Goal: Task Accomplishment & Management: Manage account settings

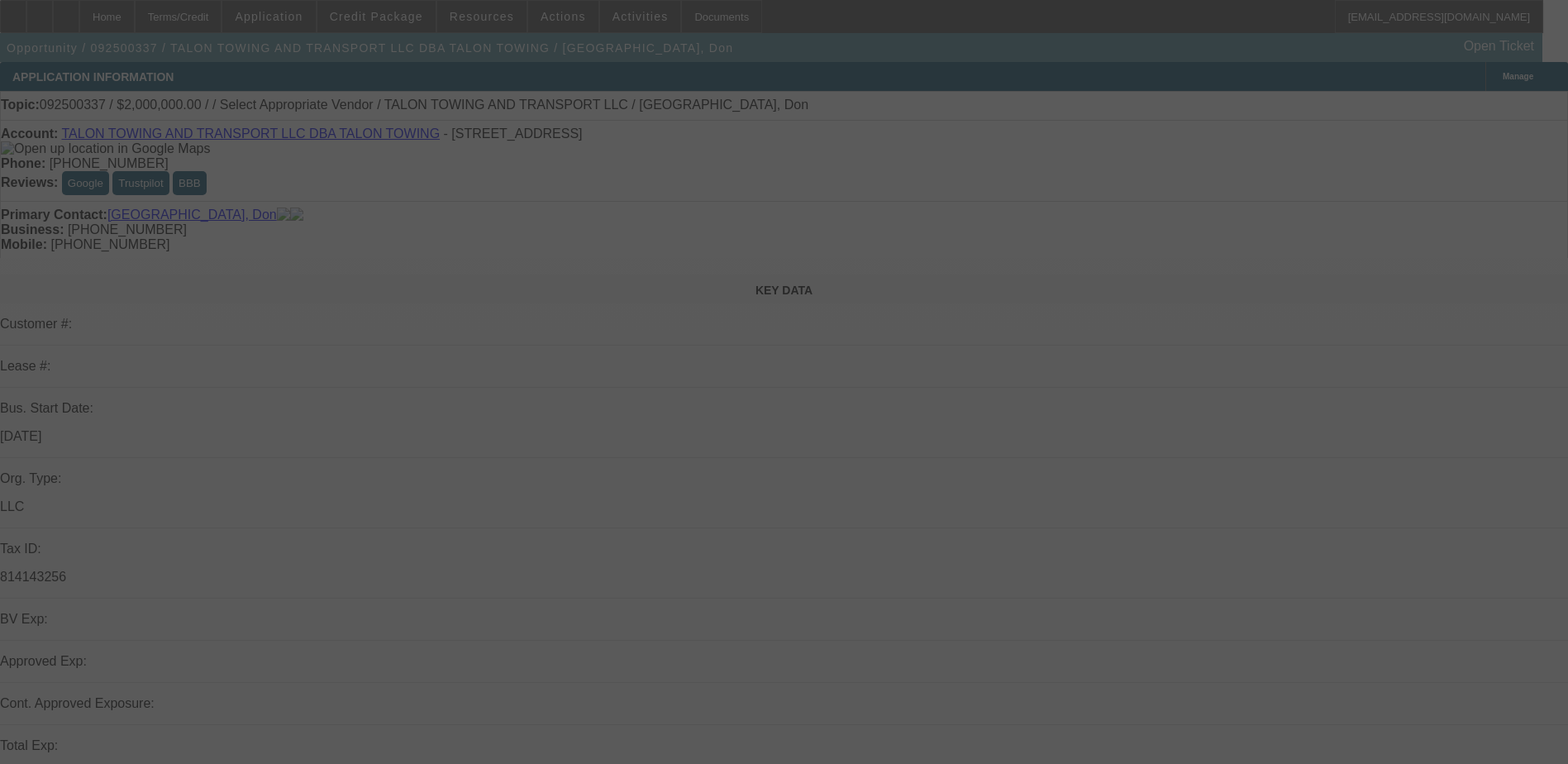
select select "0"
select select "2"
select select "0.1"
select select "4"
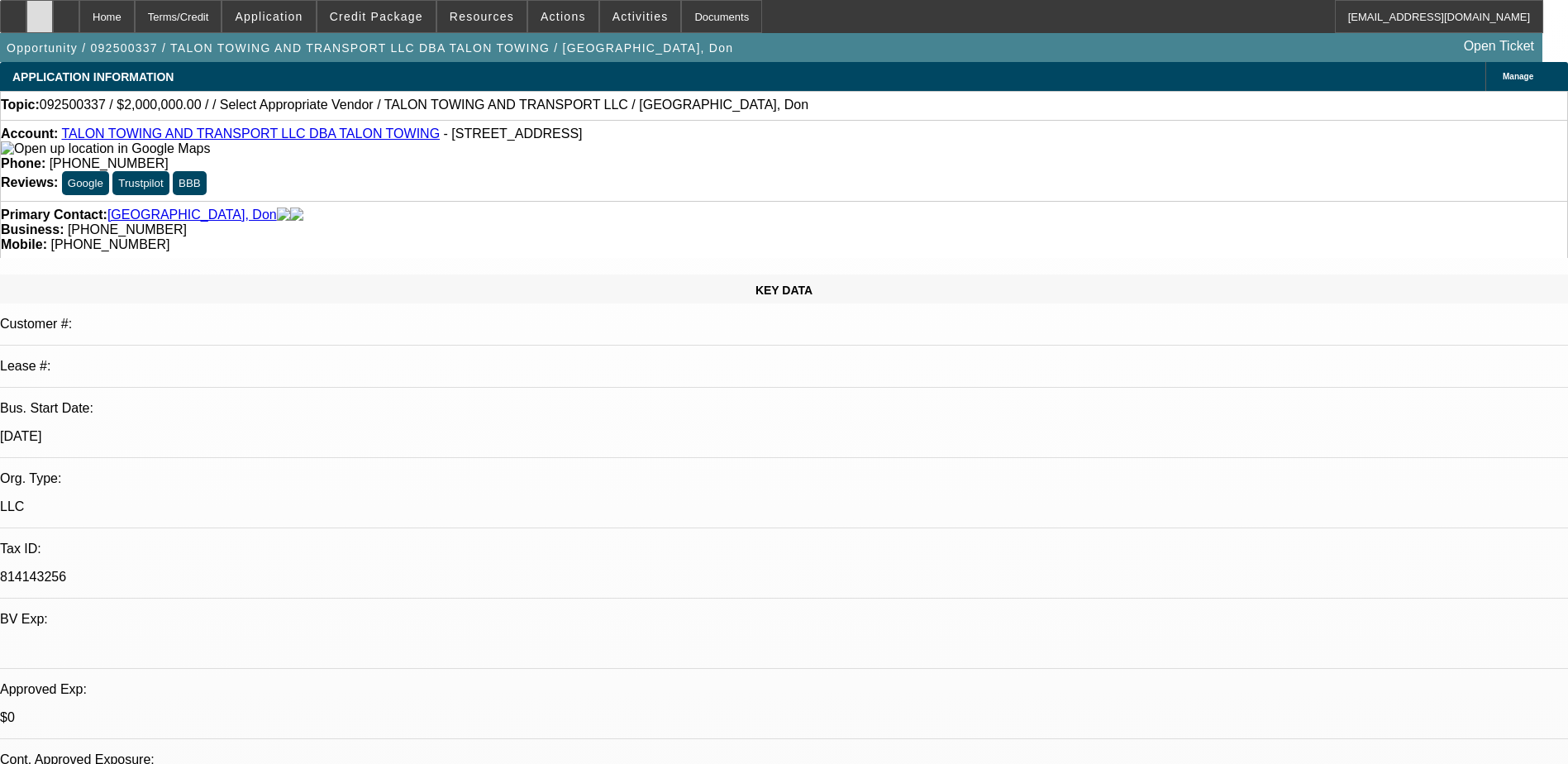
click at [53, 9] on div at bounding box center [40, 16] width 27 height 33
click at [53, 15] on div at bounding box center [40, 16] width 27 height 33
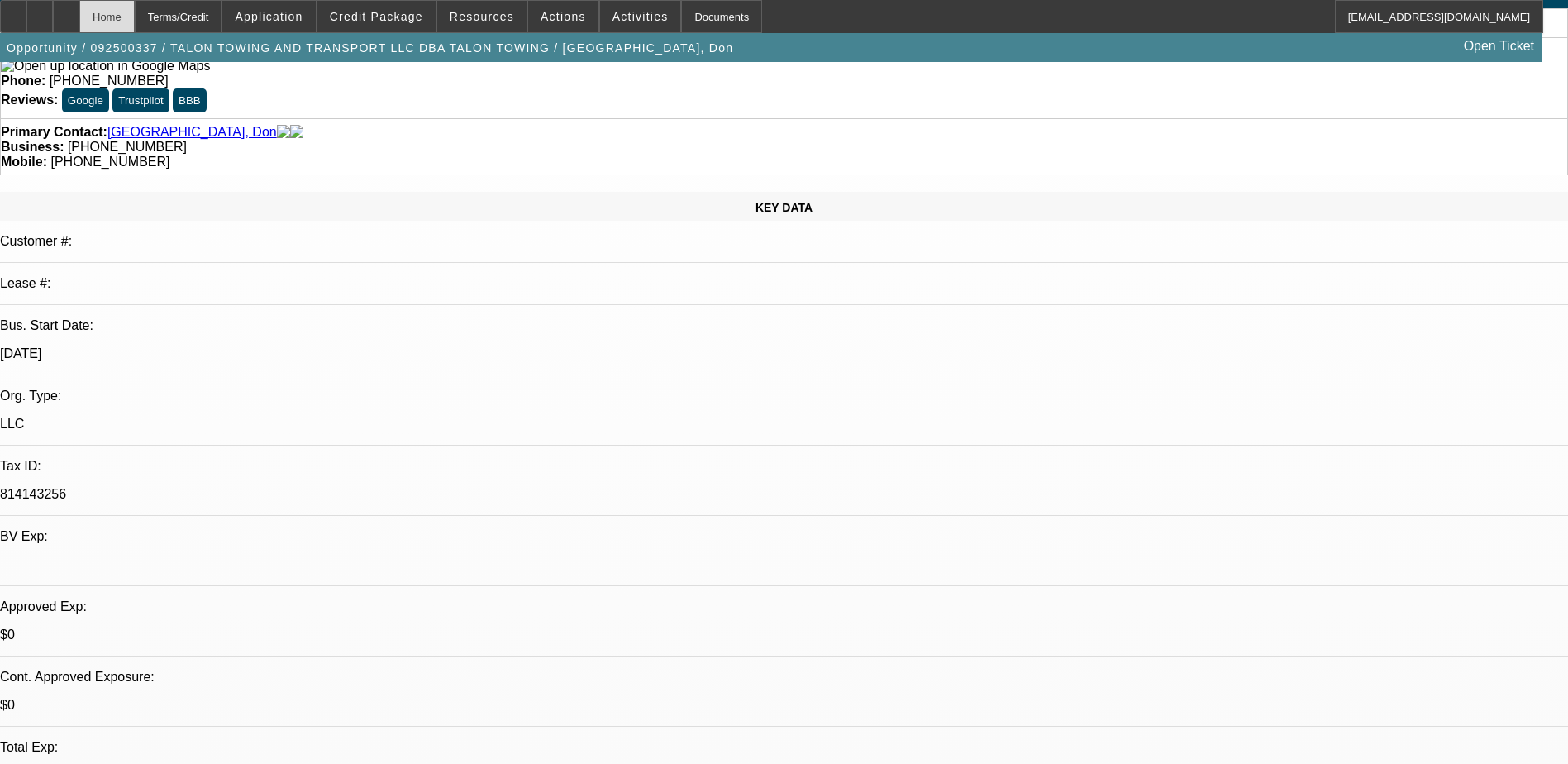
click at [135, 15] on div "Home" at bounding box center [107, 16] width 55 height 33
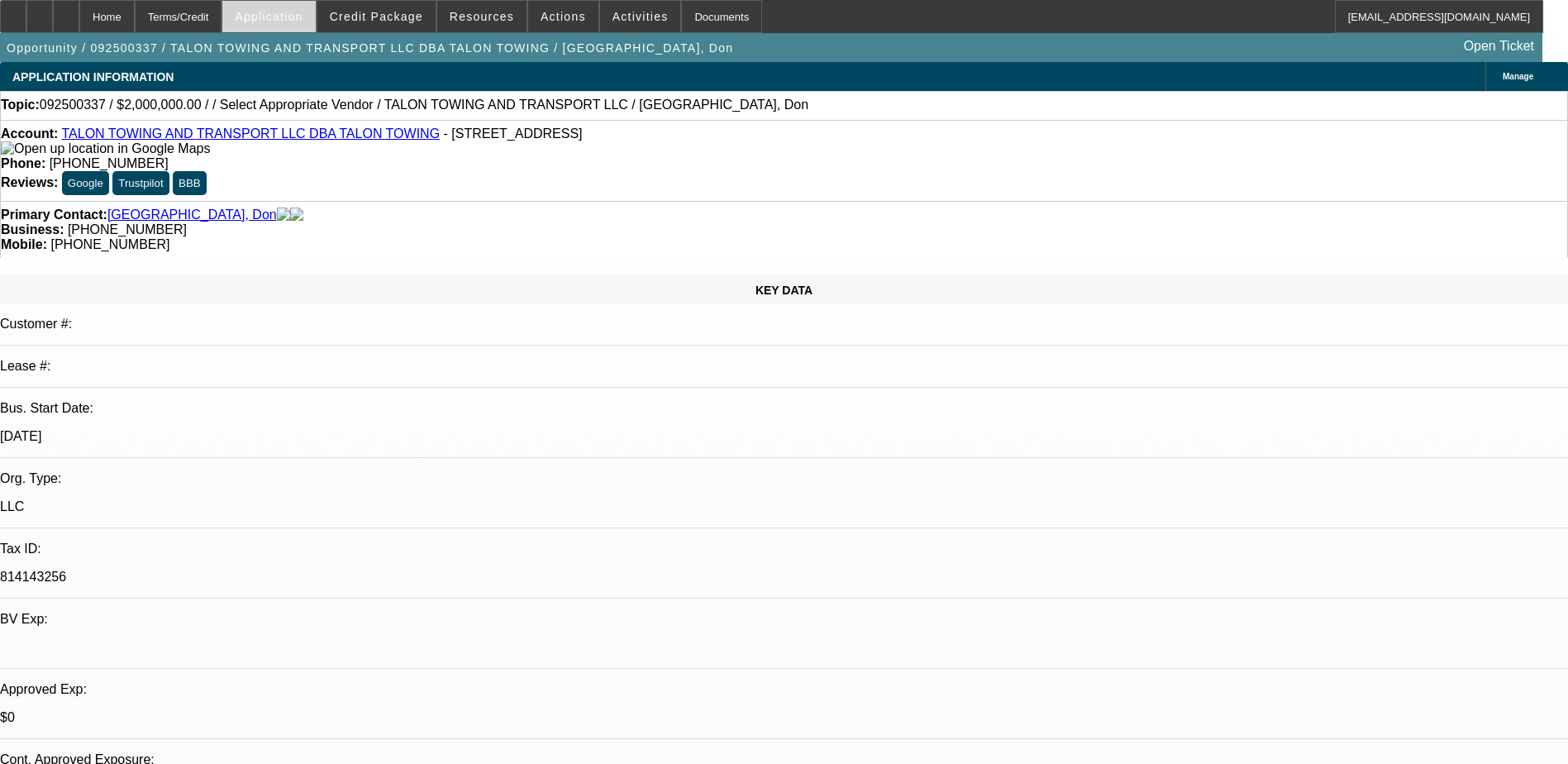
click at [289, 13] on span "Application" at bounding box center [268, 16] width 67 height 13
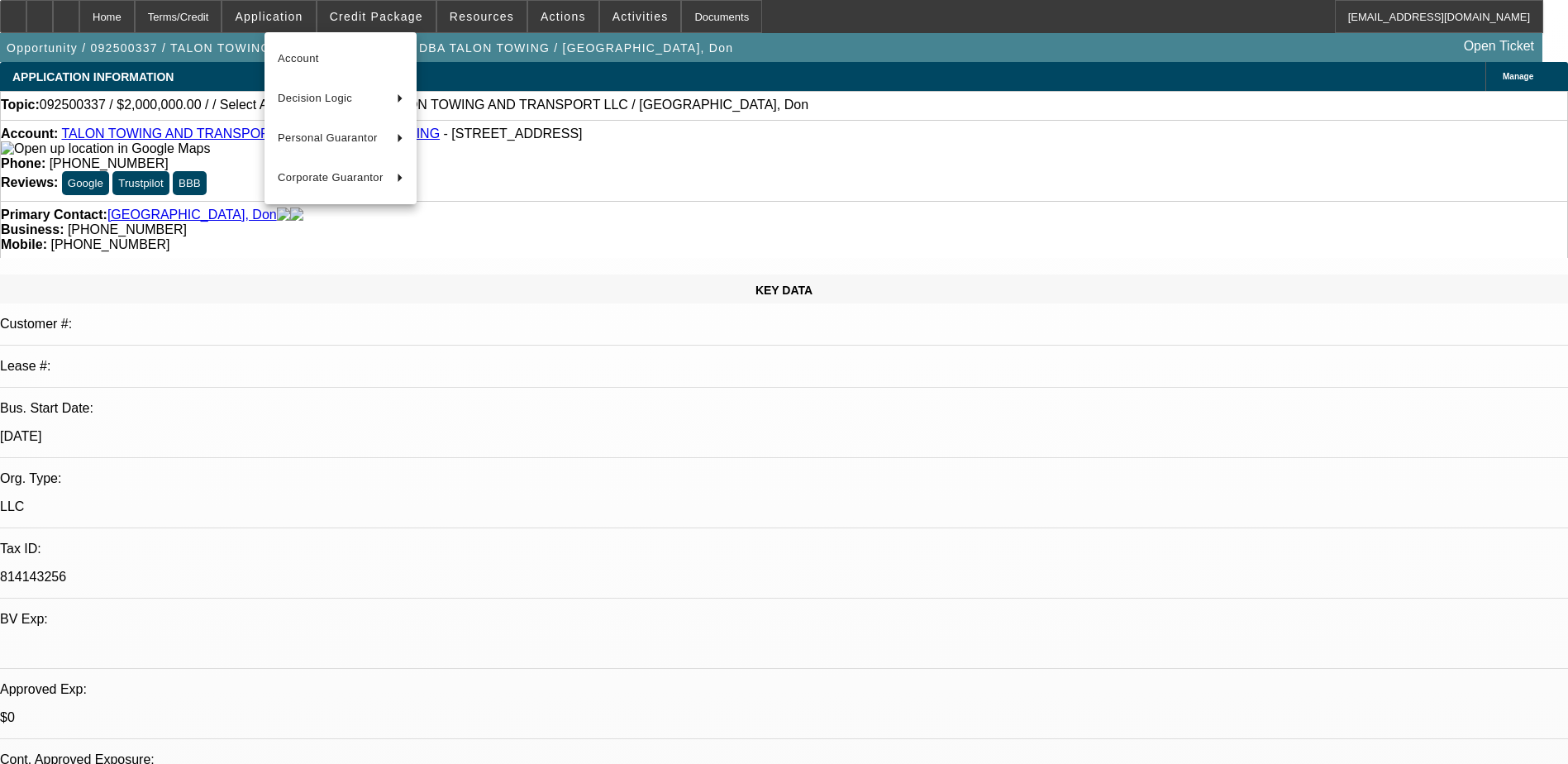
click at [395, 15] on div at bounding box center [784, 382] width 1568 height 764
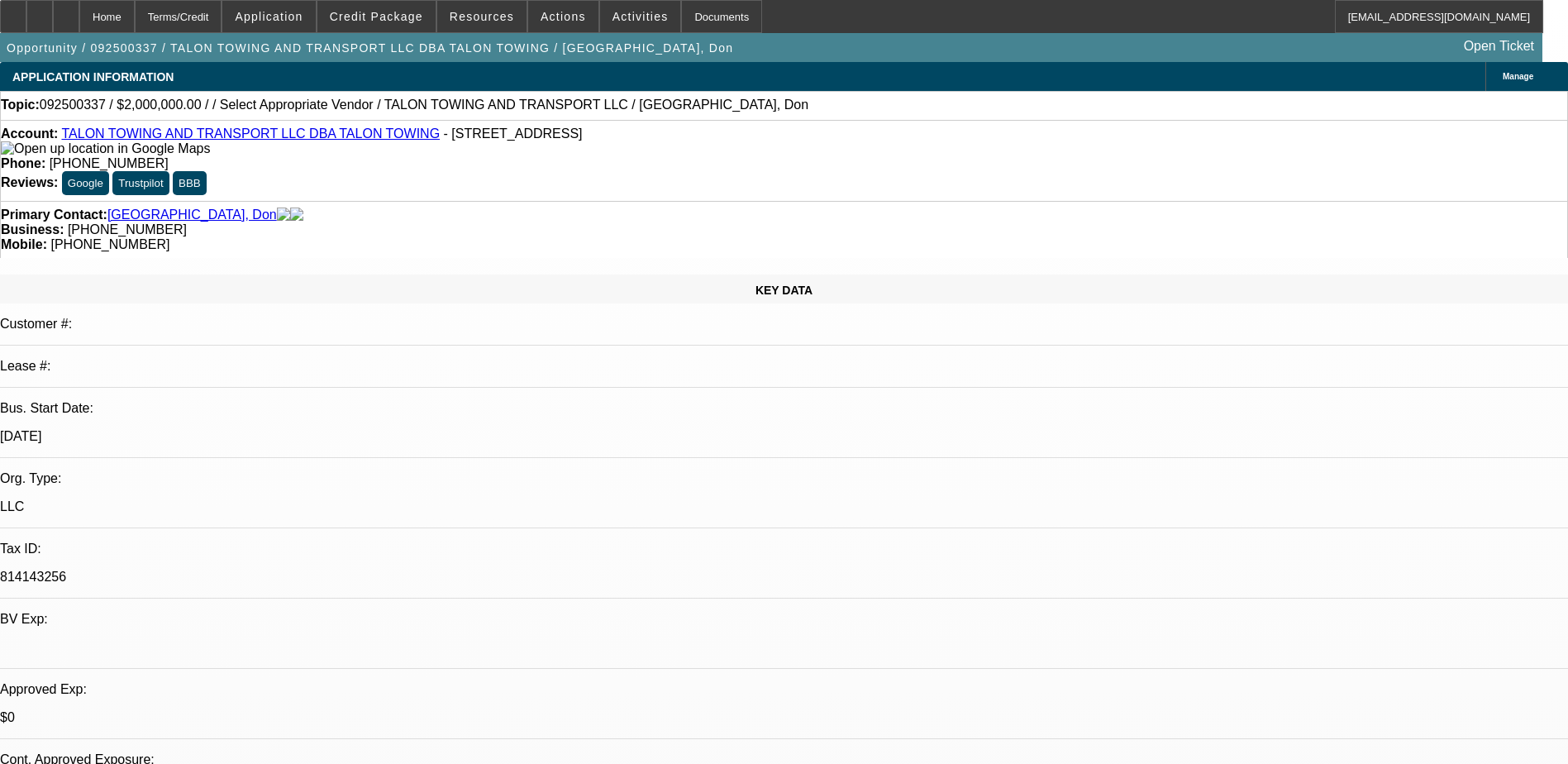
click at [395, 15] on span "Credit Package" at bounding box center [376, 16] width 93 height 13
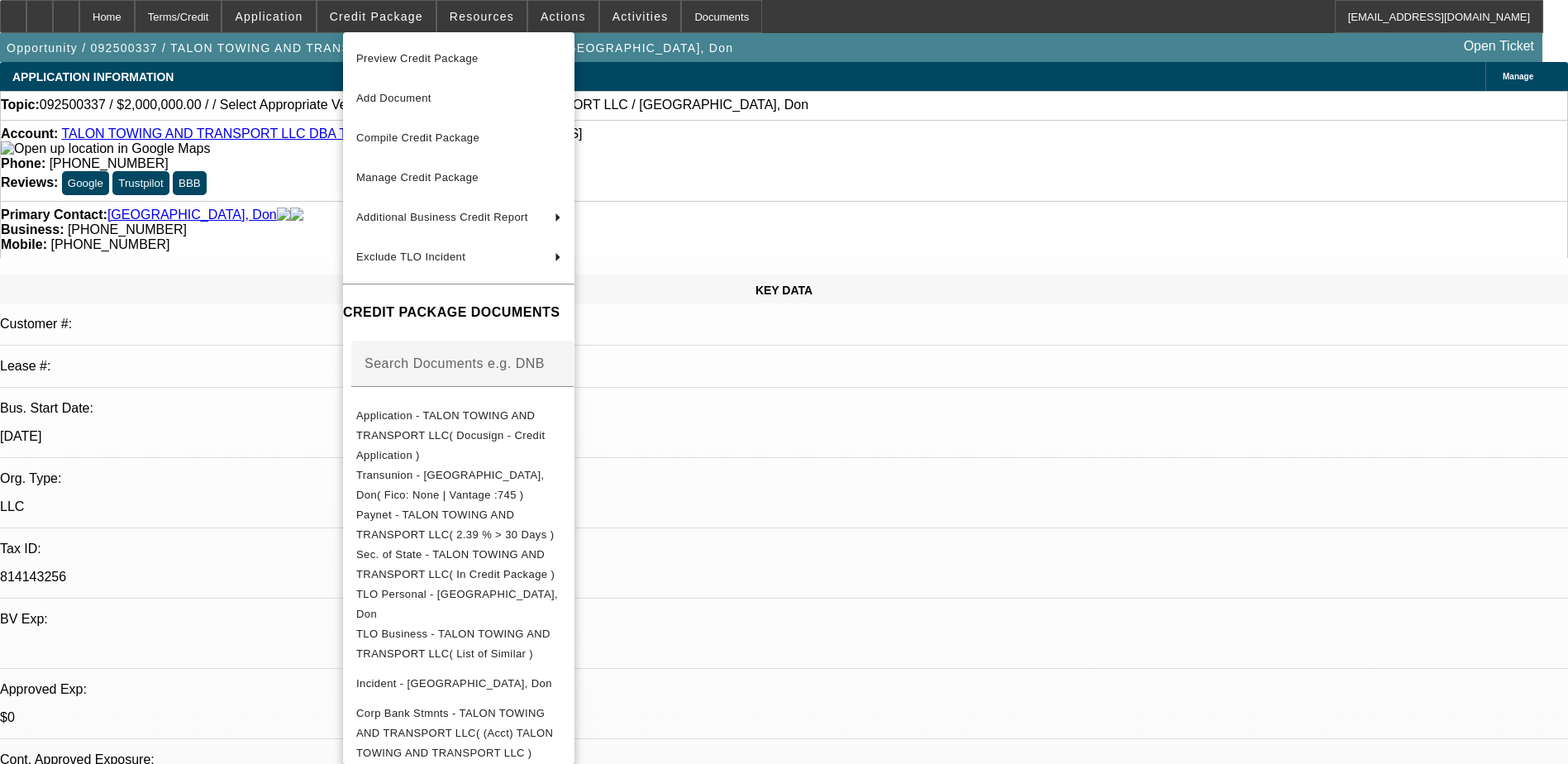
click at [893, 10] on div at bounding box center [784, 382] width 1568 height 764
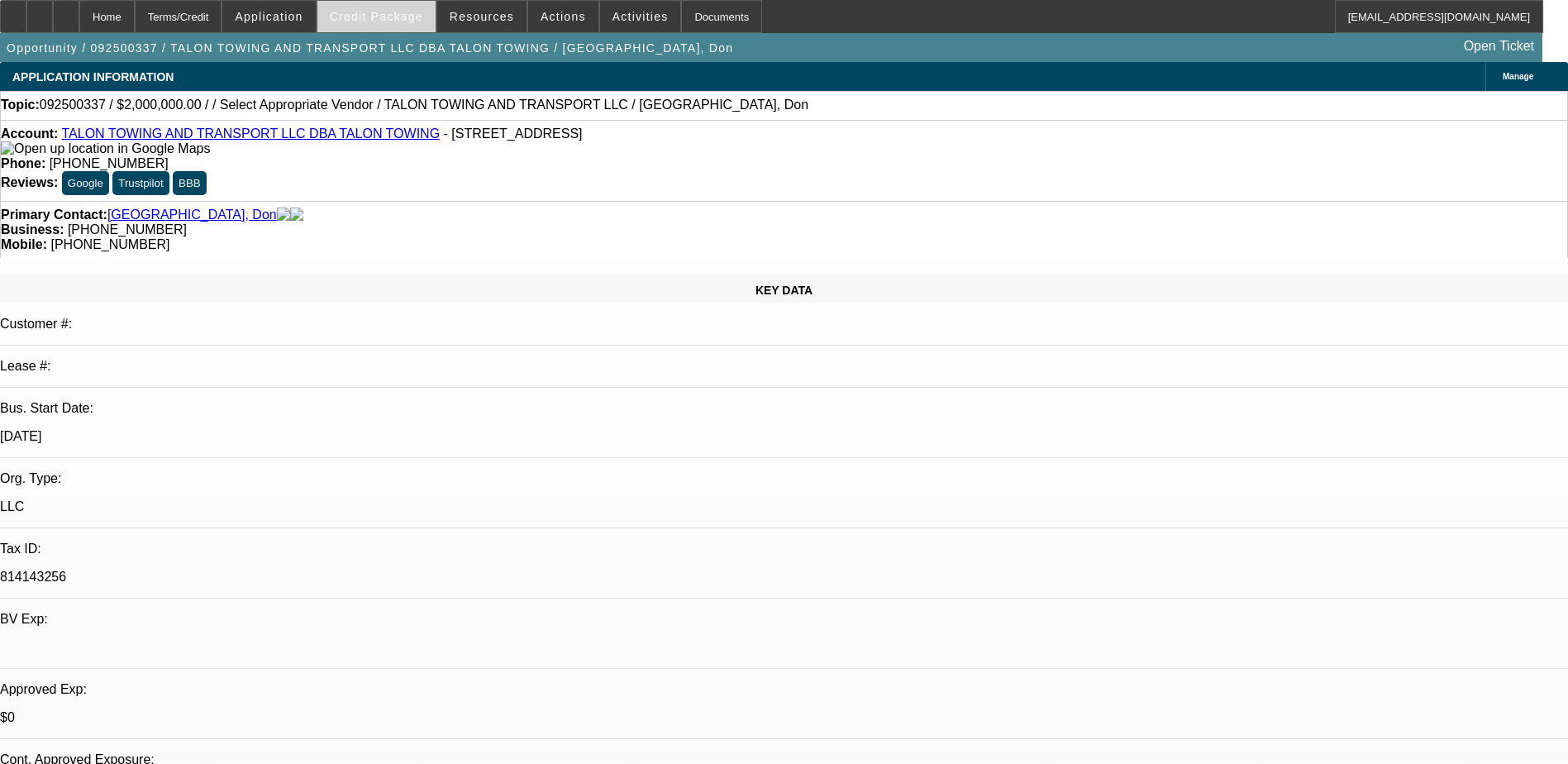
click at [386, 15] on span "Credit Package" at bounding box center [376, 16] width 93 height 13
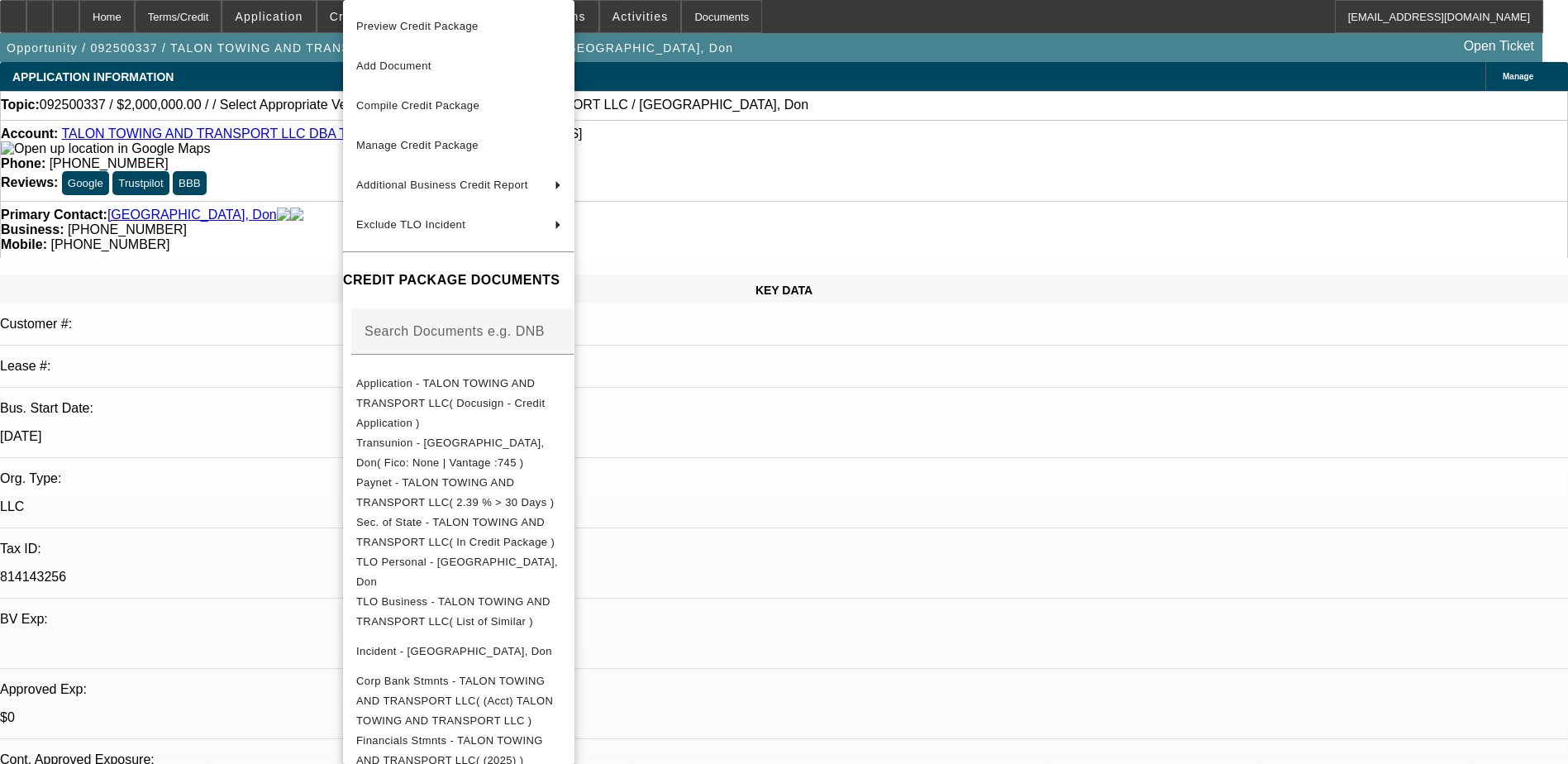
click at [874, 496] on div at bounding box center [784, 382] width 1568 height 764
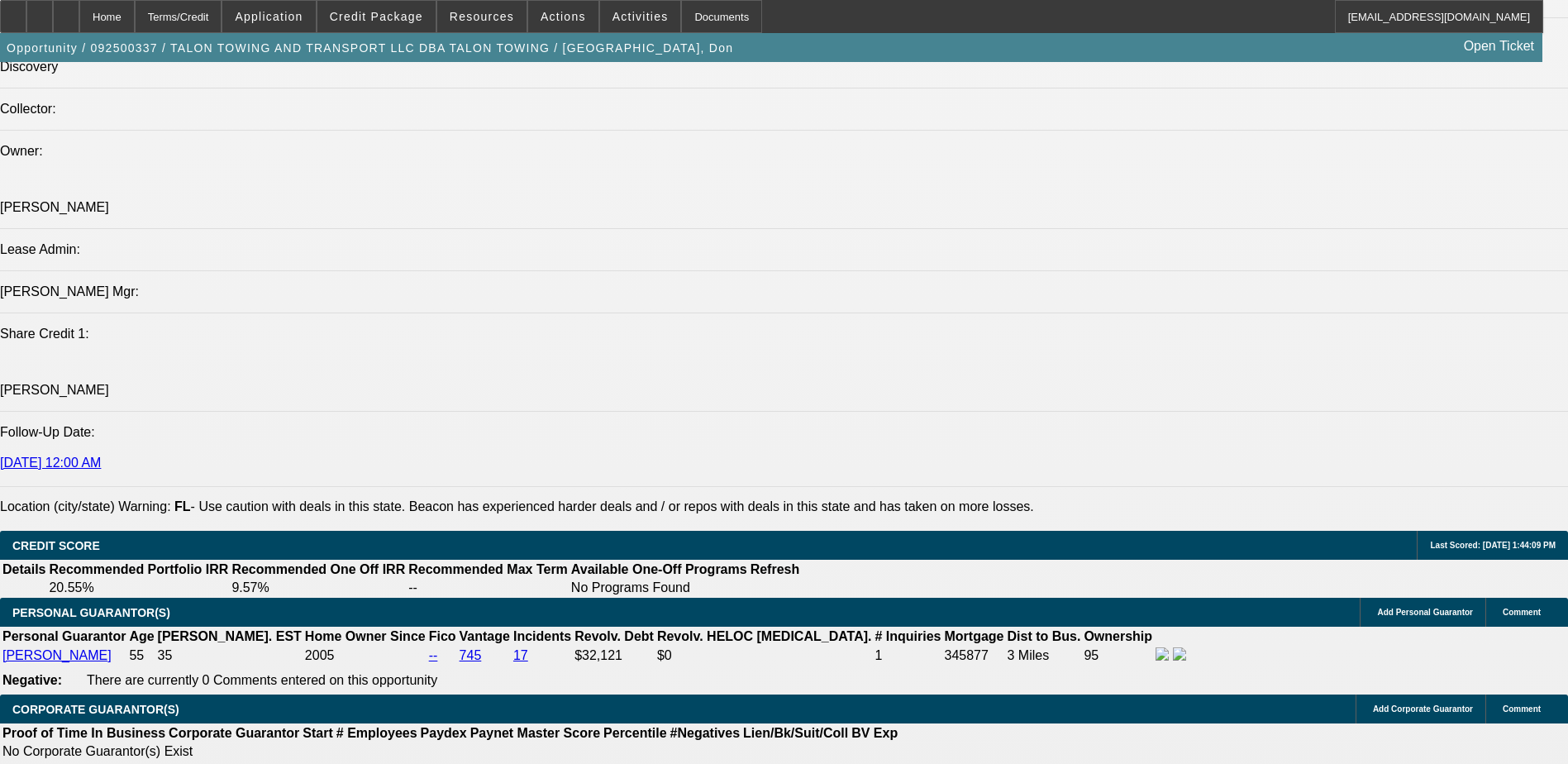
scroll to position [2232, 0]
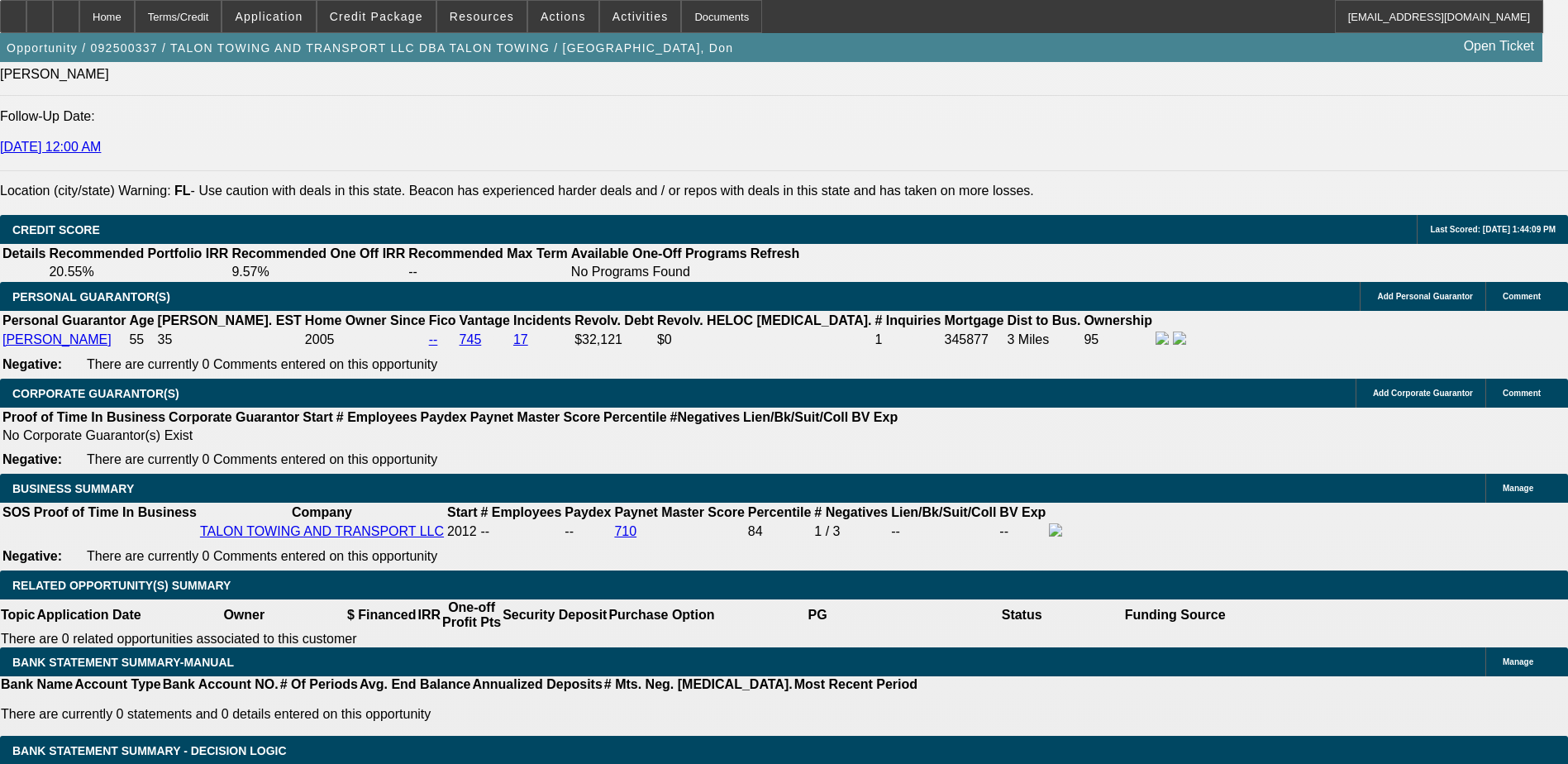
type input "$0.00"
type input "UNKNOWN"
type input "60"
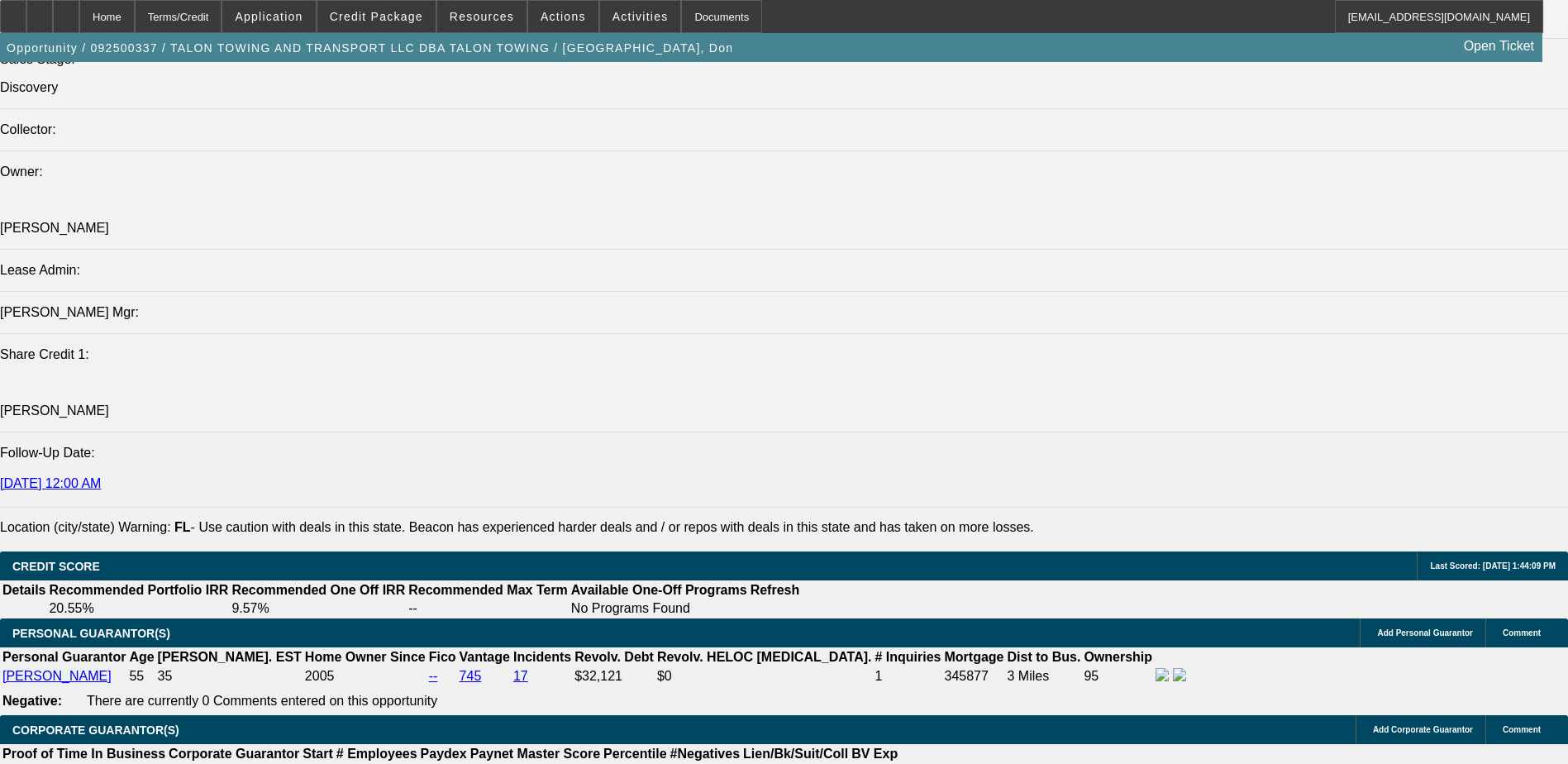
scroll to position [2149, 0]
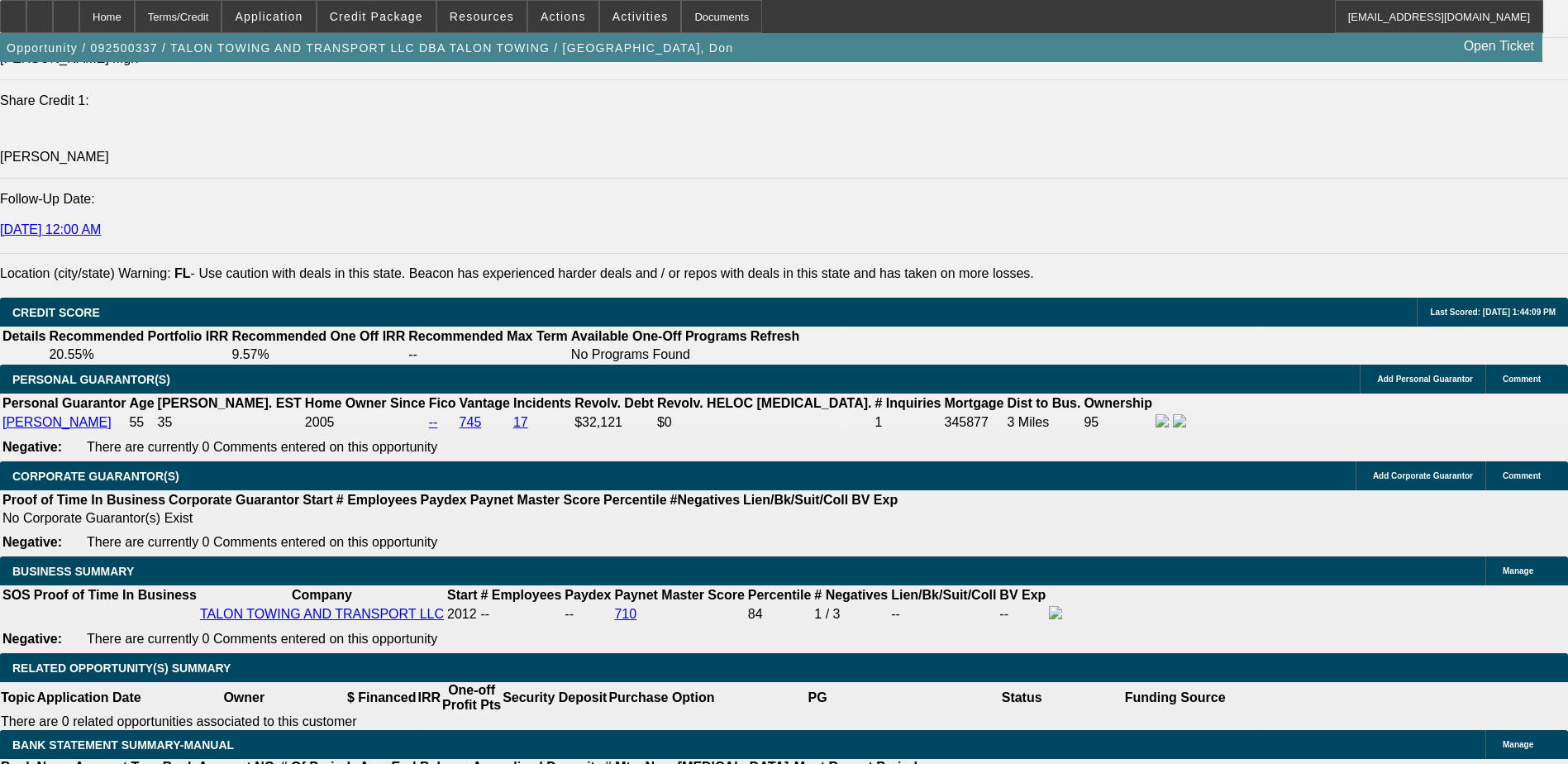
type input "9"
type input "$41,516.71"
type input "$83,033.42"
type input "9.6"
type input "$42,101.53"
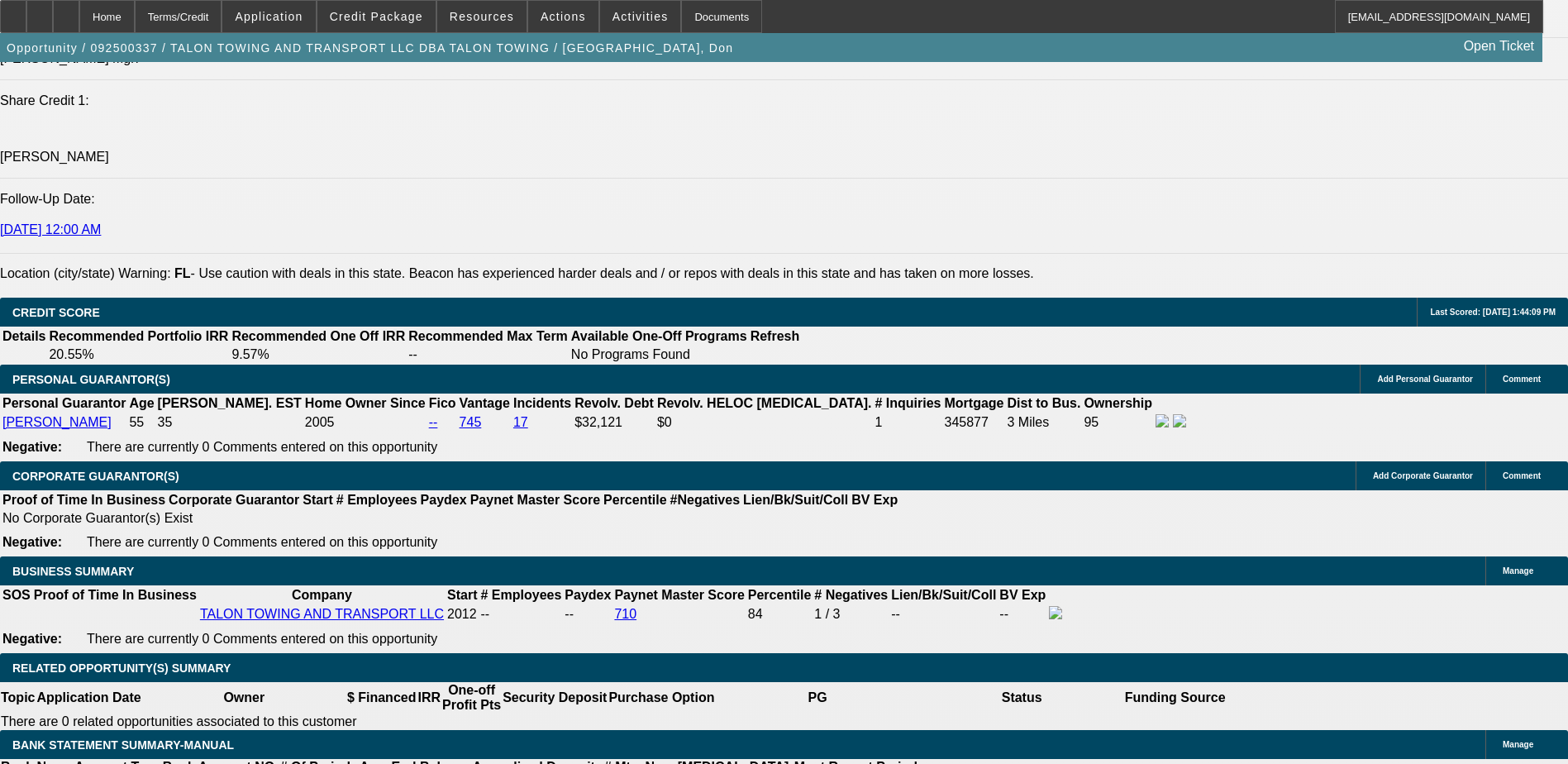
type input "$84,203.06"
type input "9.6"
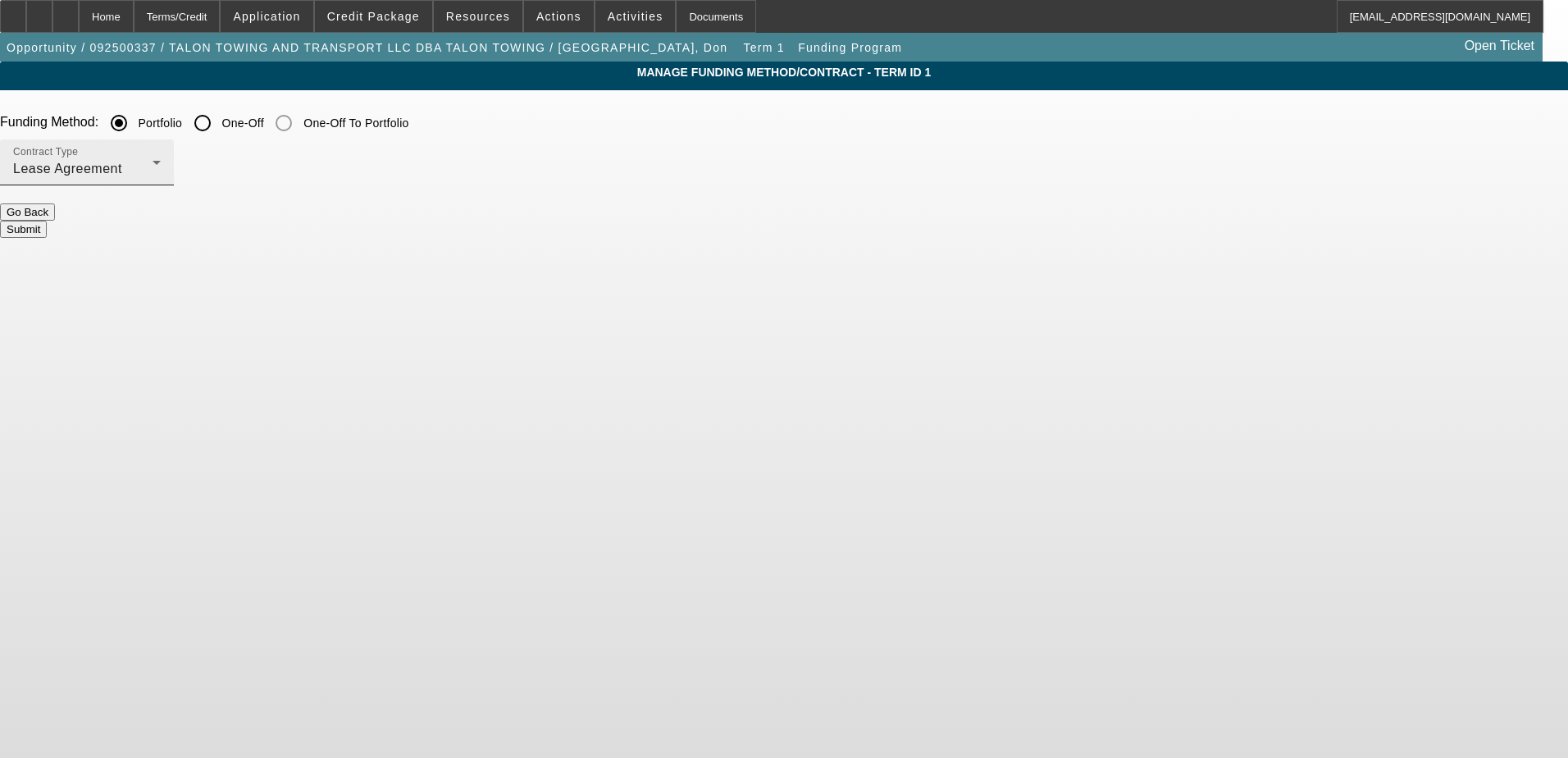
click at [167, 160] on icon at bounding box center [157, 162] width 20 height 20
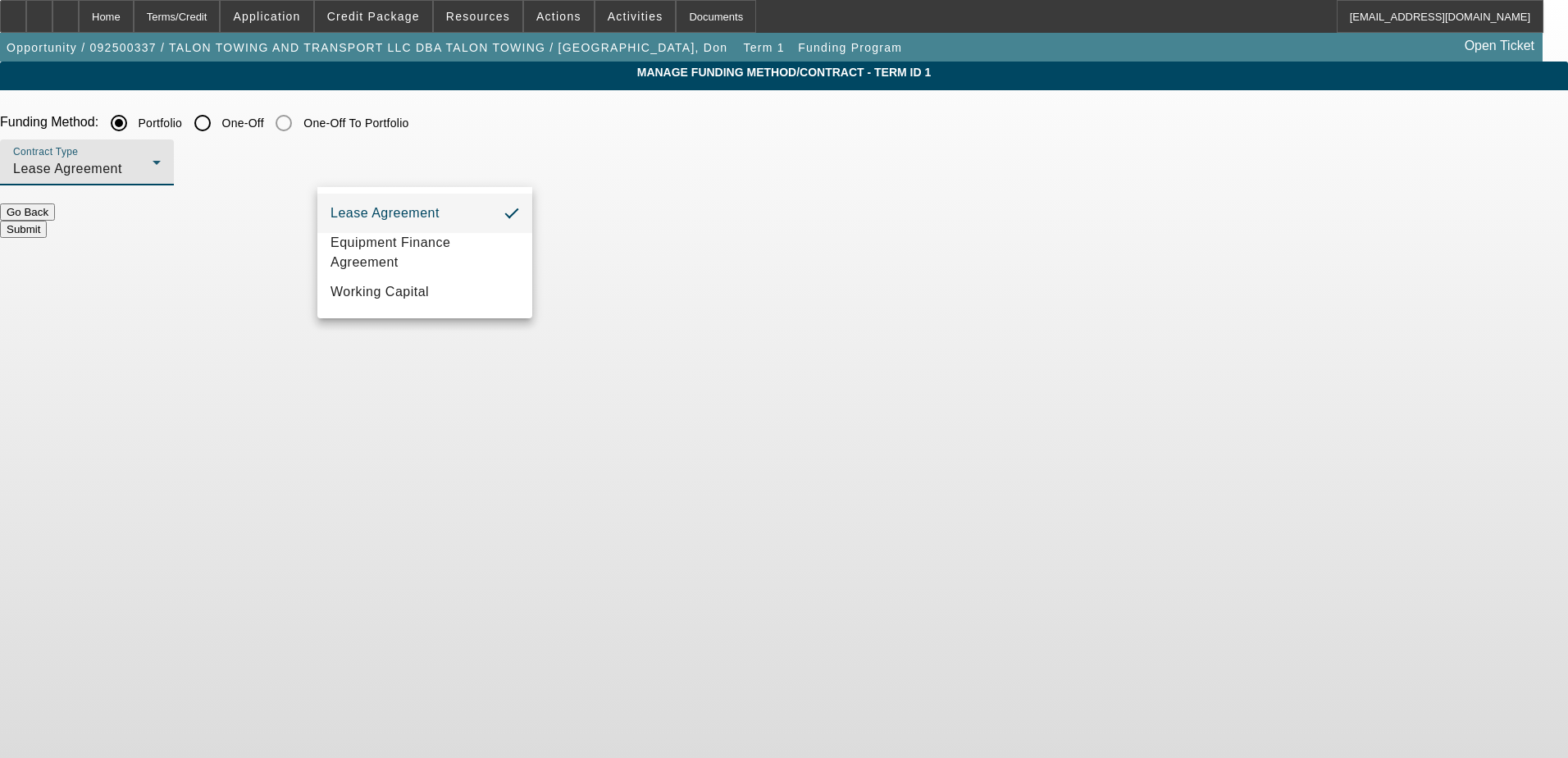
click at [514, 126] on div at bounding box center [784, 379] width 1568 height 758
click at [219, 123] on input "One-Off" at bounding box center [202, 123] width 33 height 33
radio input "true"
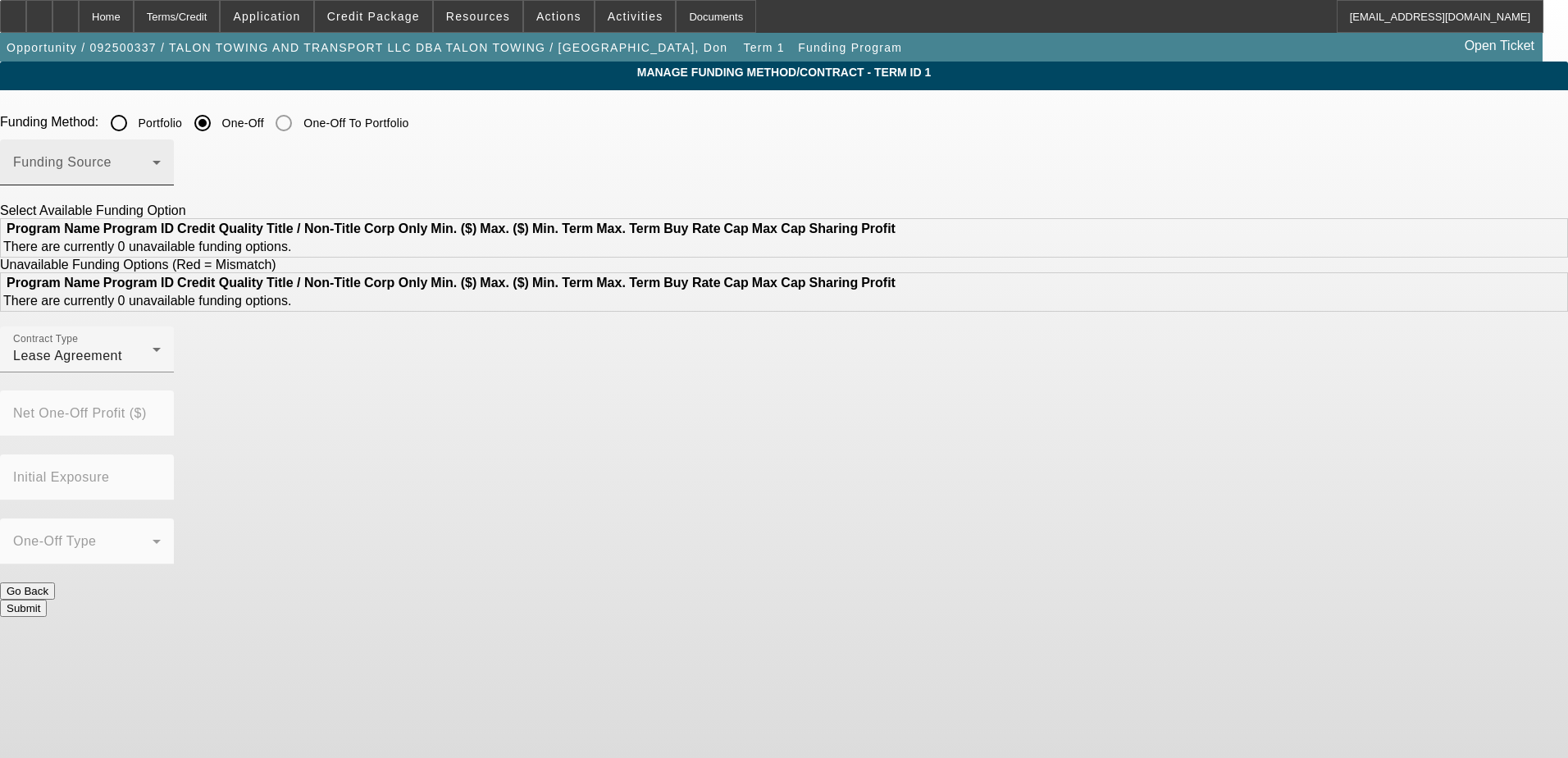
click at [167, 160] on icon at bounding box center [157, 162] width 20 height 20
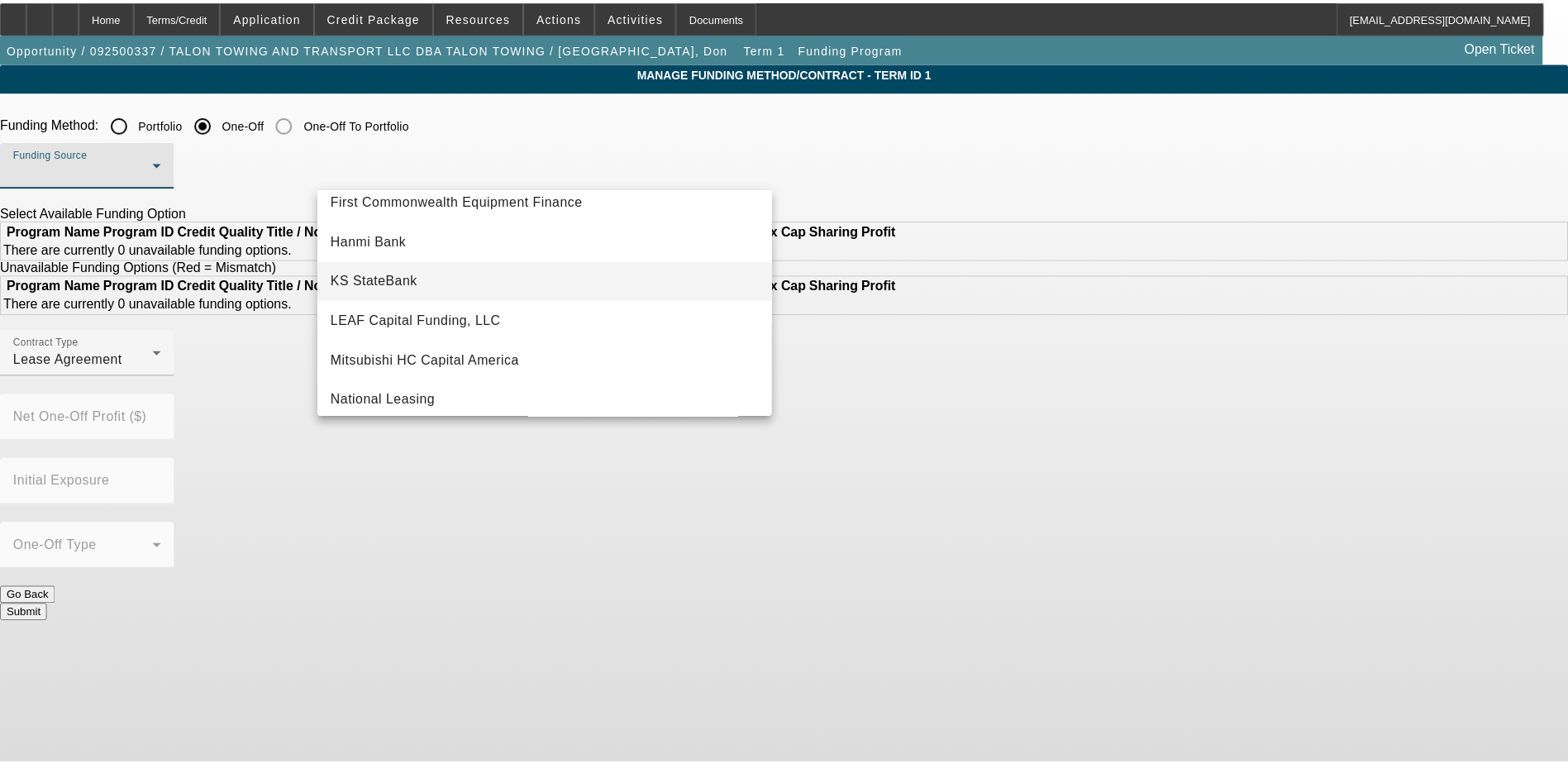
scroll to position [331, 0]
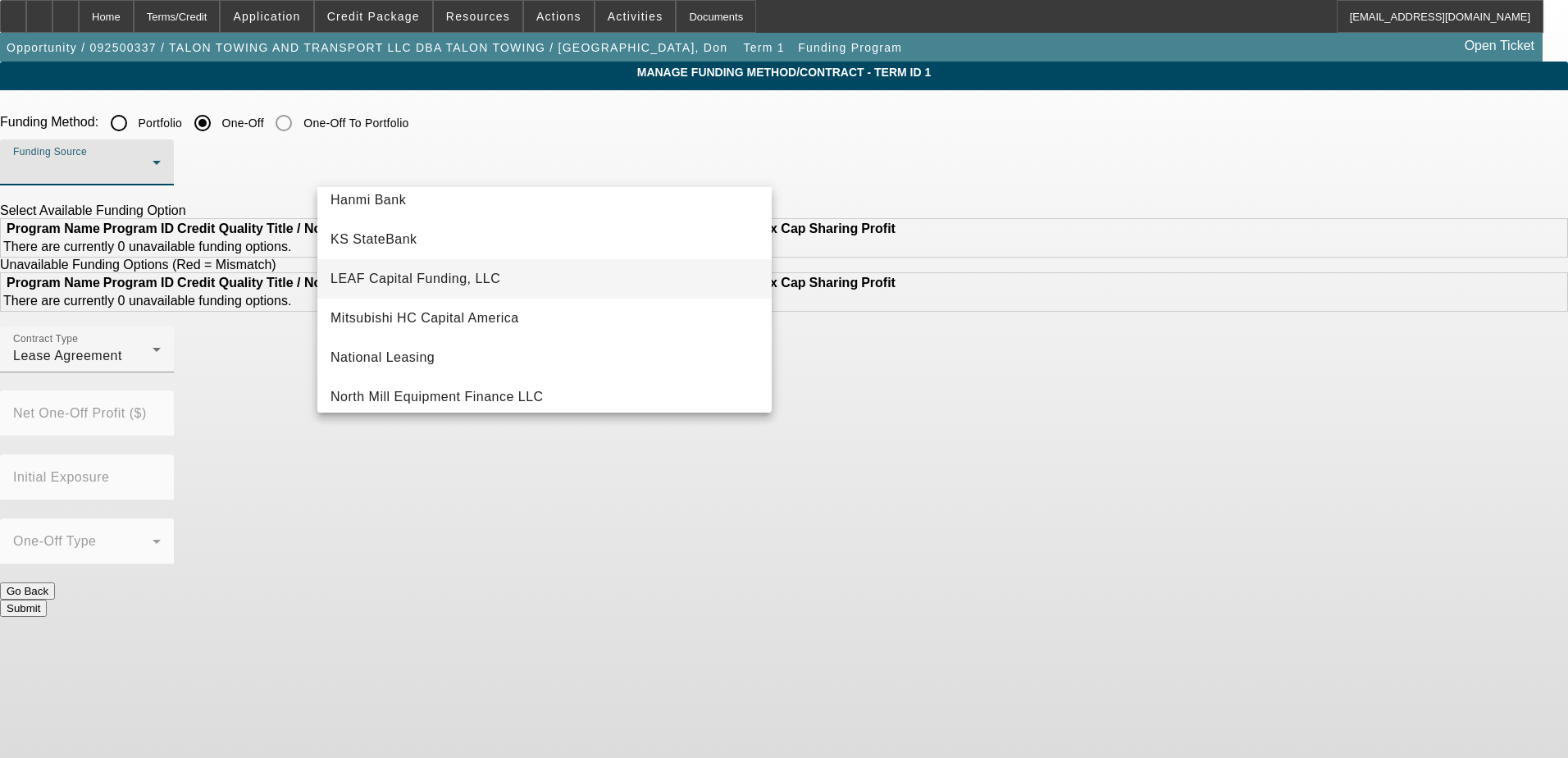
click at [519, 273] on mat-option "LEAF Capital Funding, LLC" at bounding box center [545, 279] width 454 height 40
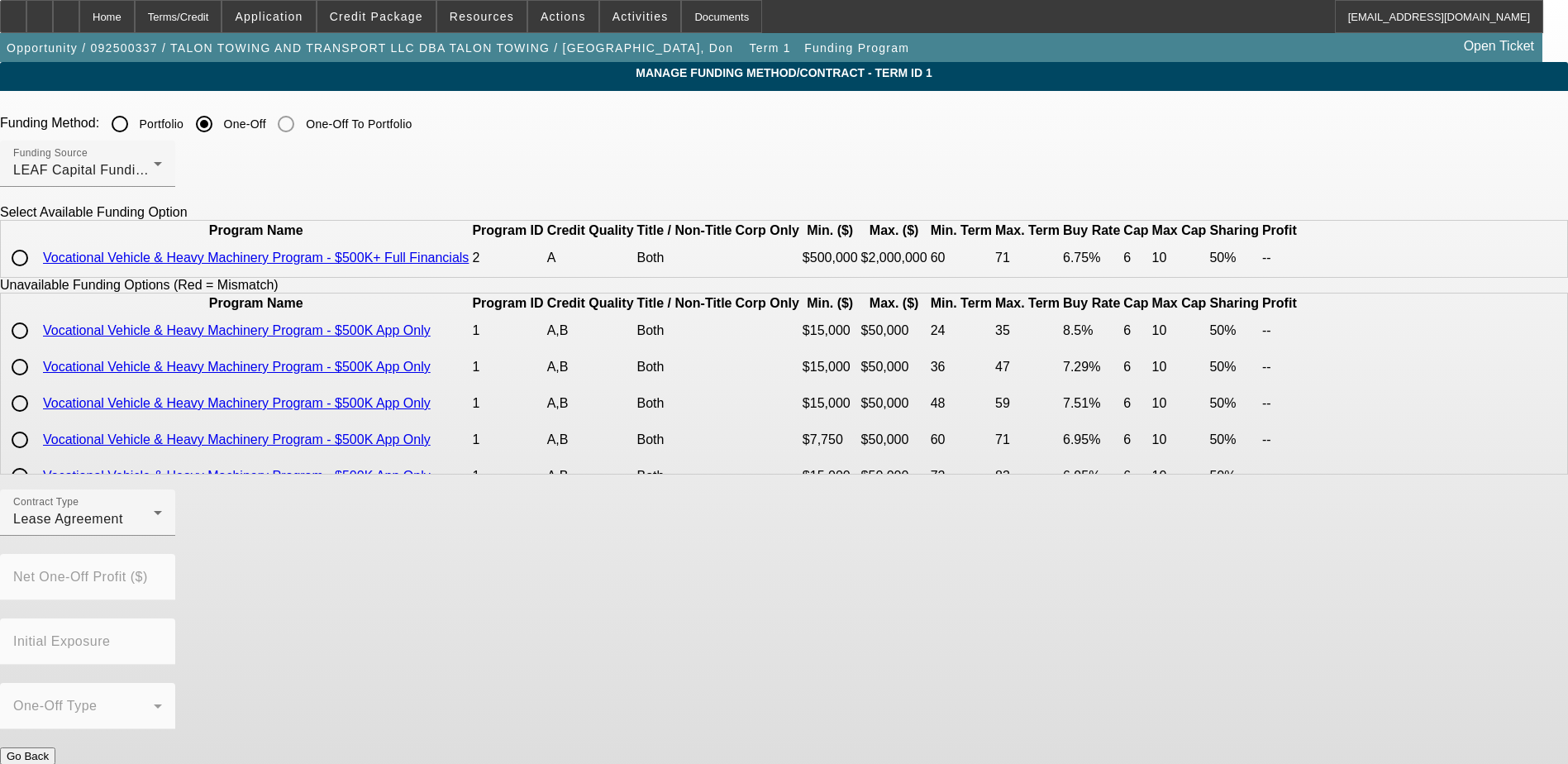
click at [36, 275] on input "radio" at bounding box center [19, 258] width 33 height 33
radio input "true"
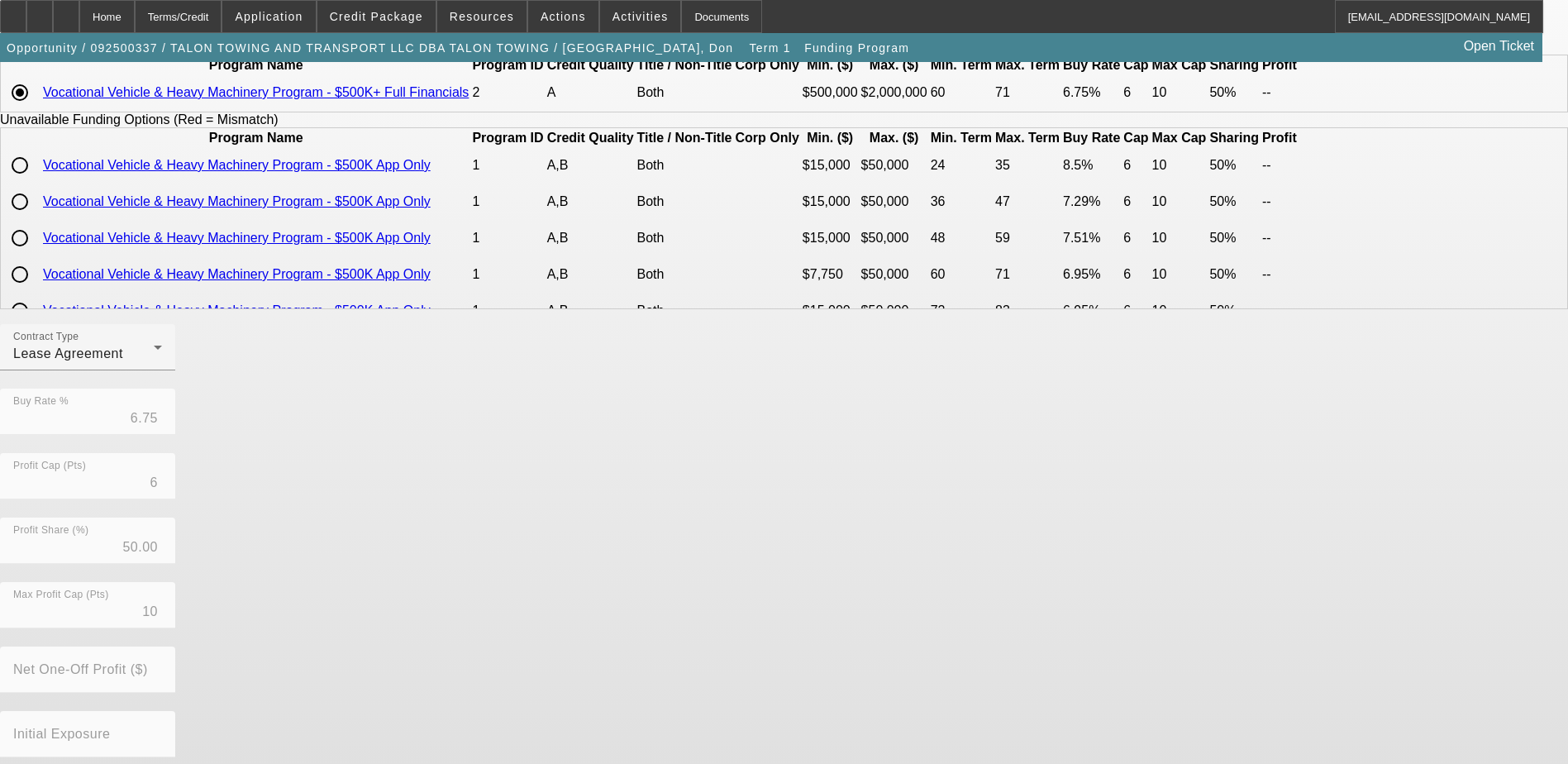
scroll to position [248, 0]
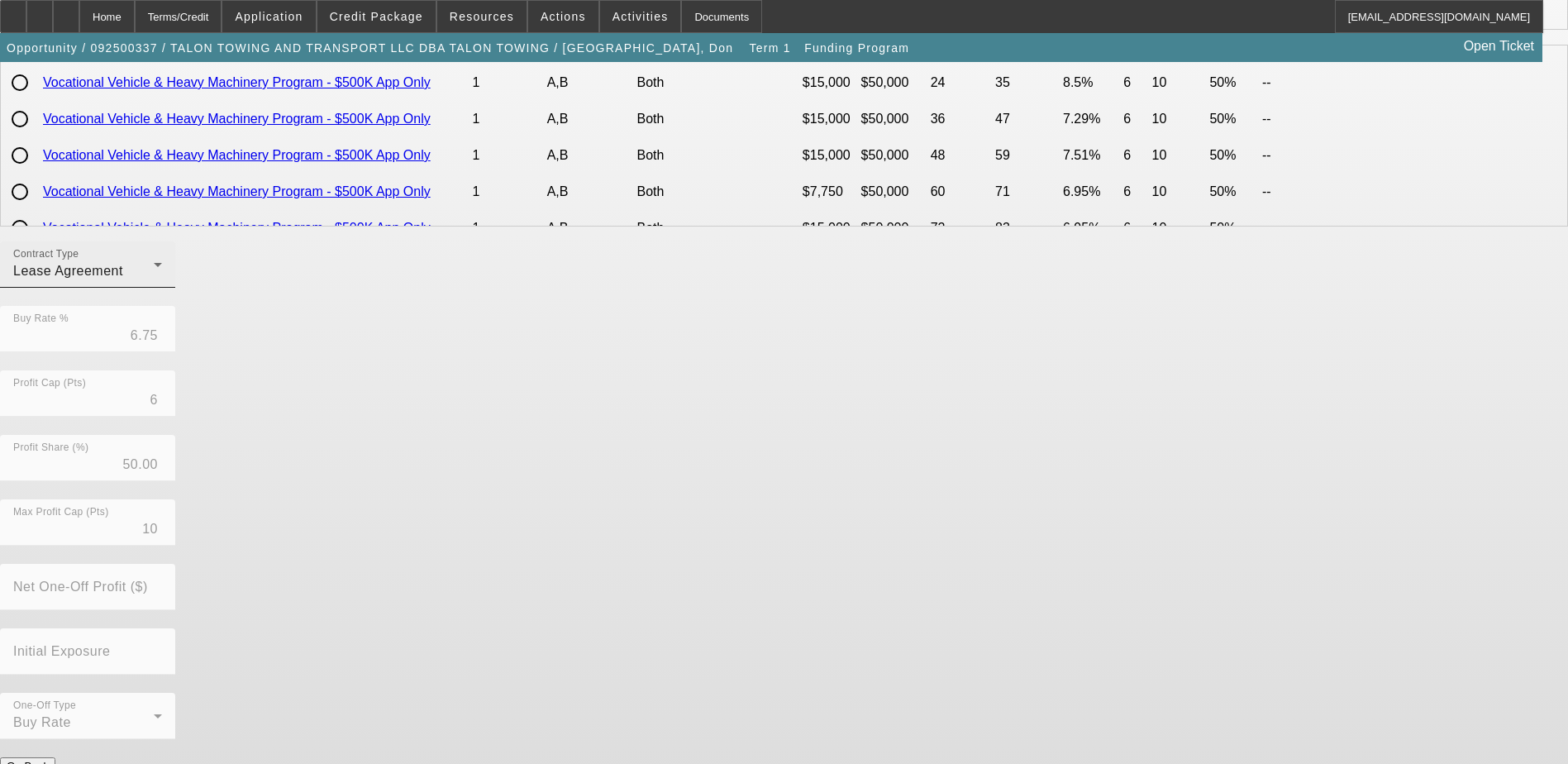
click at [168, 275] on icon at bounding box center [158, 264] width 20 height 20
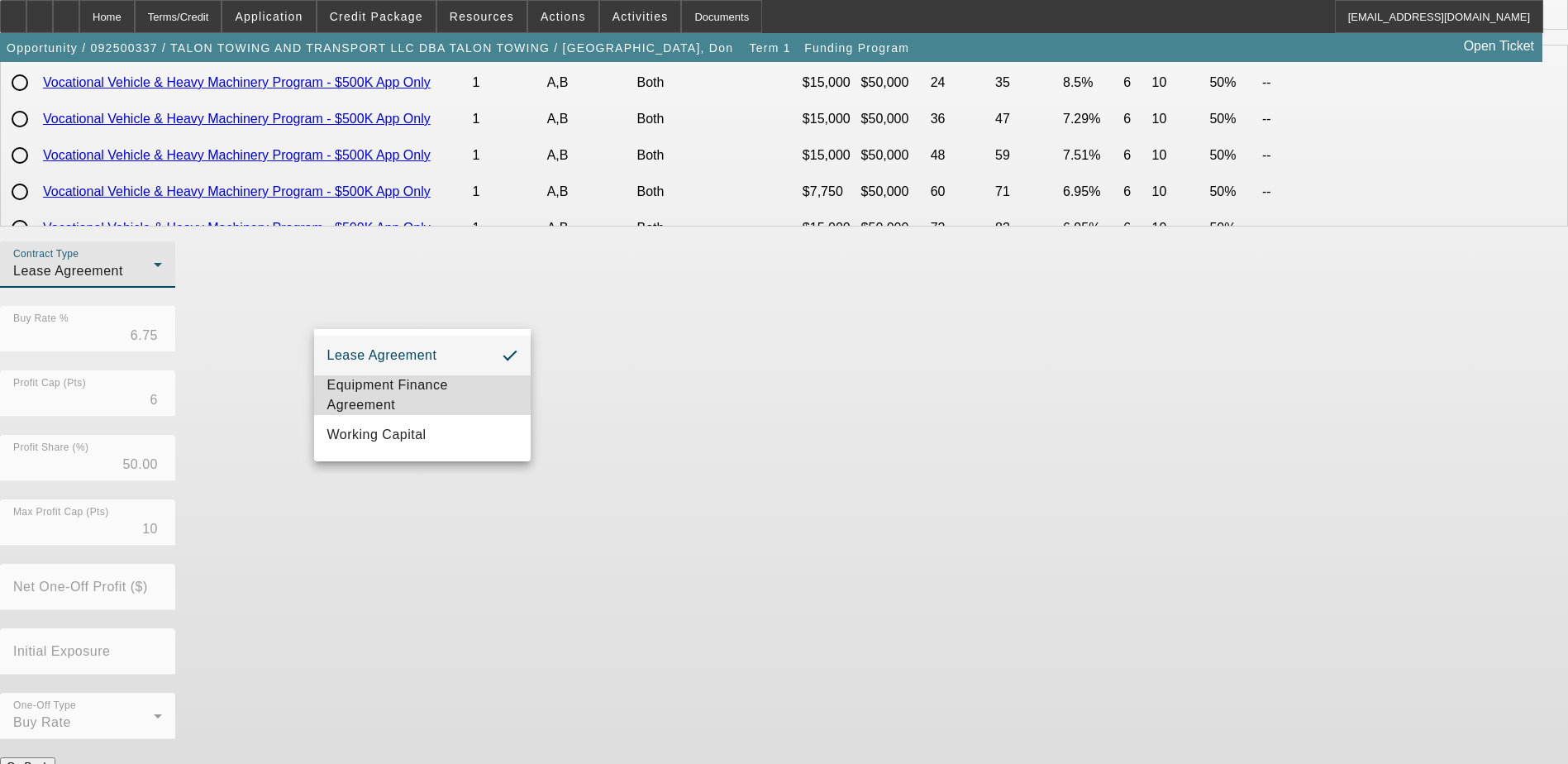
click at [486, 384] on span "Equipment Finance Agreement" at bounding box center [422, 395] width 190 height 40
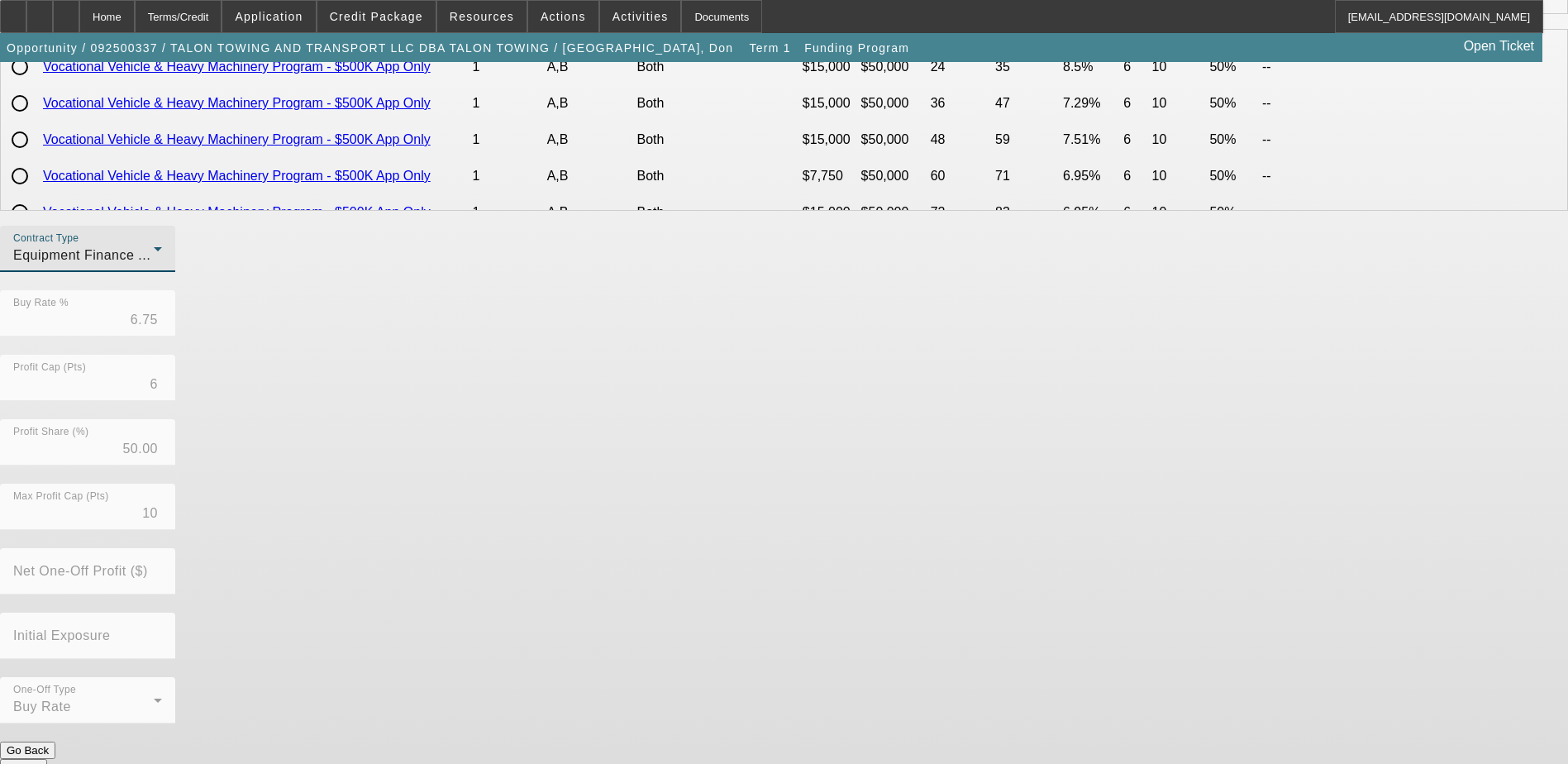
scroll to position [268, 0]
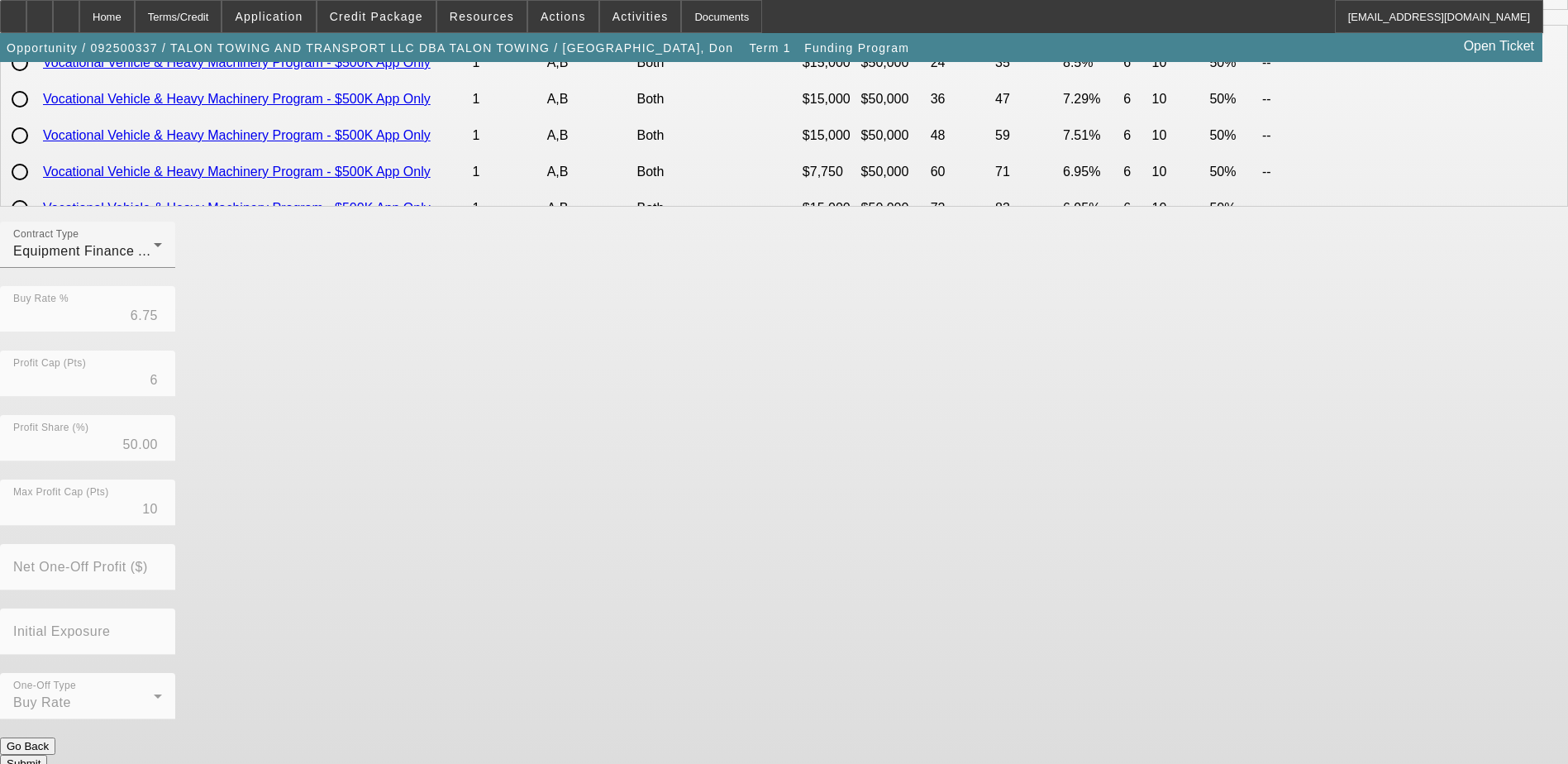
click at [48, 754] on button "Submit" at bounding box center [24, 763] width 48 height 17
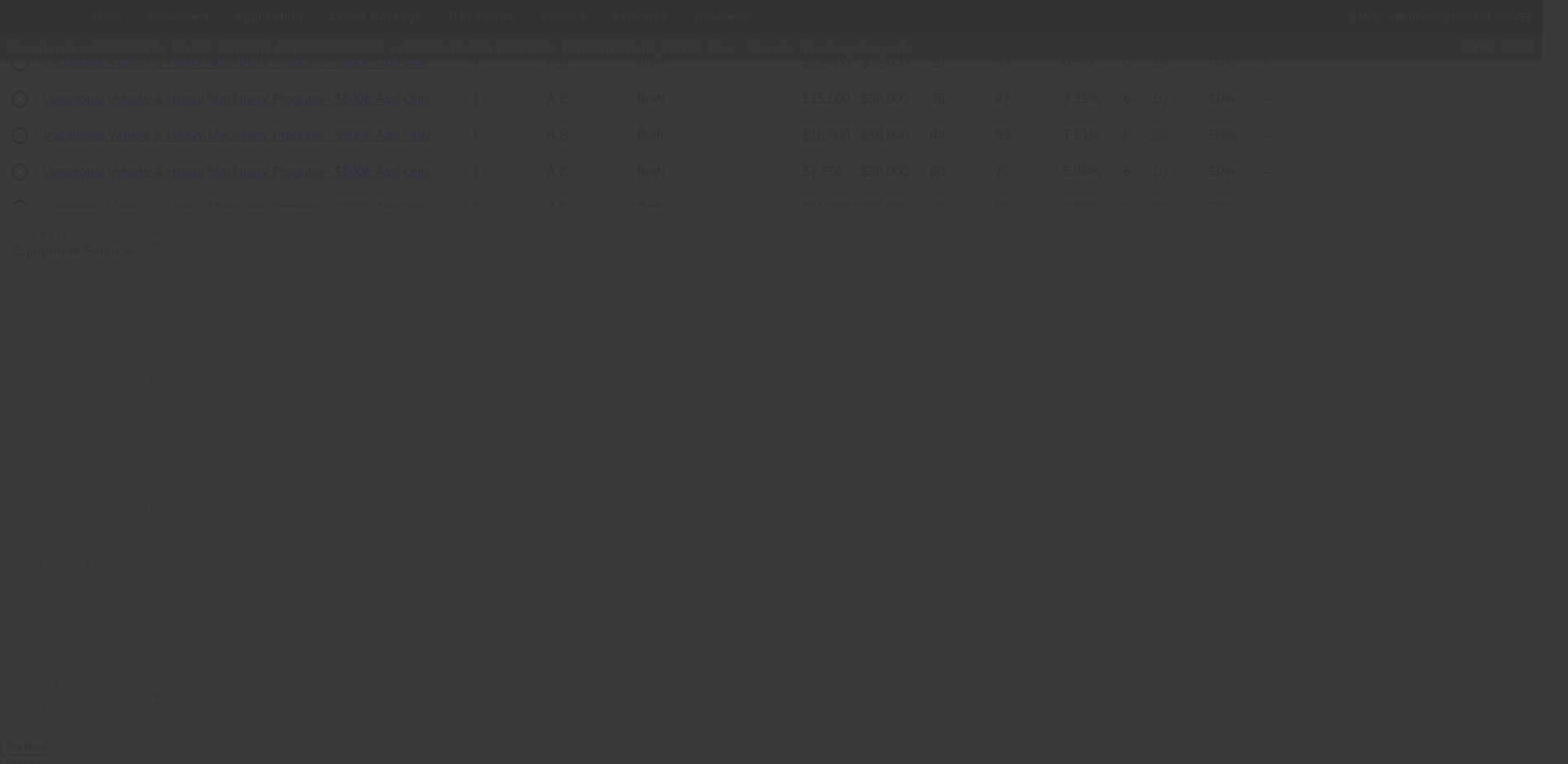
radio input "true"
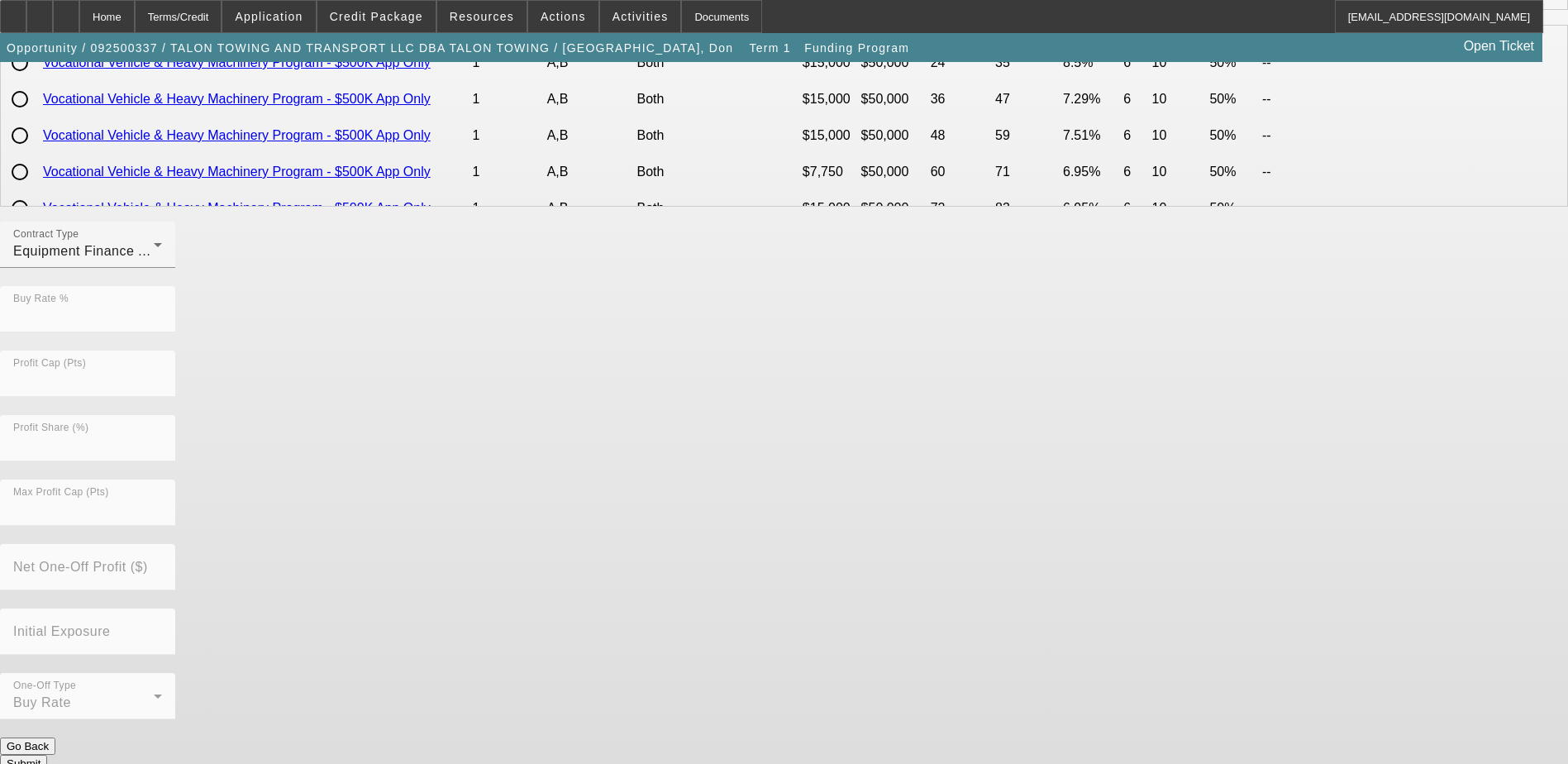
scroll to position [0, 0]
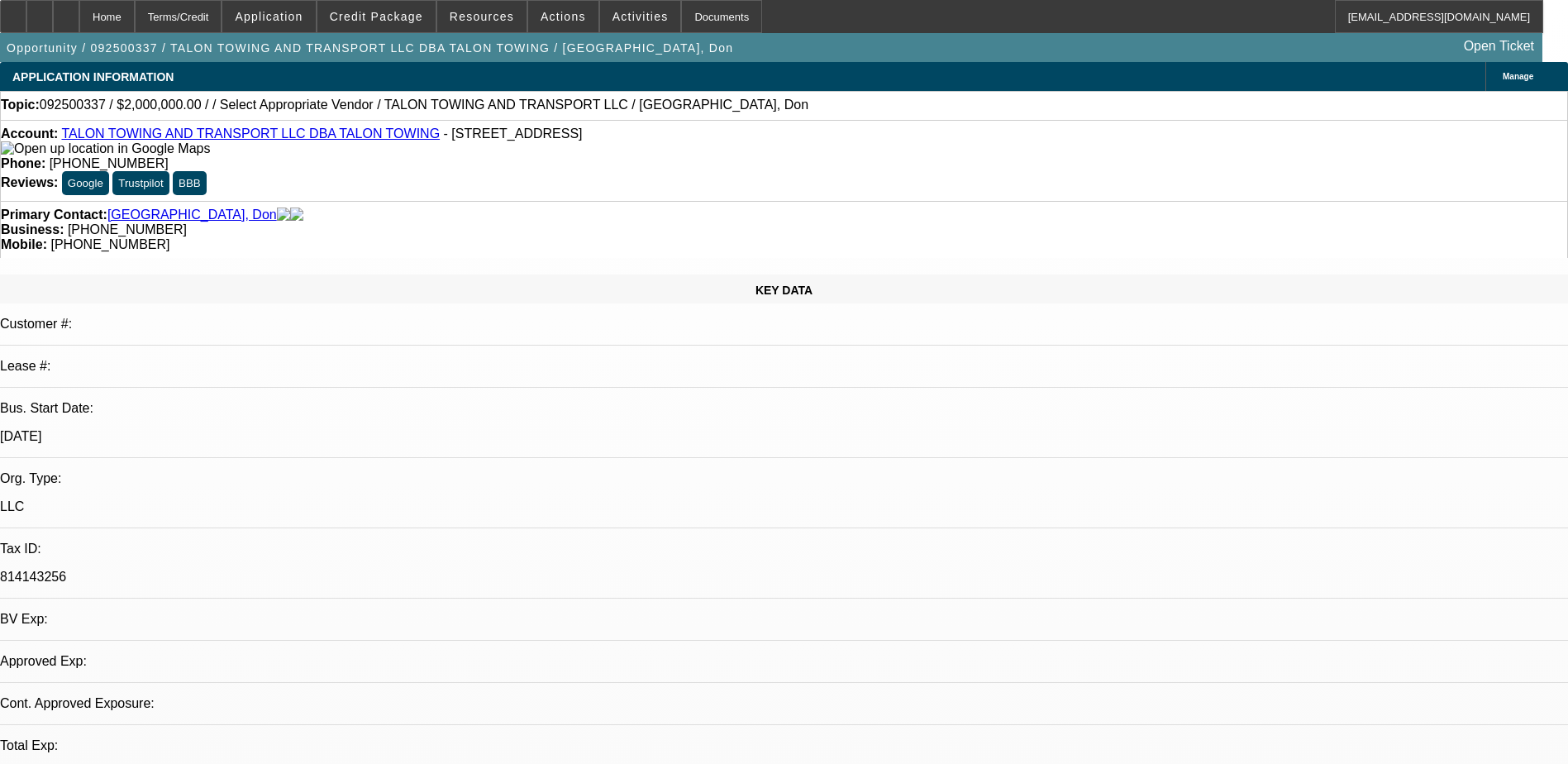
select select "0"
select select "2"
select select "0"
select select "6"
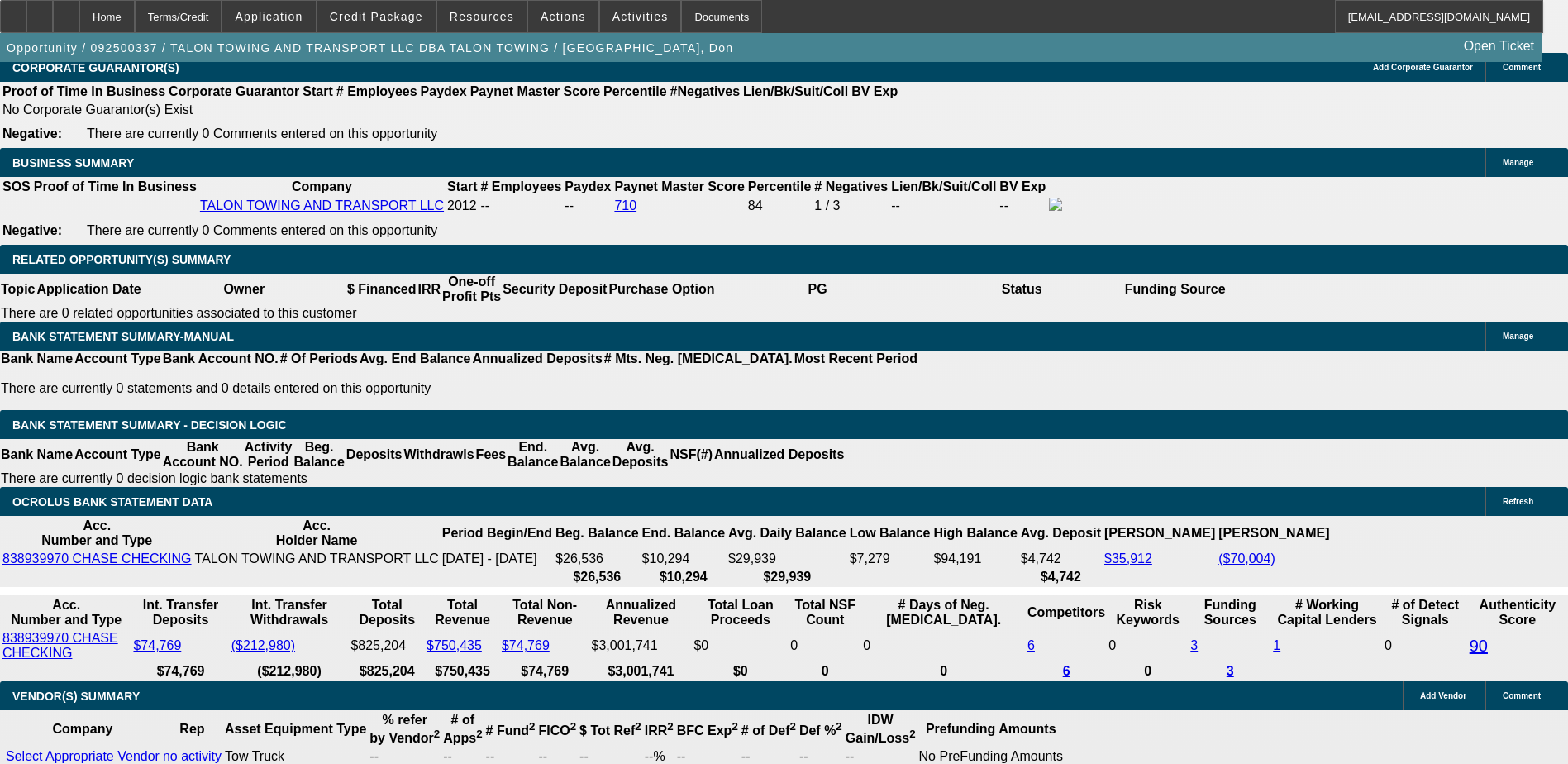
scroll to position [2563, 0]
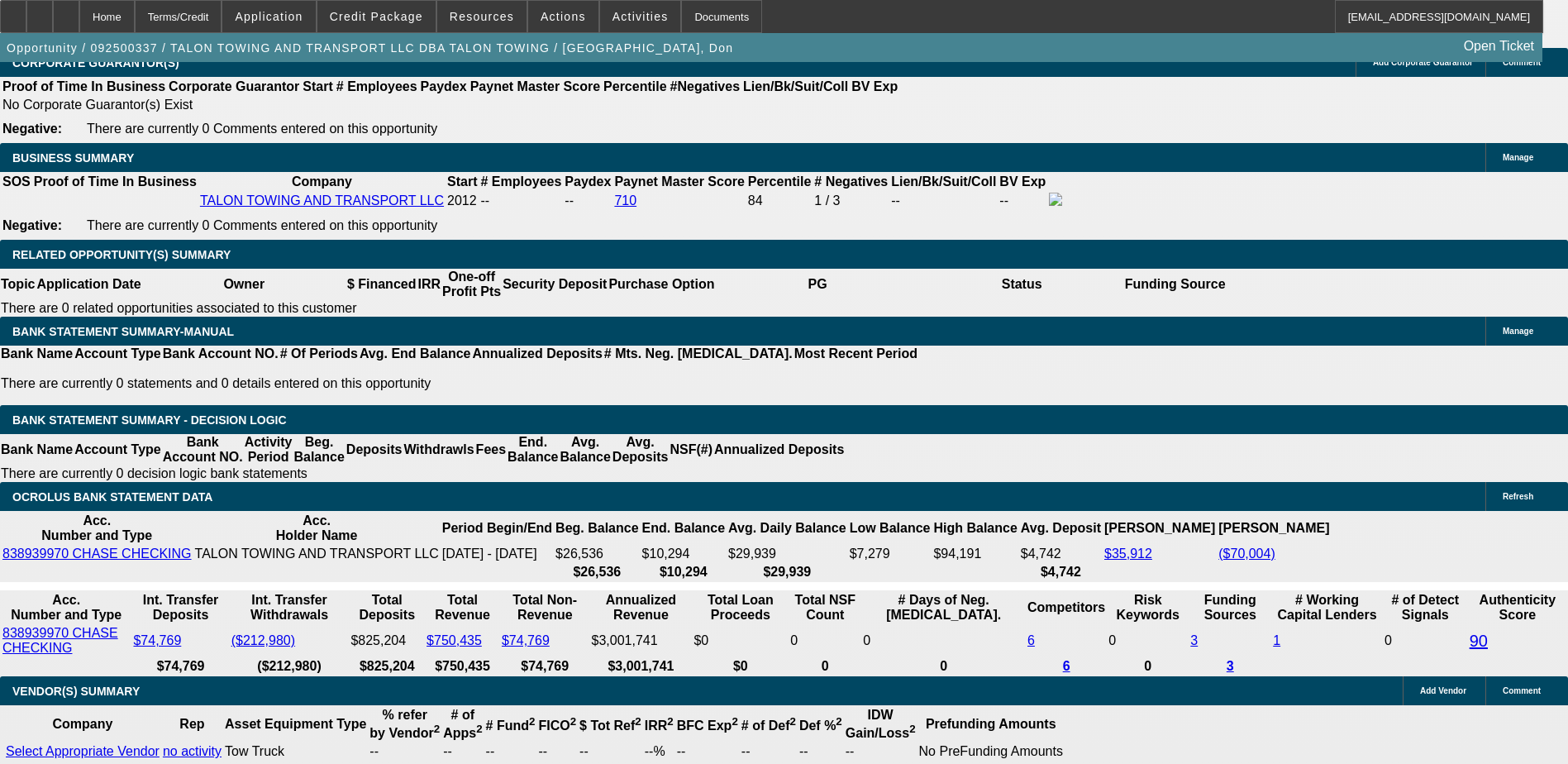
type input "UNKNOWN"
type input "6"
type input "$685,457.28"
type input "$342,728.64"
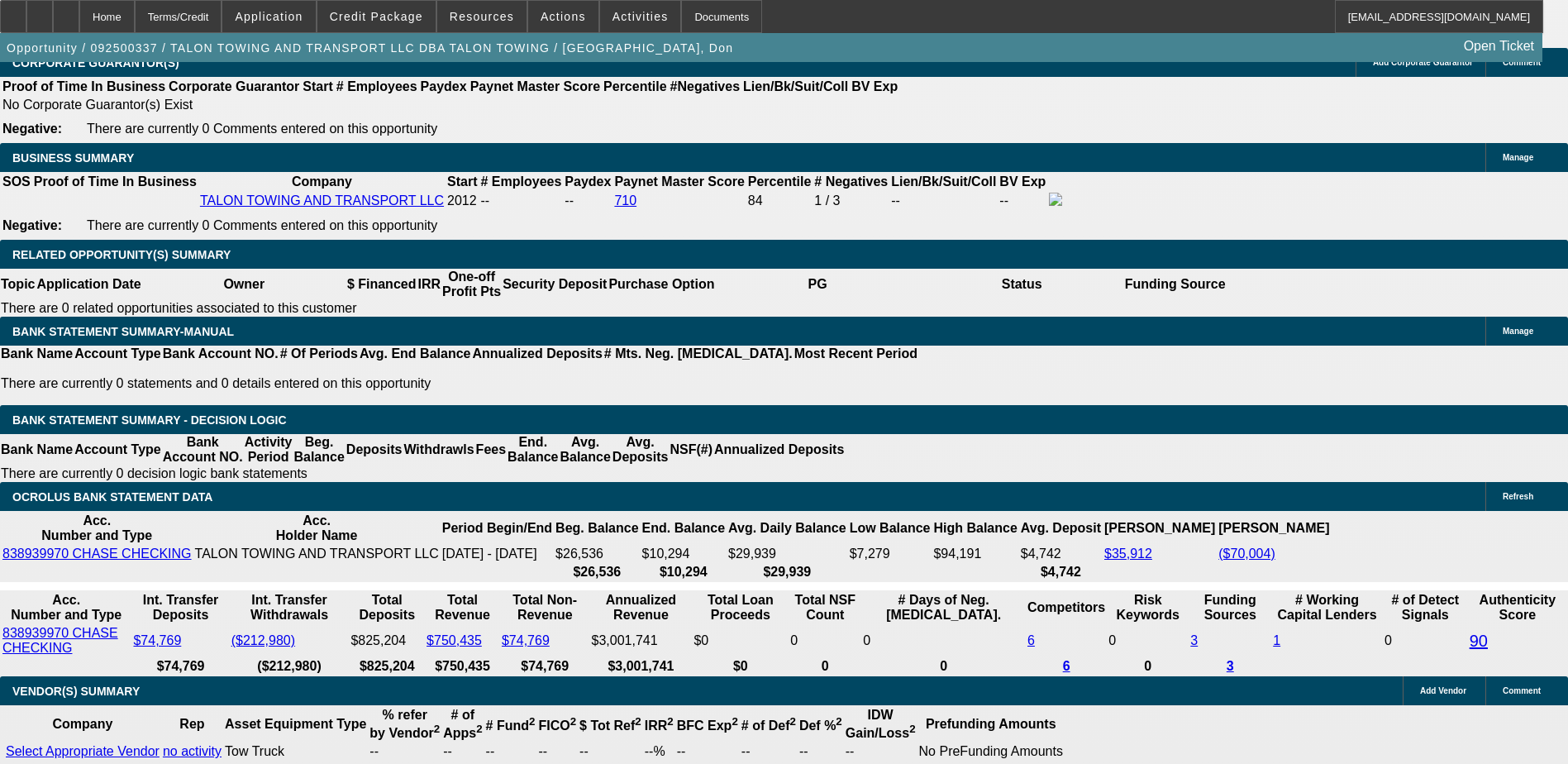
type input "7"
type input "$1.14"
type input "$0.57"
type input "72"
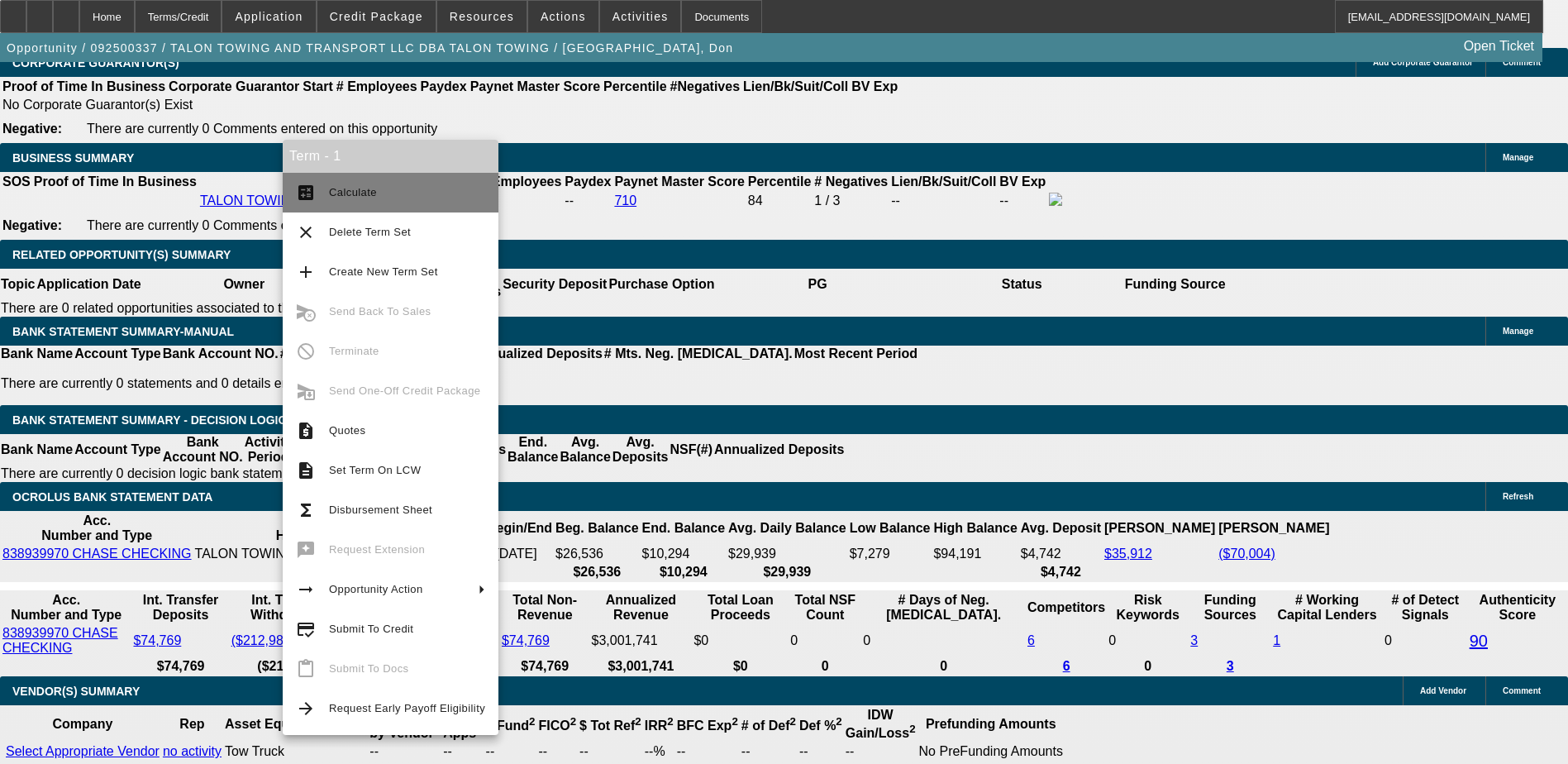
click at [352, 184] on span "Calculate" at bounding box center [407, 192] width 156 height 20
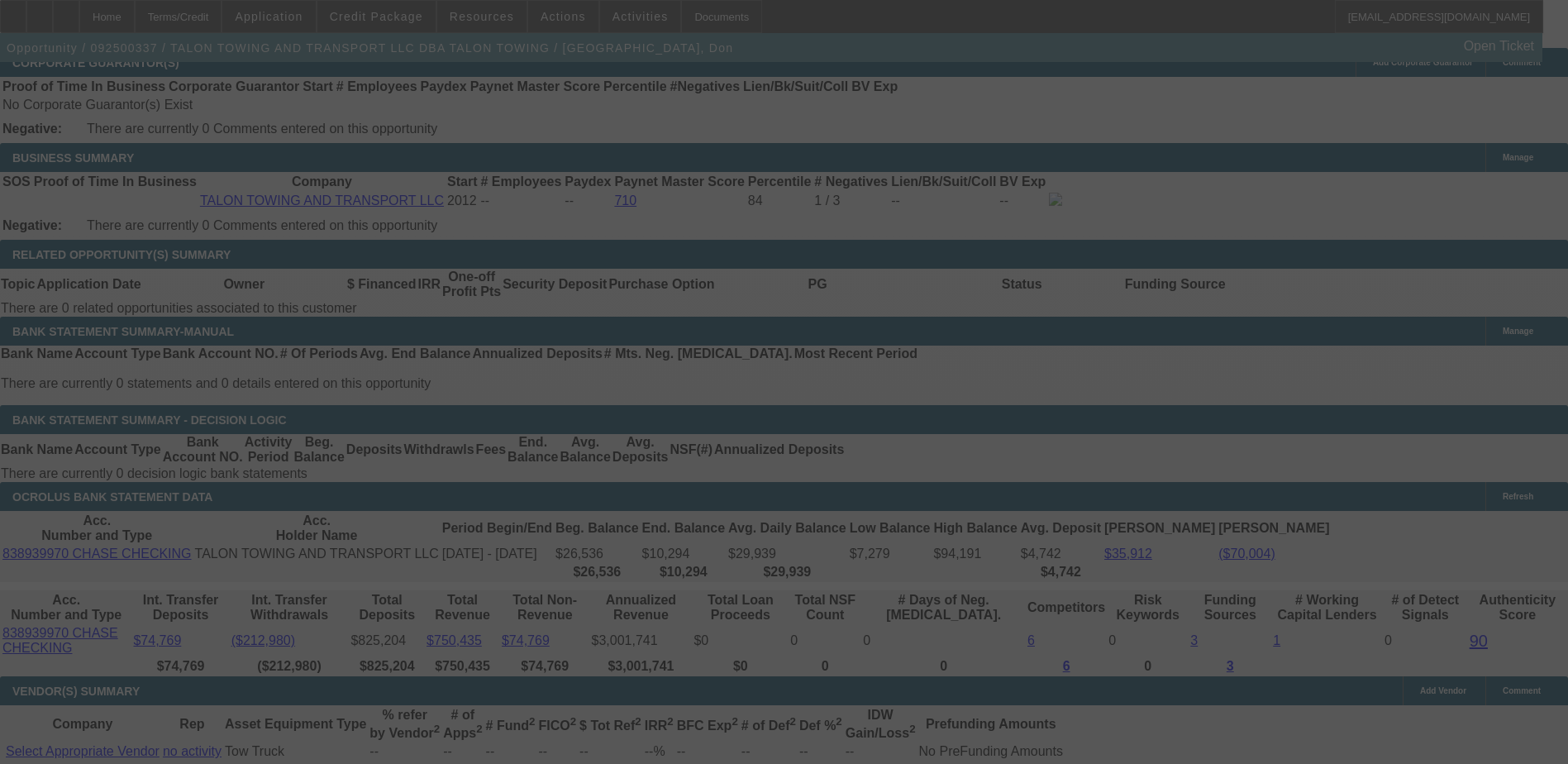
select select "0"
select select "2"
select select "0"
select select "6"
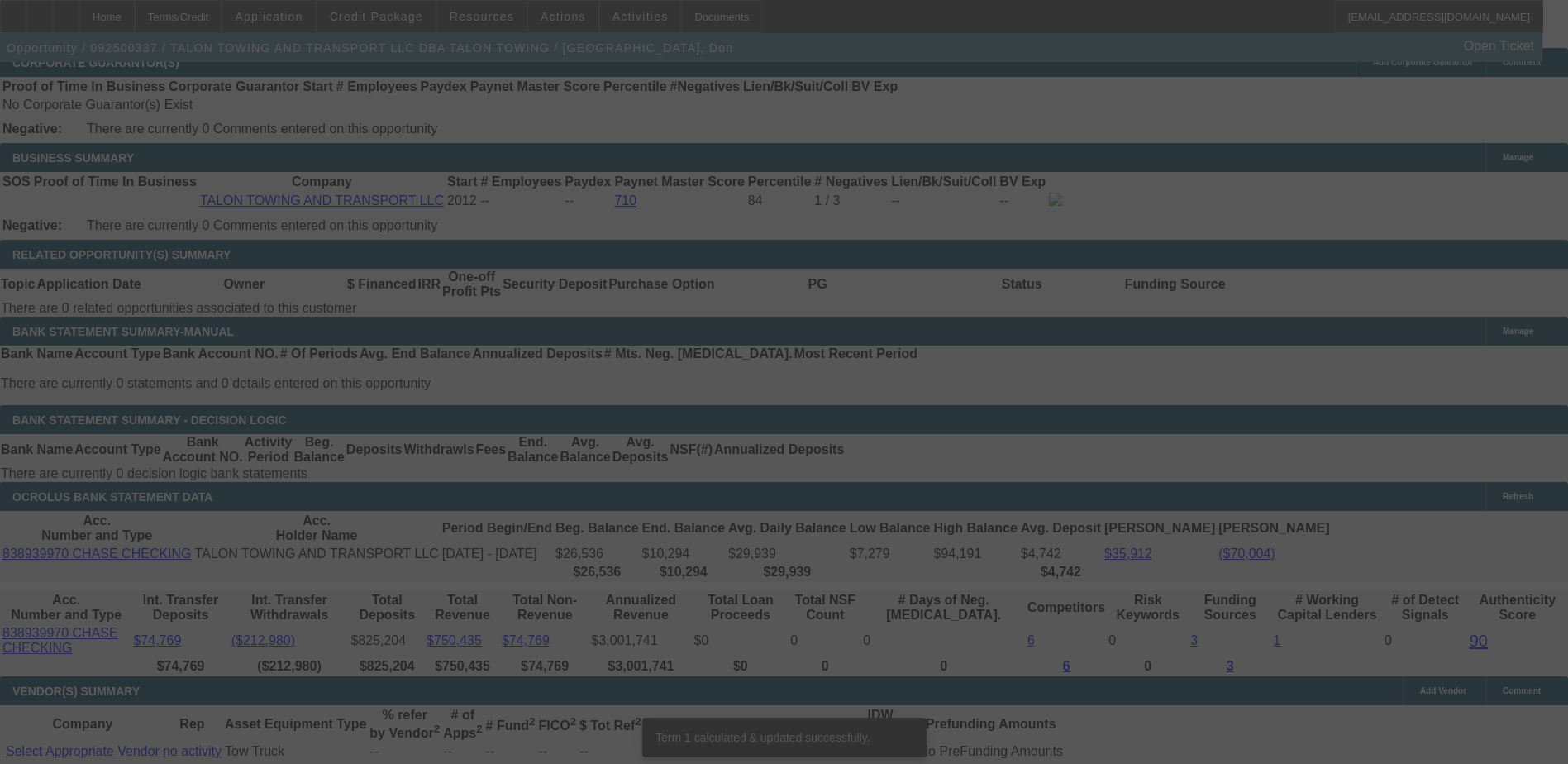
scroll to position [2548, 0]
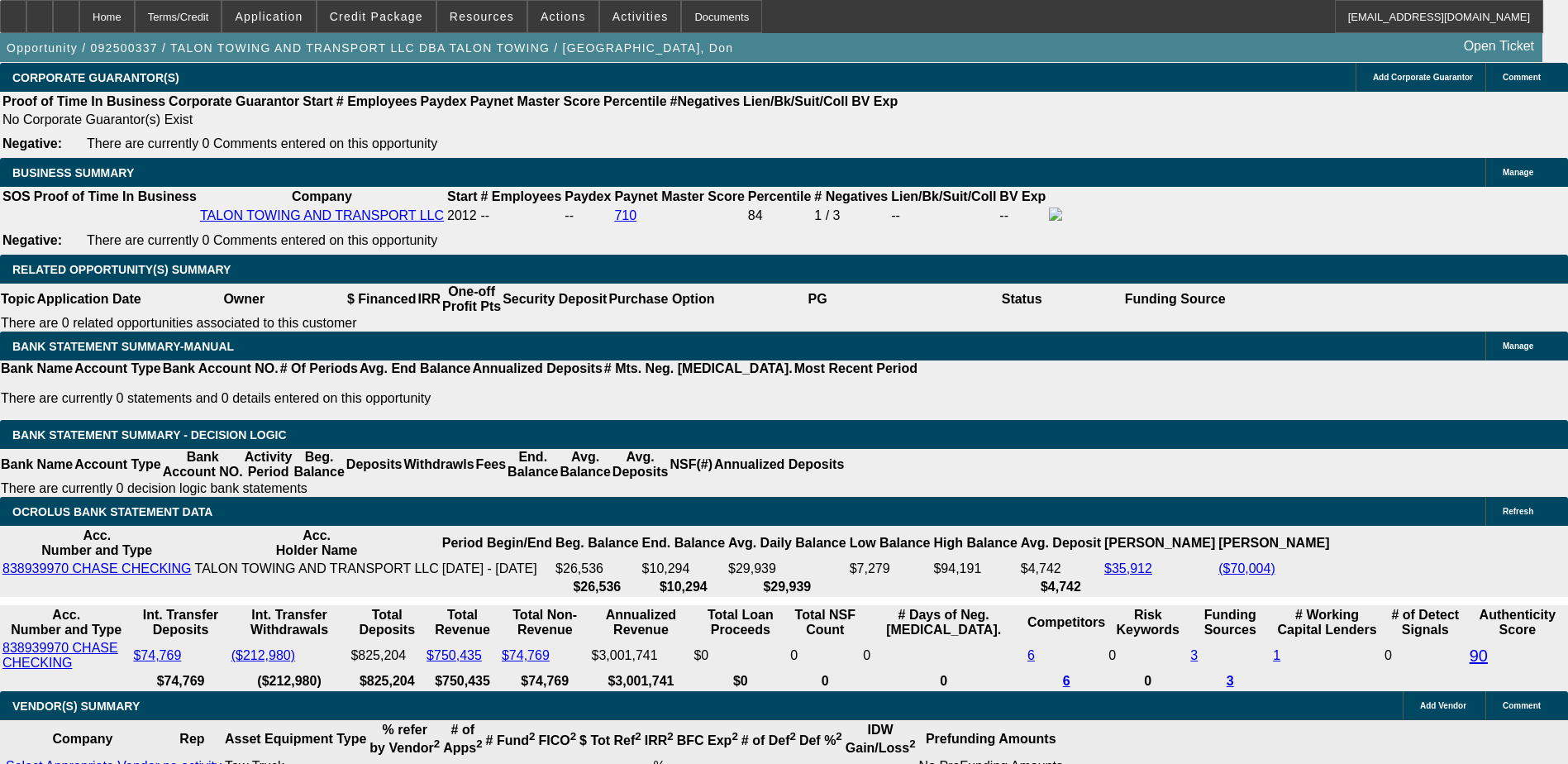
type input "9"
type input "$72,102.14"
type input "$36,051.07"
type input "9.6"
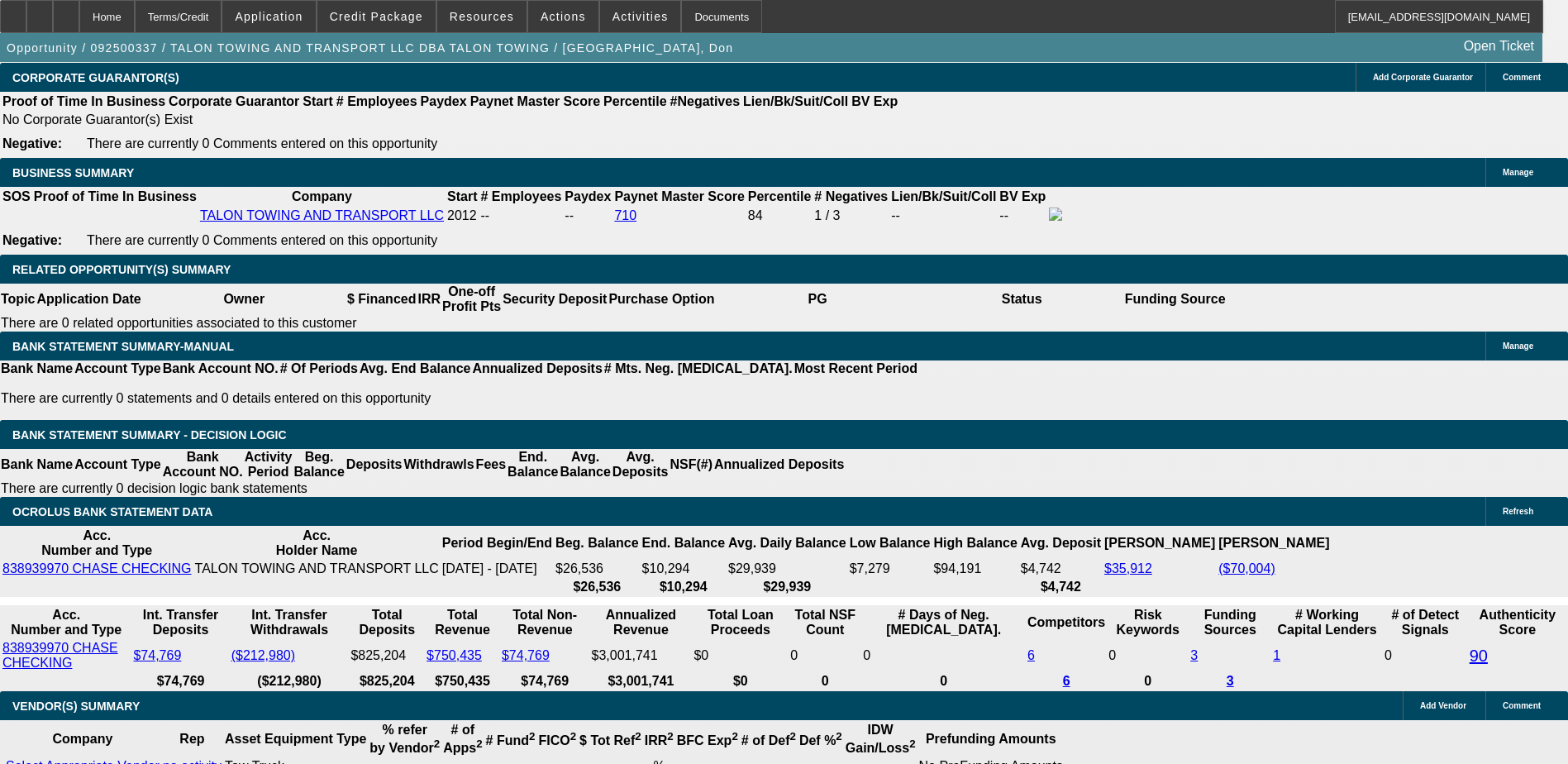
type input "$73,299.04"
type input "$36,649.52"
type input "9.67"
type input "$73,439.44"
type input "$36,719.72"
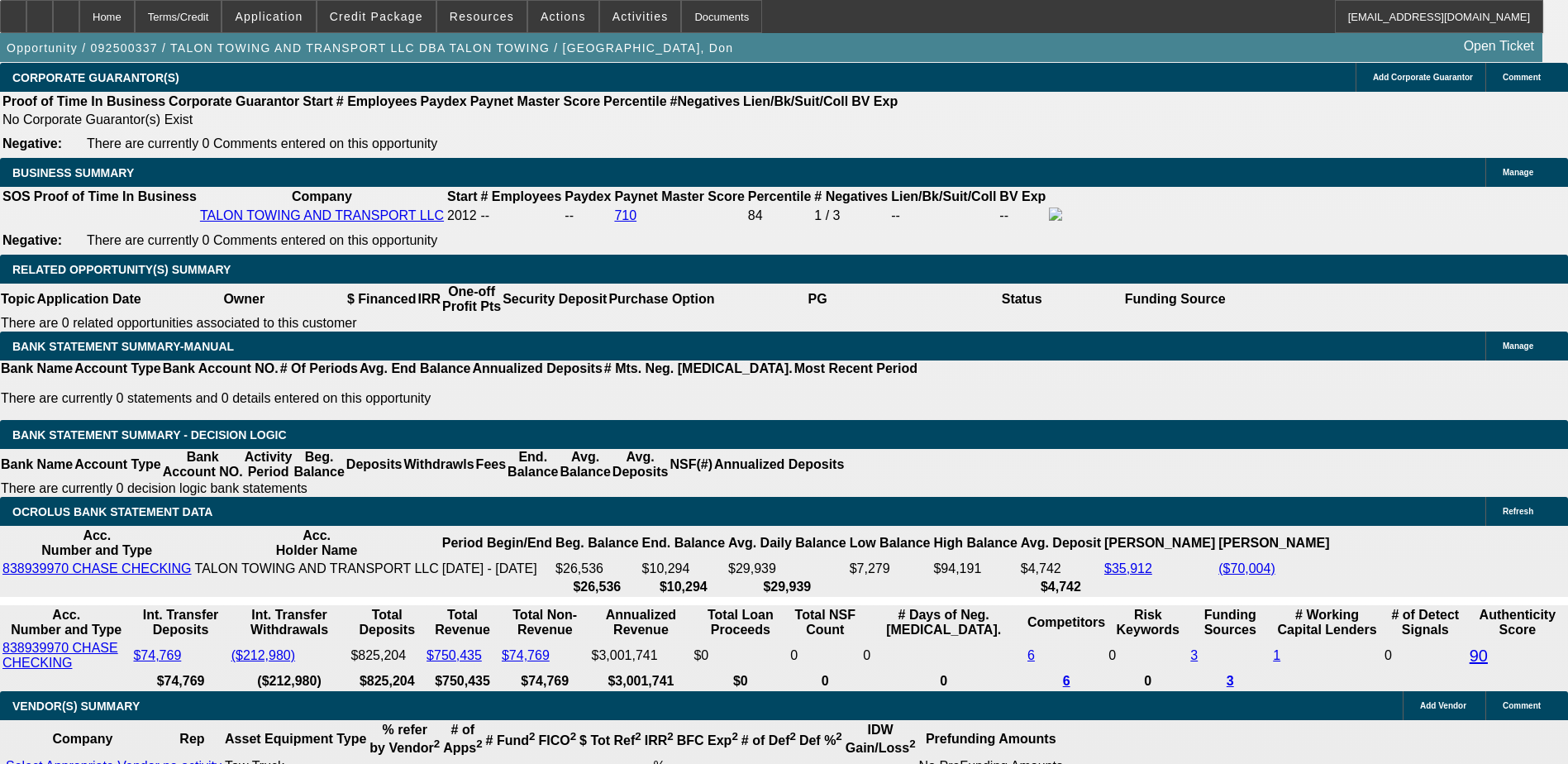
type input "9.67"
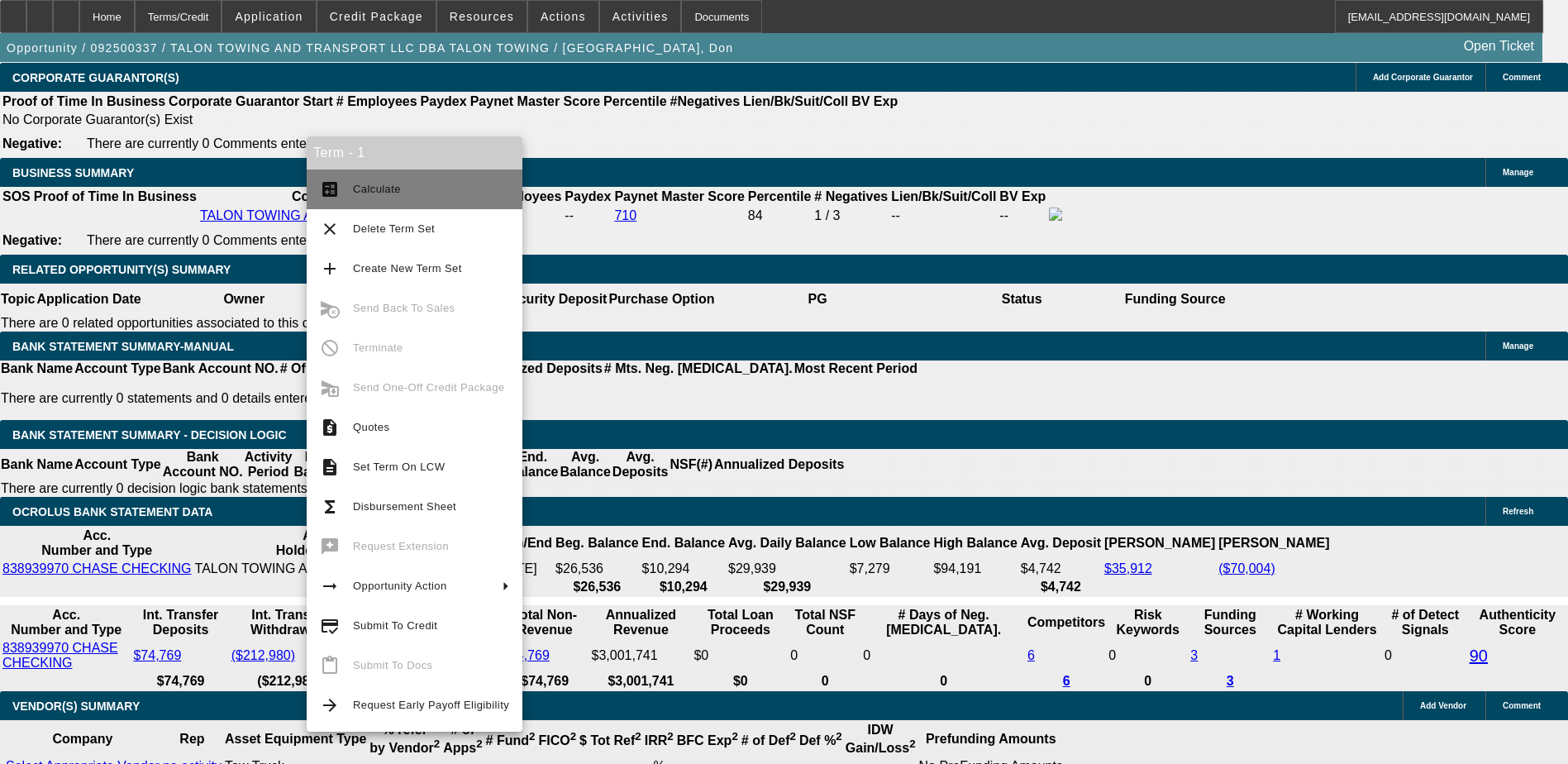
click at [372, 183] on span "Calculate" at bounding box center [376, 188] width 48 height 12
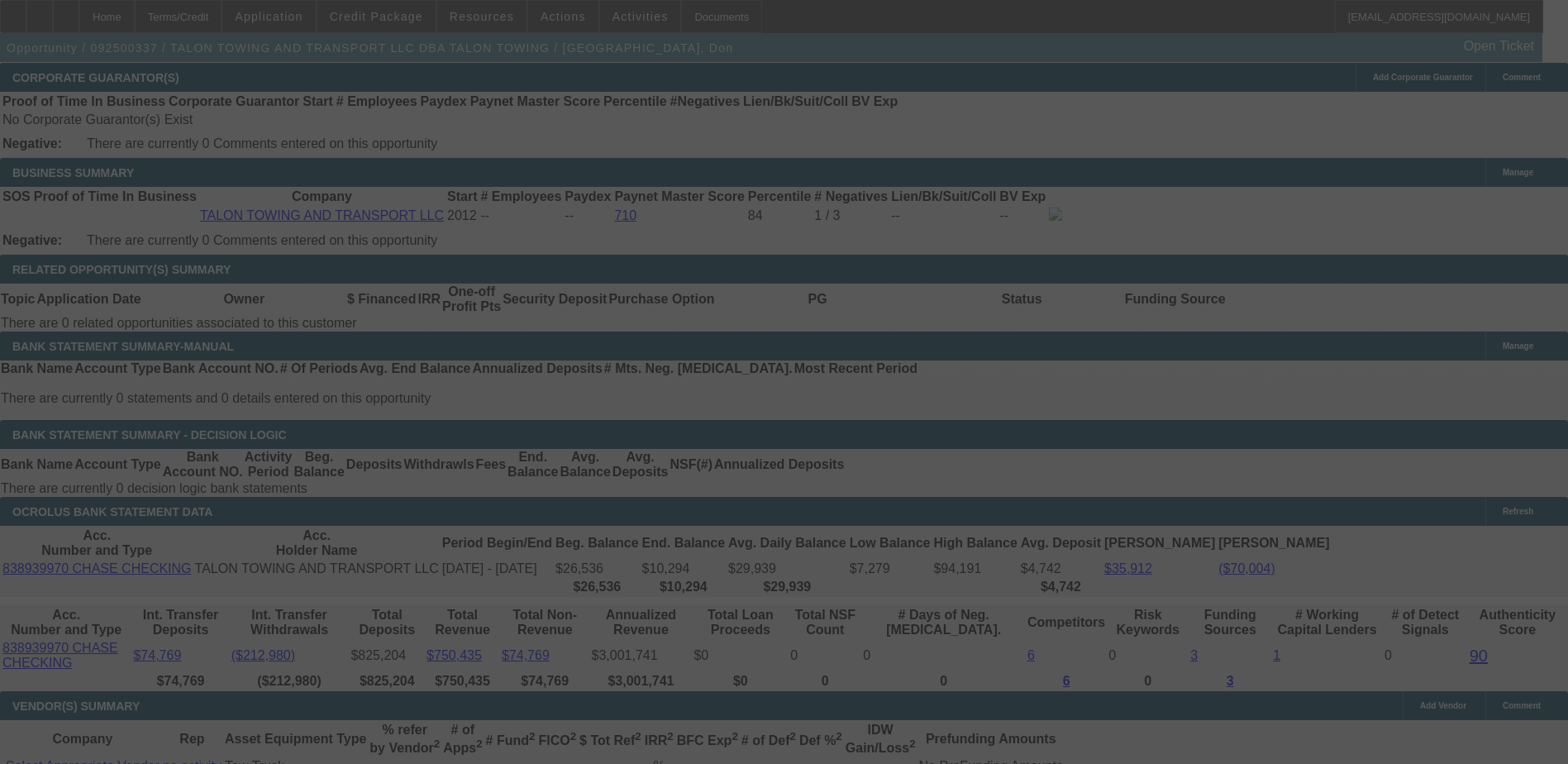
select select "0"
select select "2"
select select "0"
select select "6"
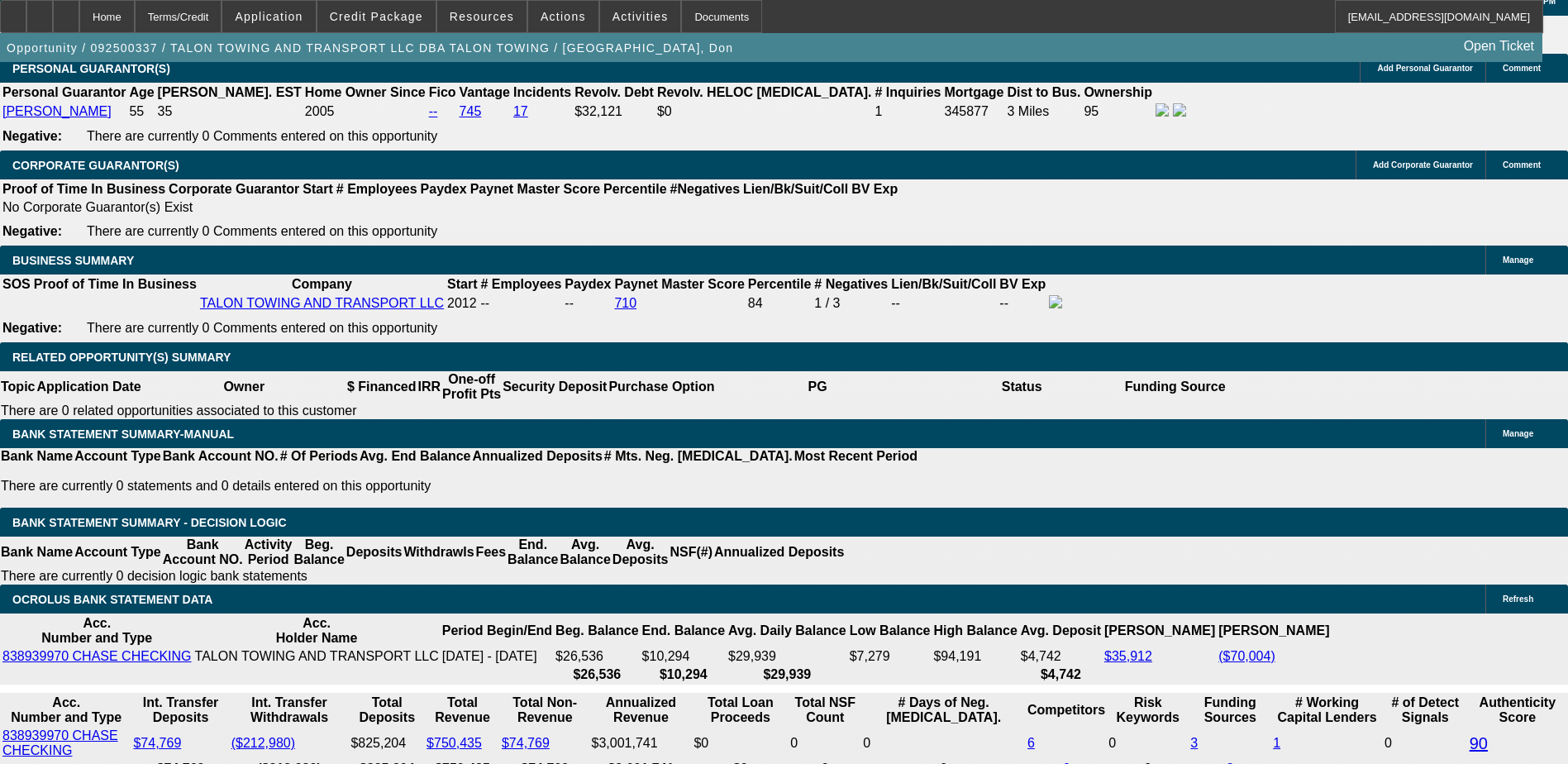
scroll to position [2455, 0]
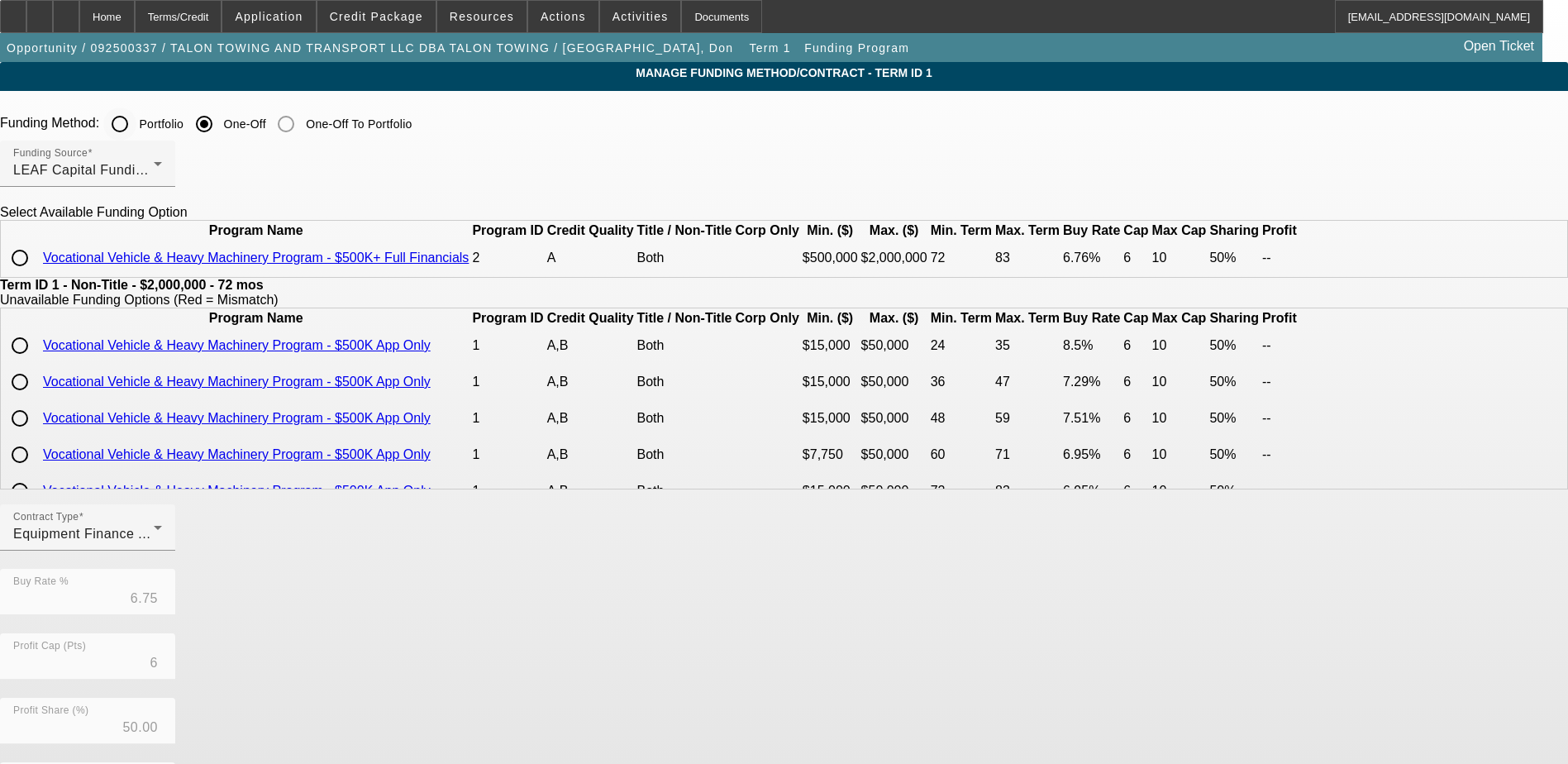
click at [137, 122] on input "Portfolio" at bounding box center [120, 124] width 33 height 33
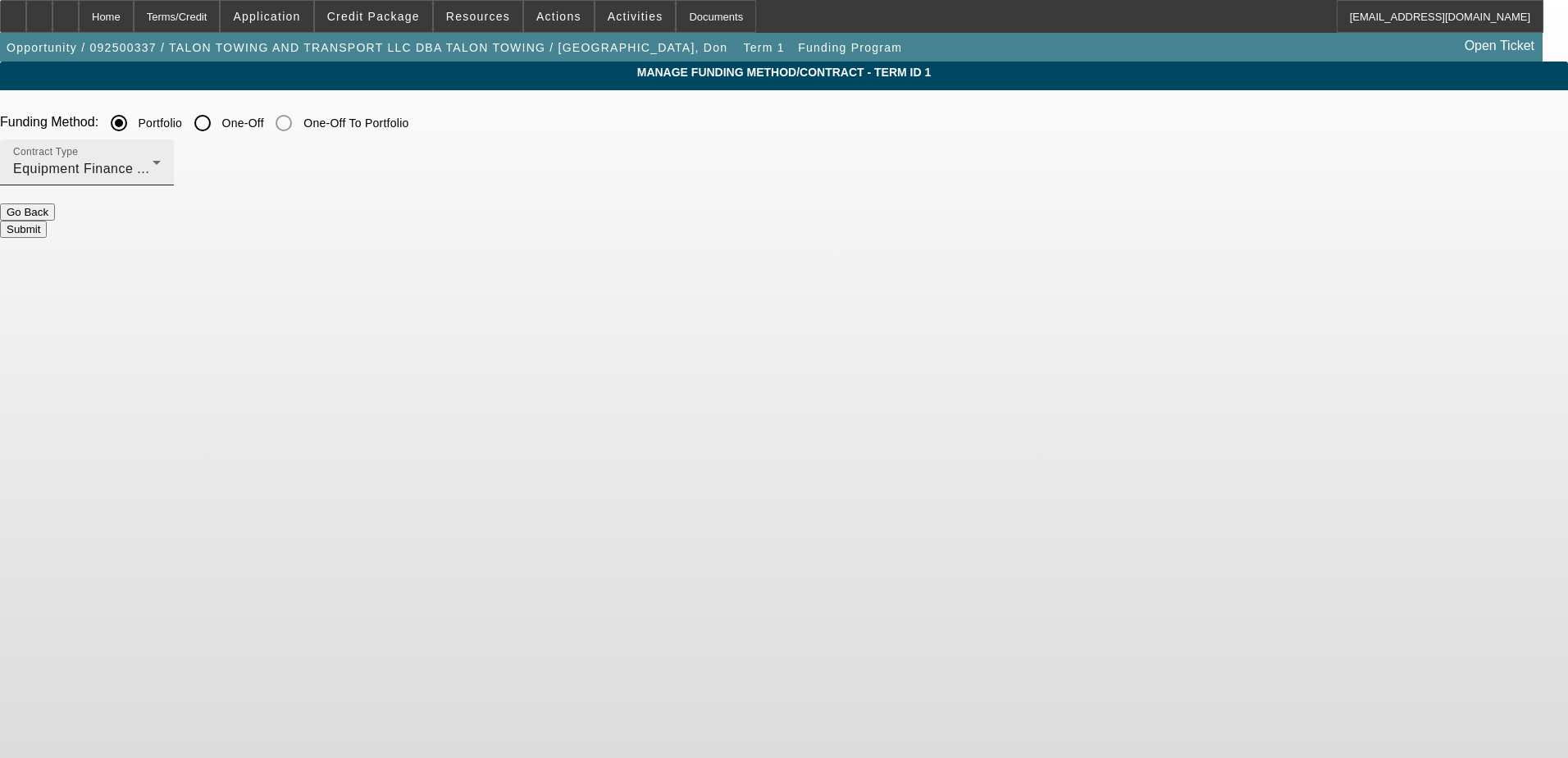
click at [160, 156] on div "Contract Type Equipment Finance Agreement" at bounding box center [87, 162] width 148 height 46
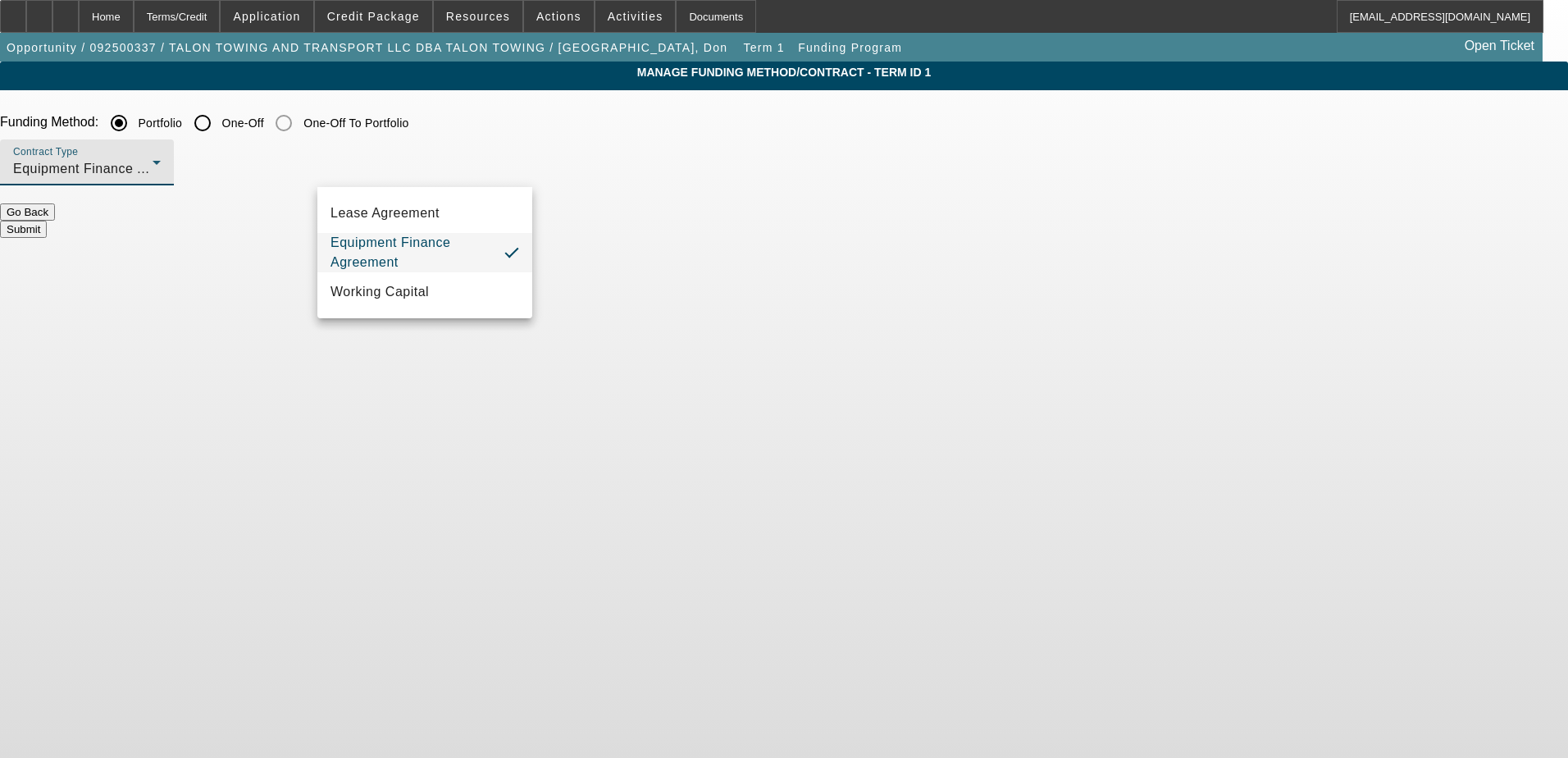
click at [647, 219] on div at bounding box center [784, 379] width 1568 height 758
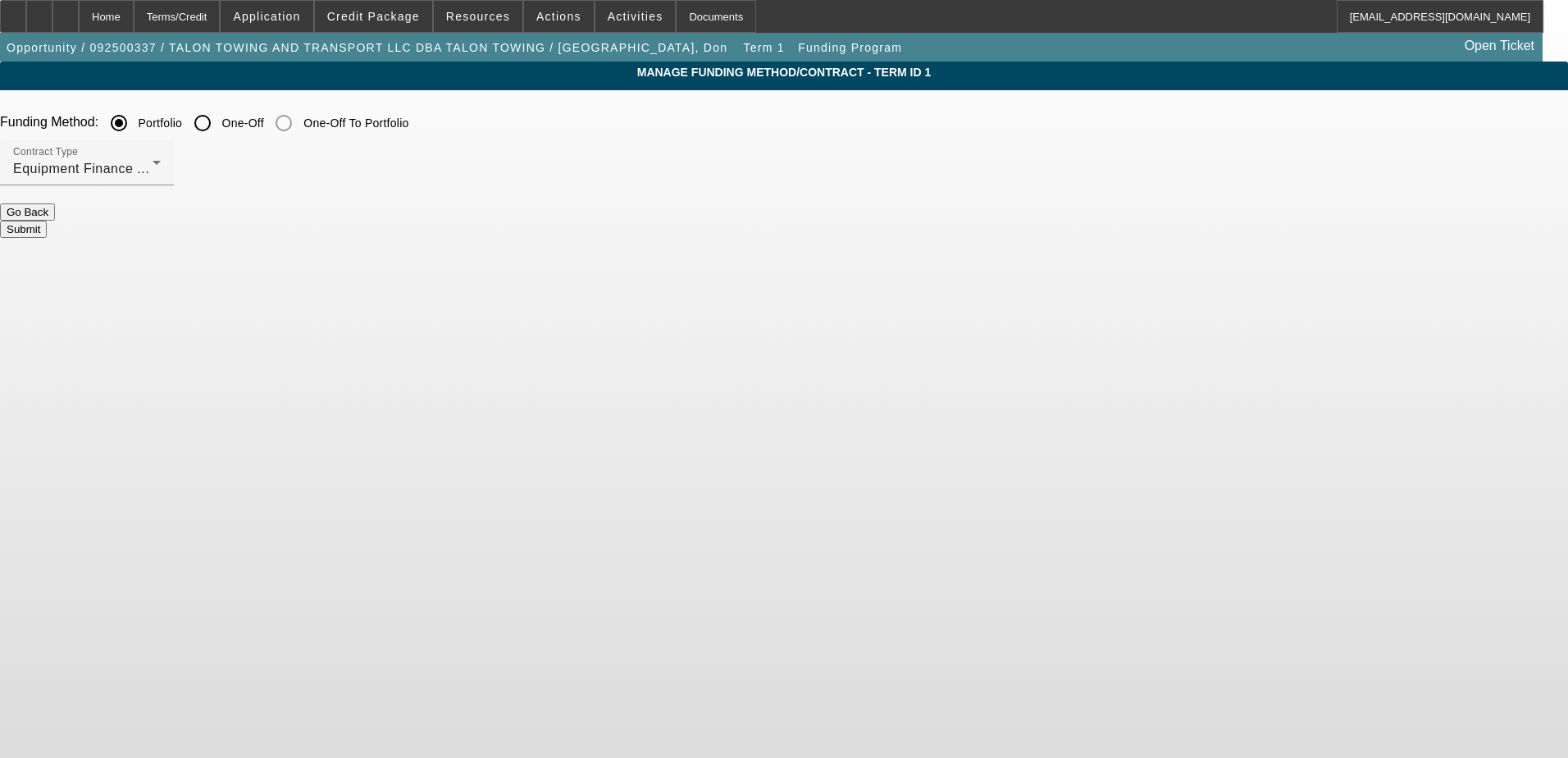
click at [47, 221] on button "Submit" at bounding box center [24, 229] width 47 height 17
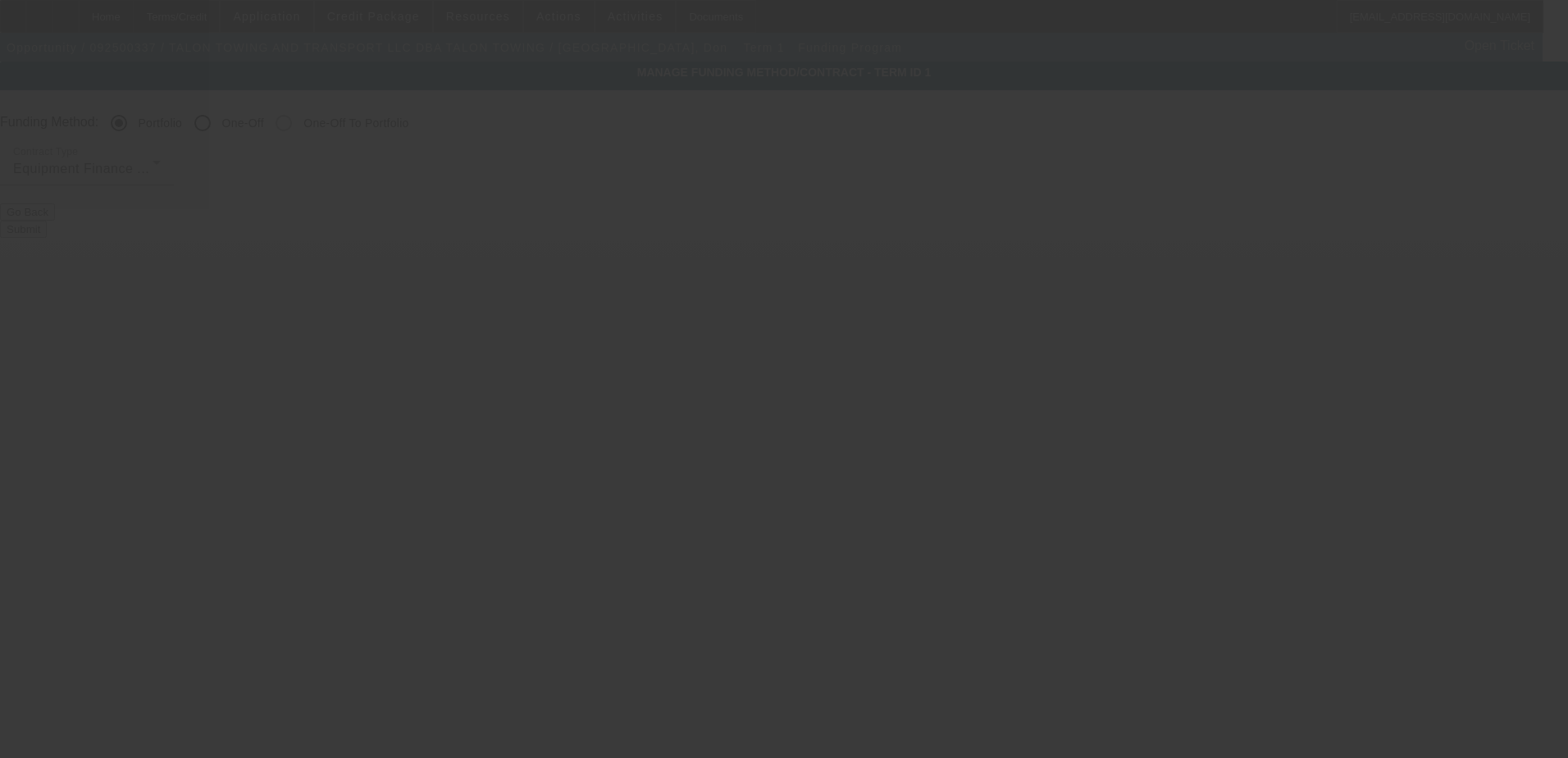
radio input "false"
radio input "true"
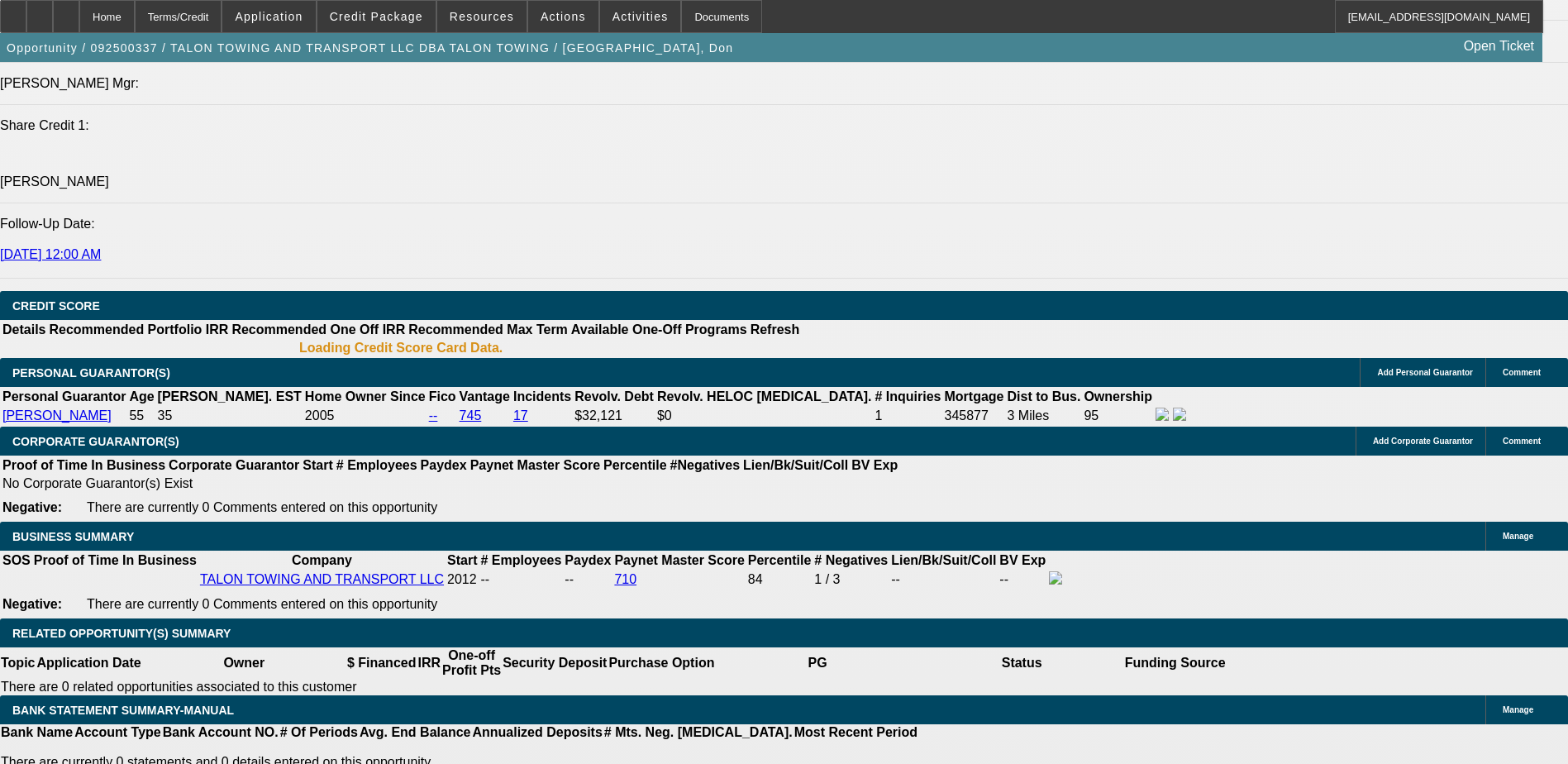
select select "0"
select select "2"
select select "0"
select select "6"
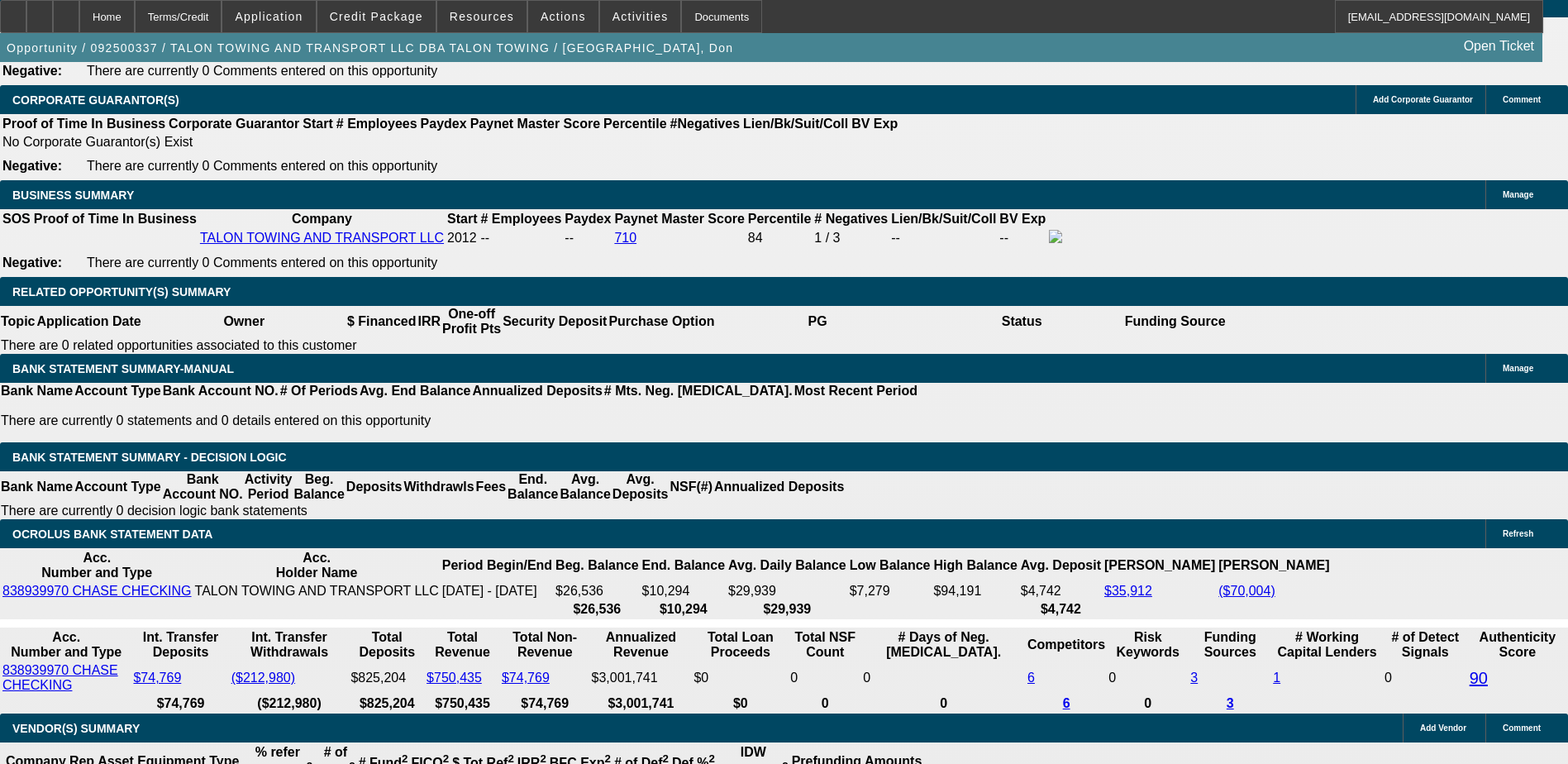
scroll to position [2531, 0]
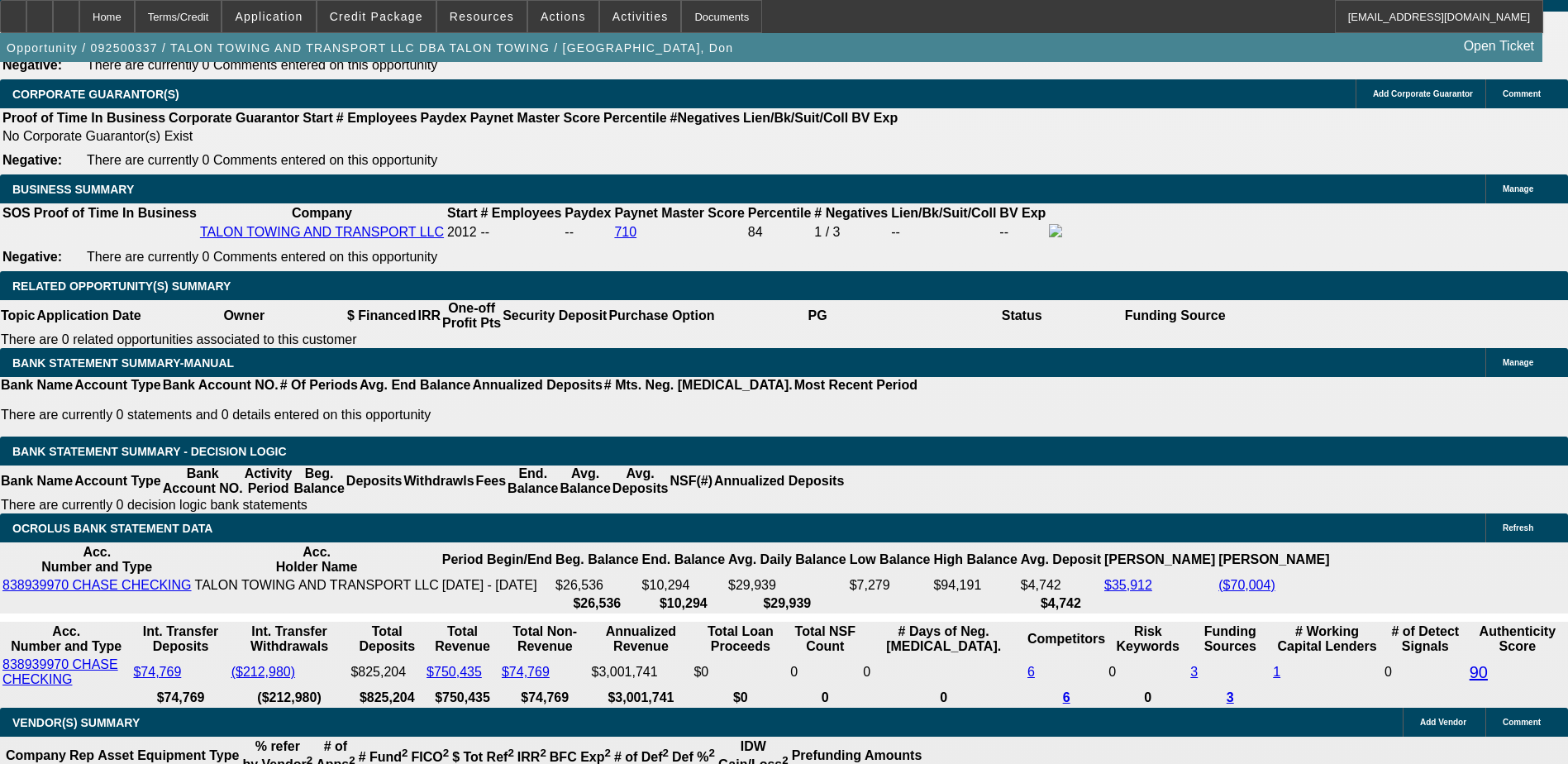
type input "UNKNOWN"
type input "9"
type input "$72,102.14"
type input "$36,051.07"
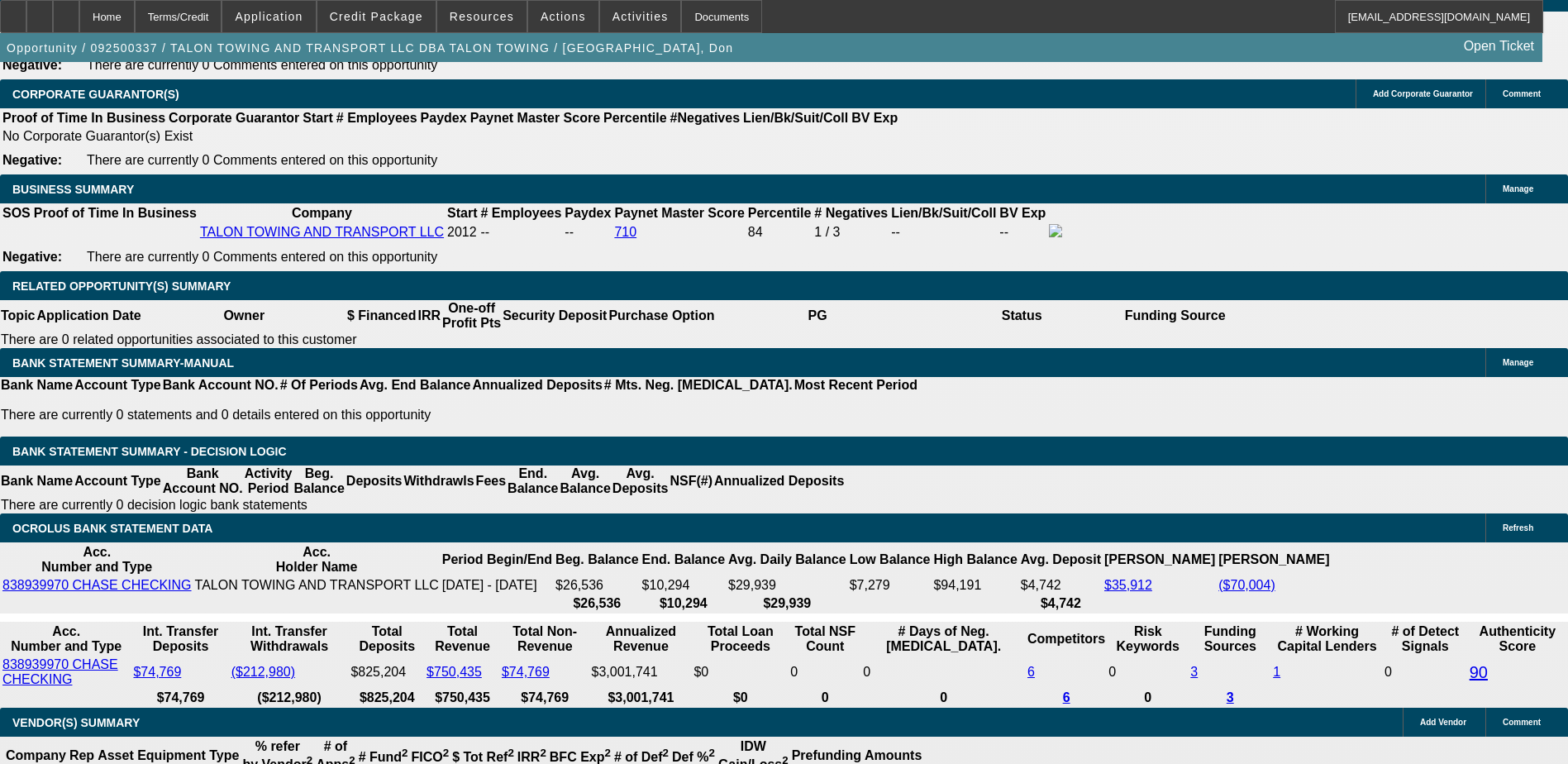
type input "9.70"
type input "$57,262.02"
type input "$28,631.01"
type input "9"
type input "$72,102.14"
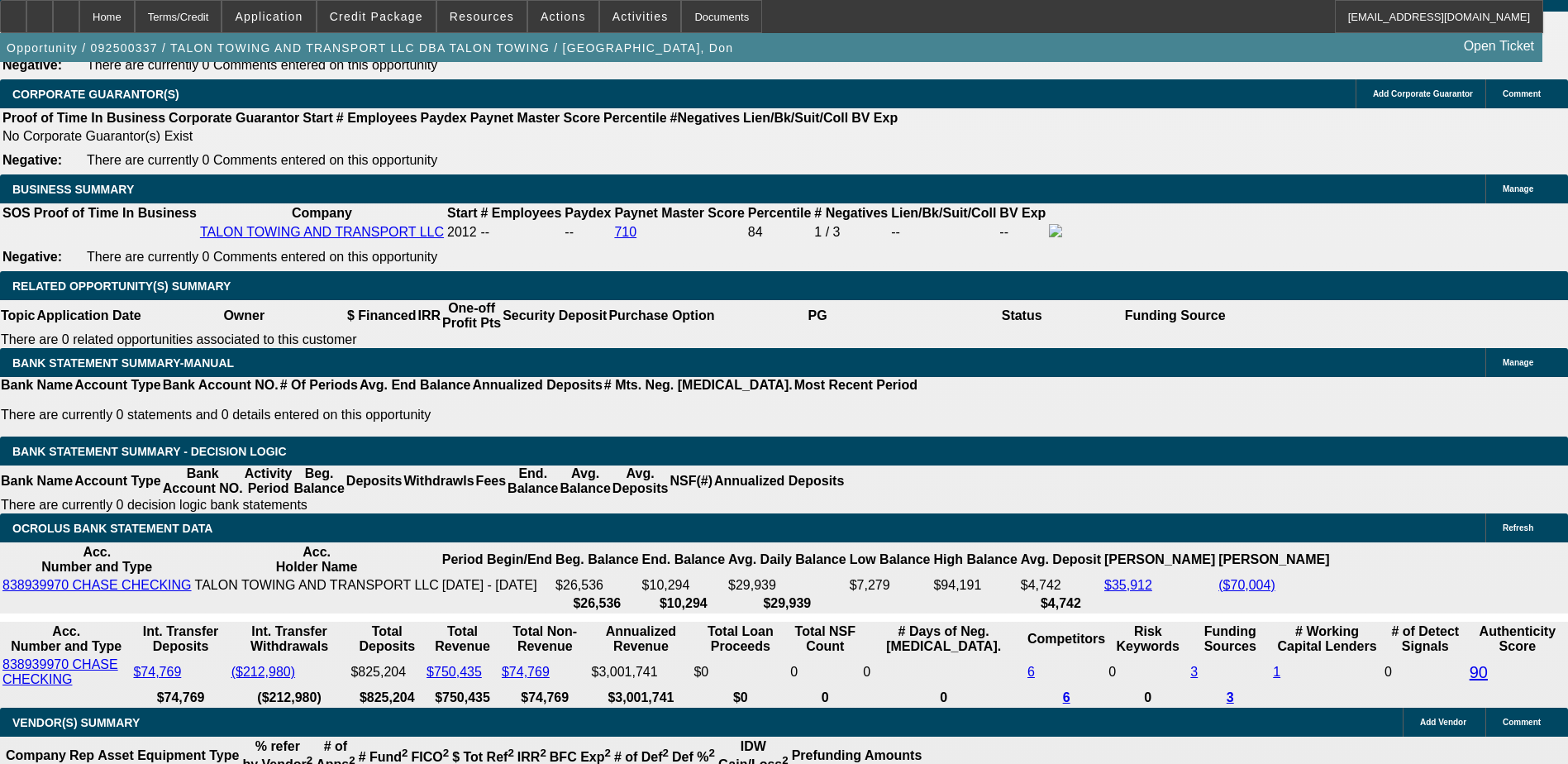
type input "$36,051.07"
type input "11"
type input "$76,136.32"
type input "$38,068.16"
type input "110"
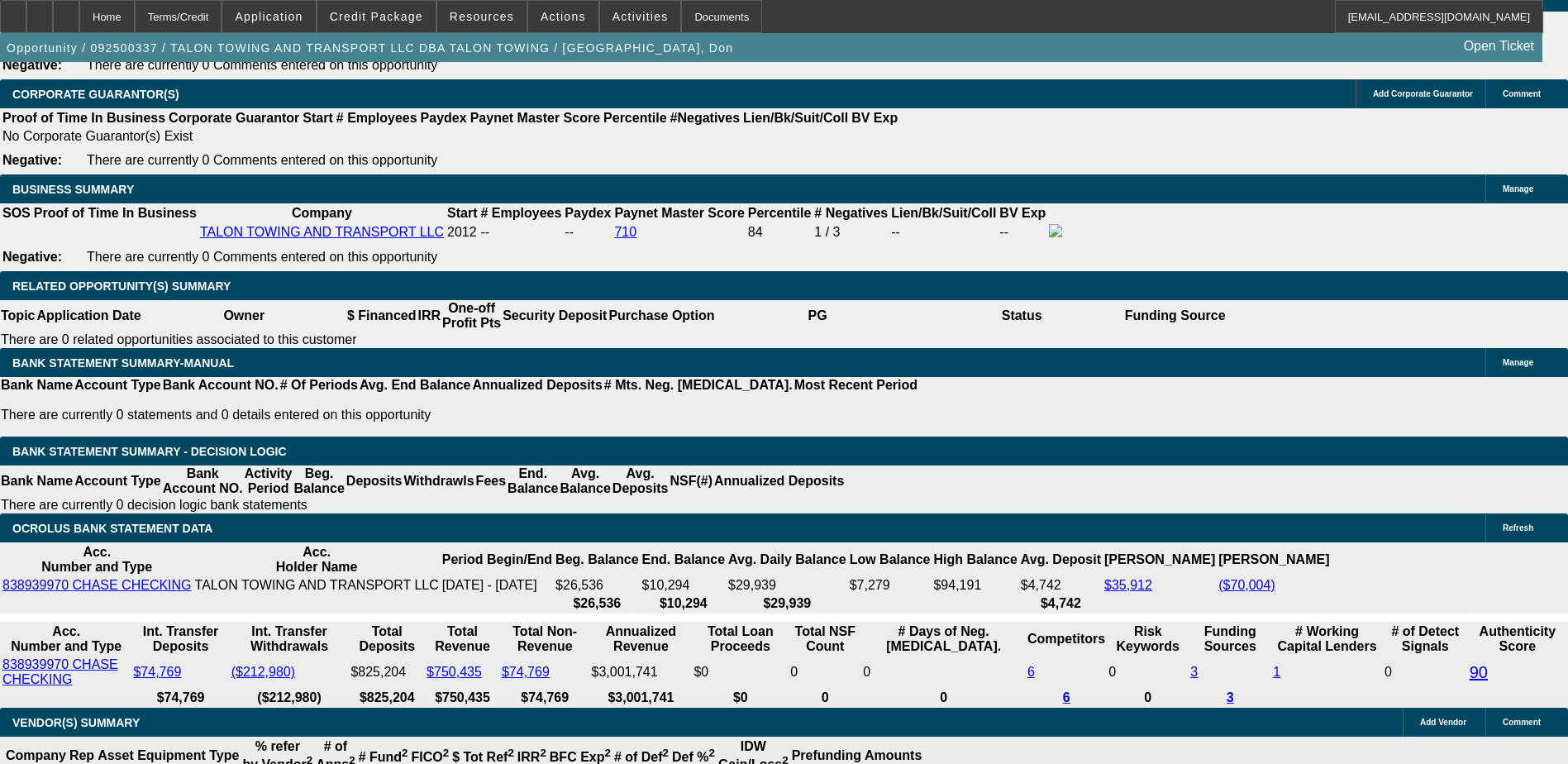
type input "$367,331.28"
type input "$183,665.64"
type input "11"
type input "$76,136.32"
type input "$38,068.16"
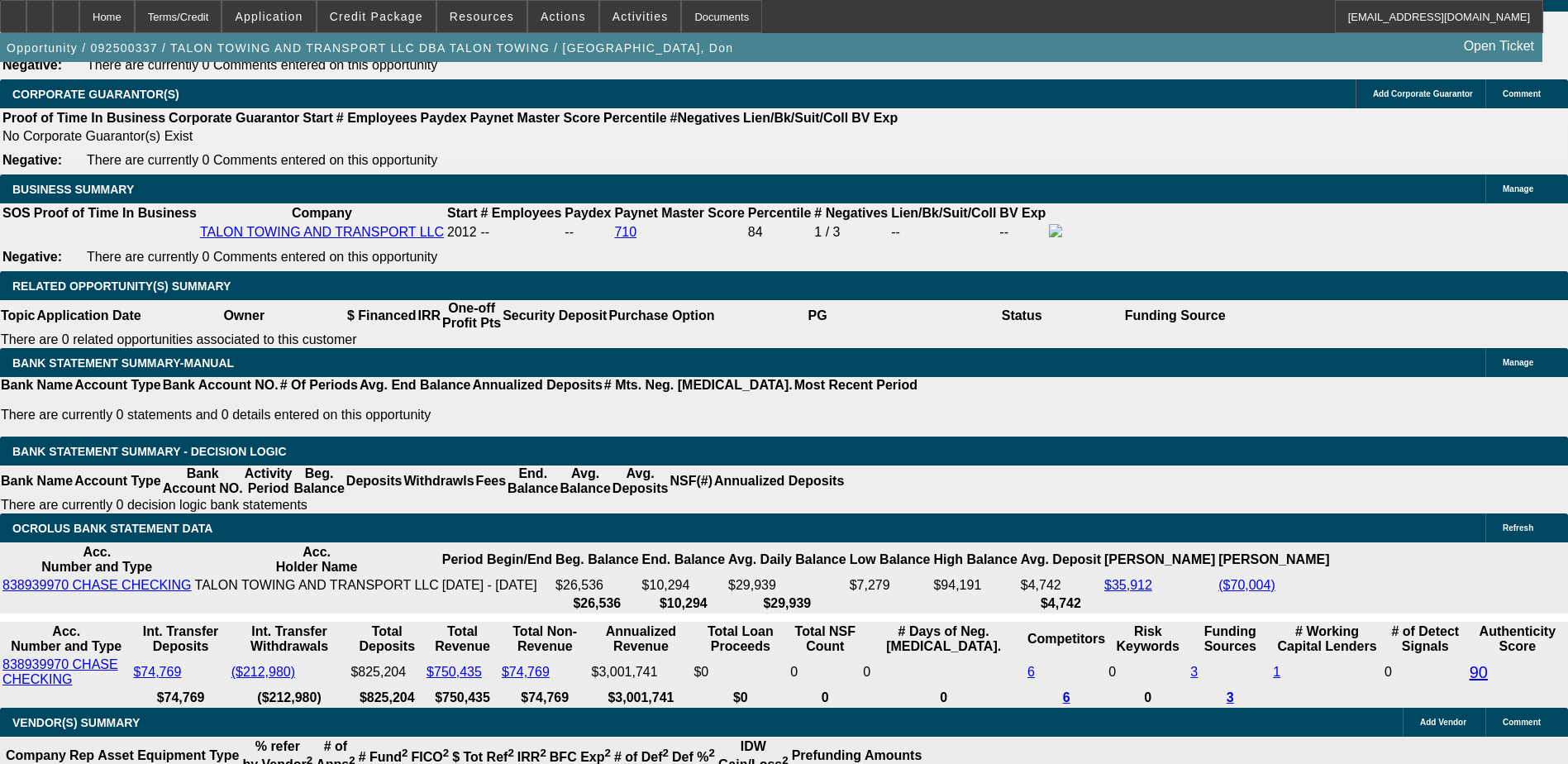
type input "11"
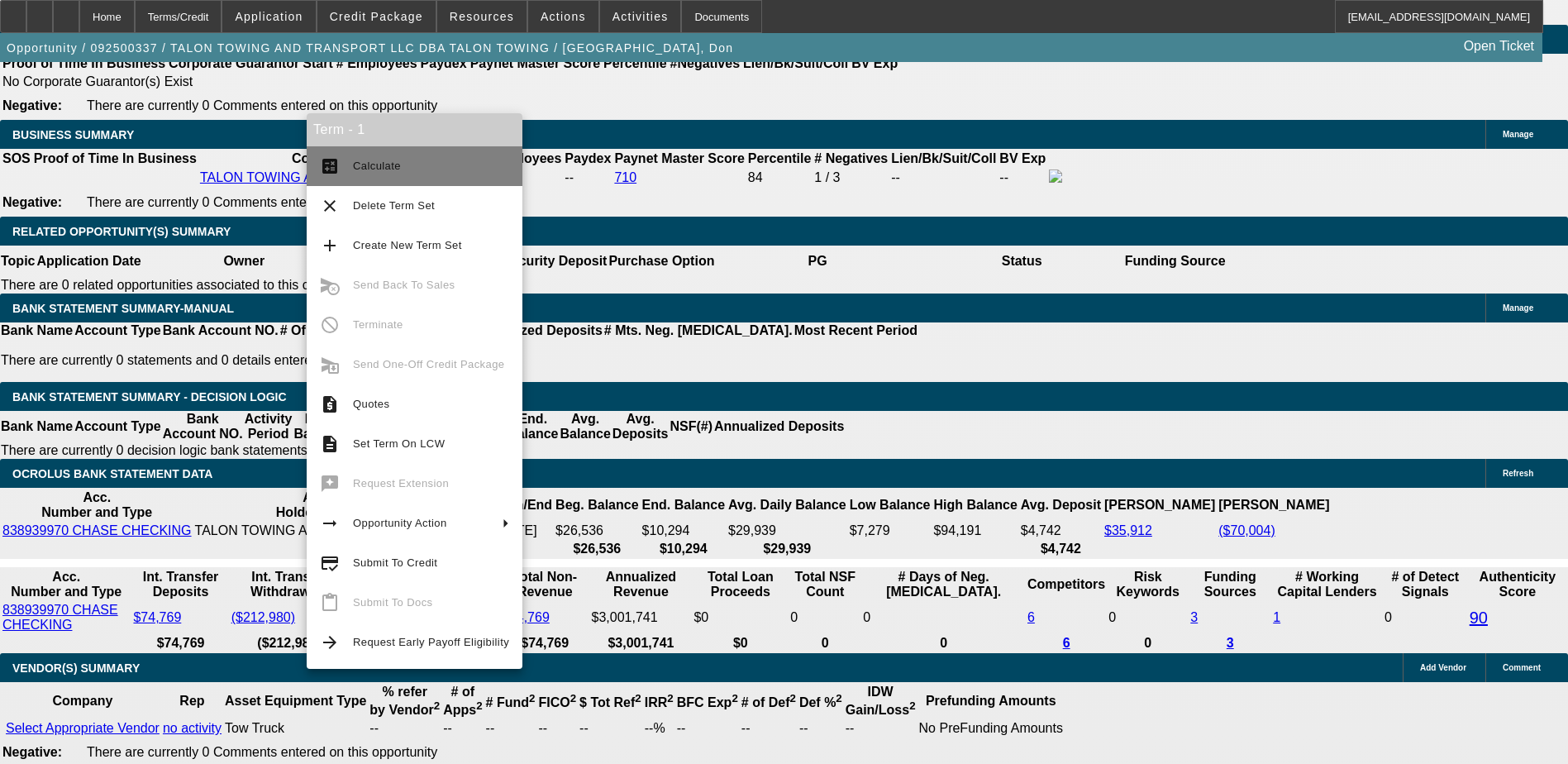
click at [401, 174] on span "Calculate" at bounding box center [430, 165] width 156 height 20
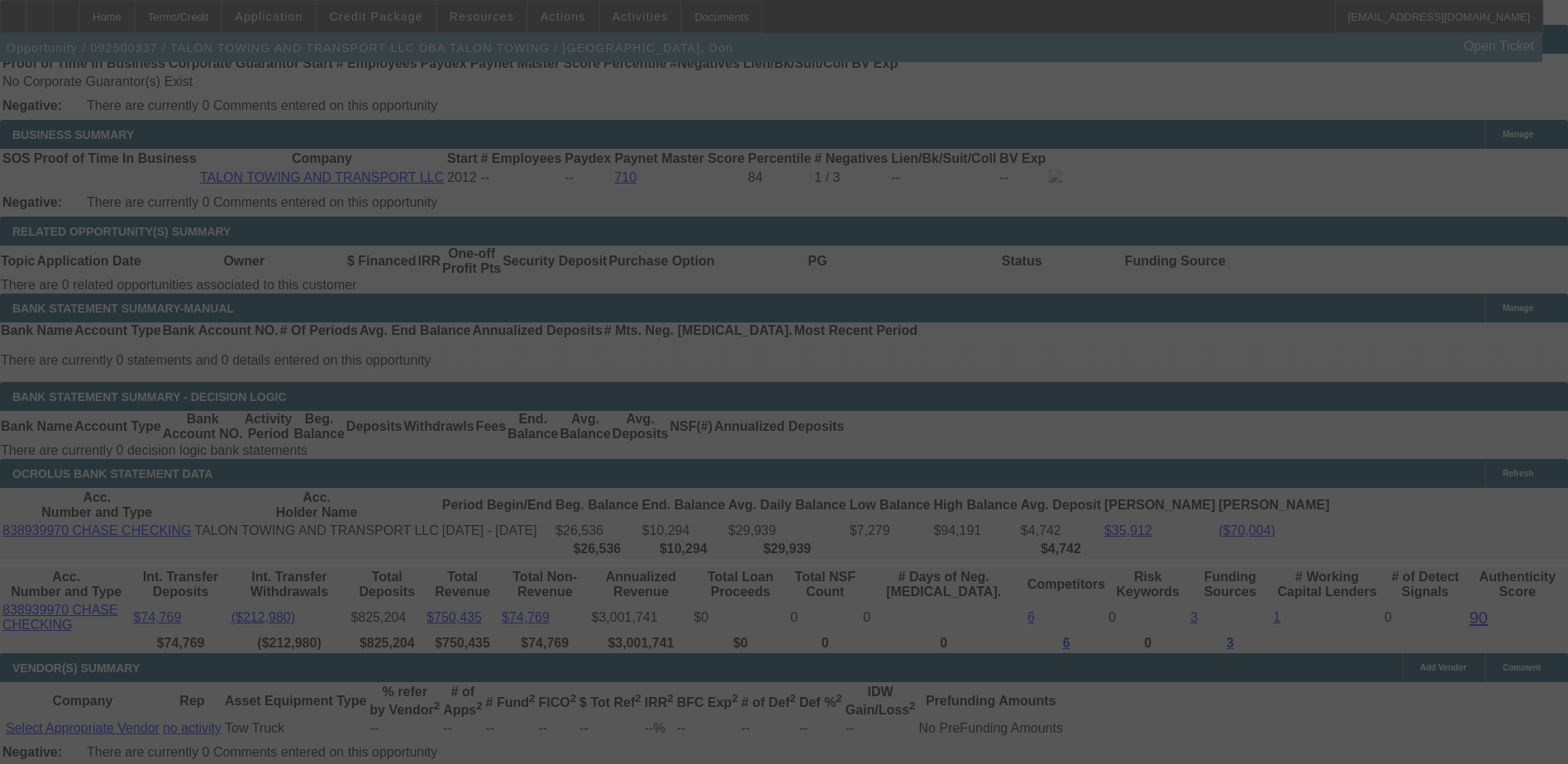
select select "0"
select select "2"
select select "0"
select select "6"
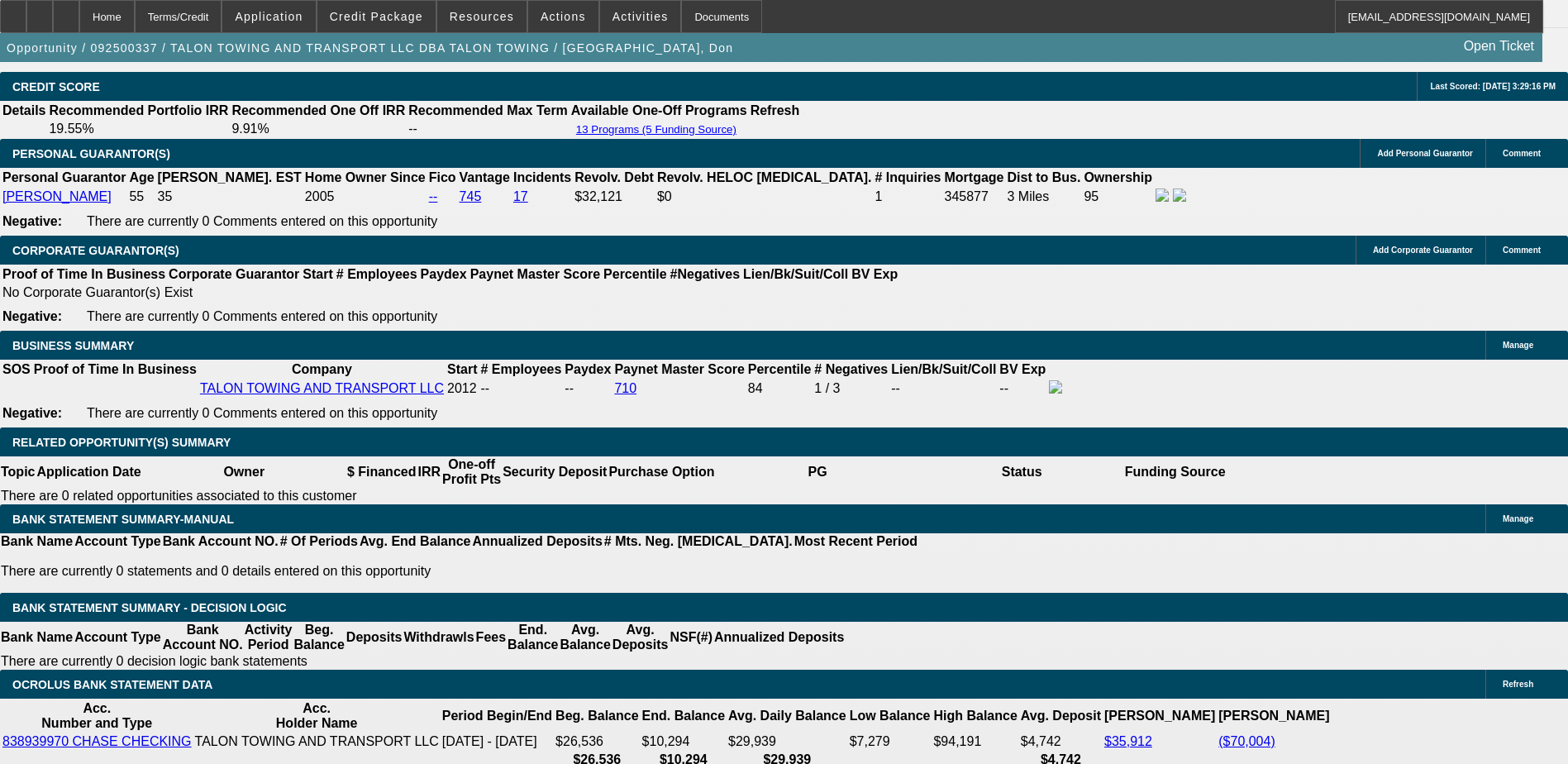
scroll to position [2338, 0]
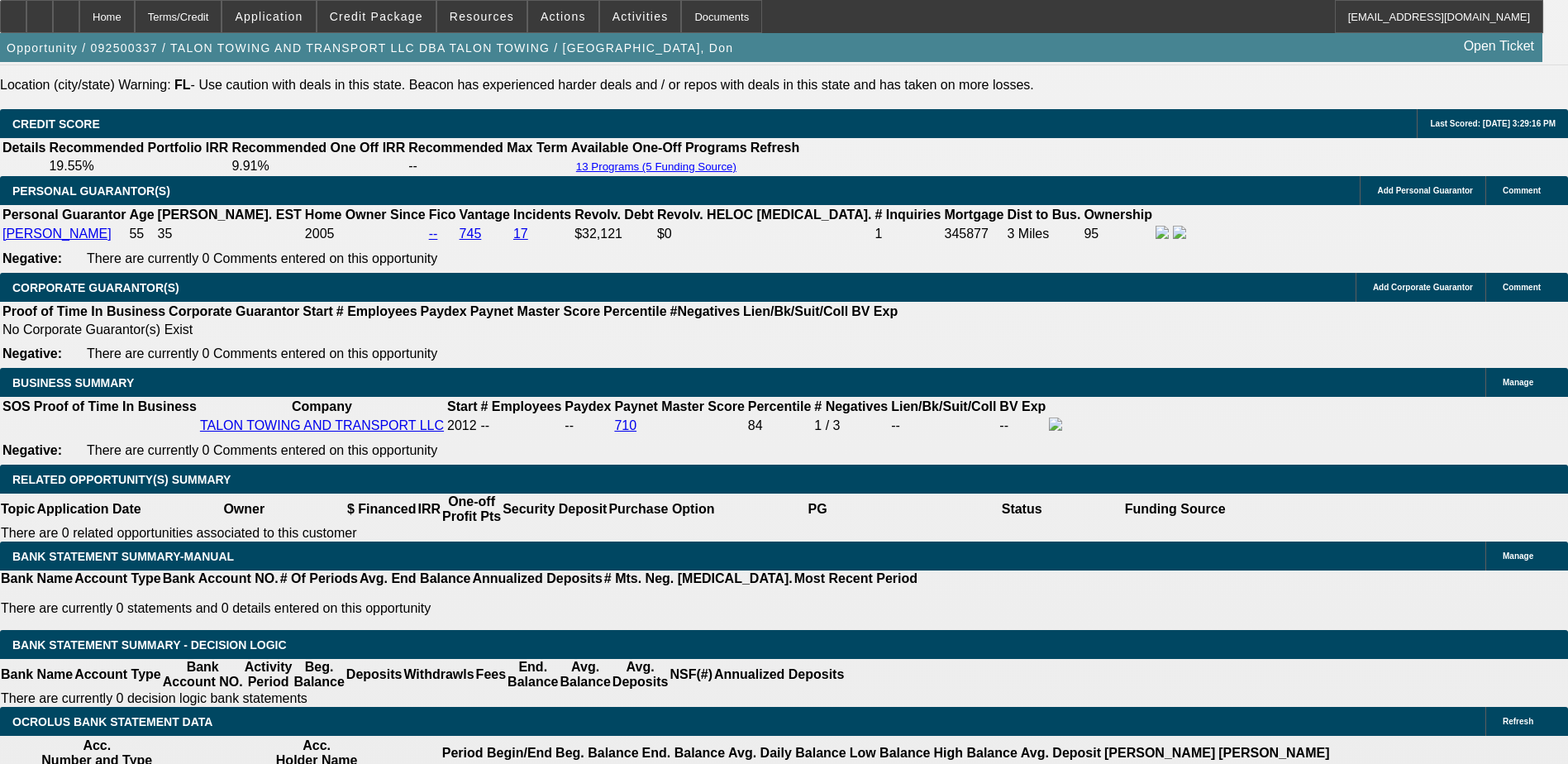
type input "3806.16"
type input "$7,612.32"
type input "UNKNOWN"
type input "38.16"
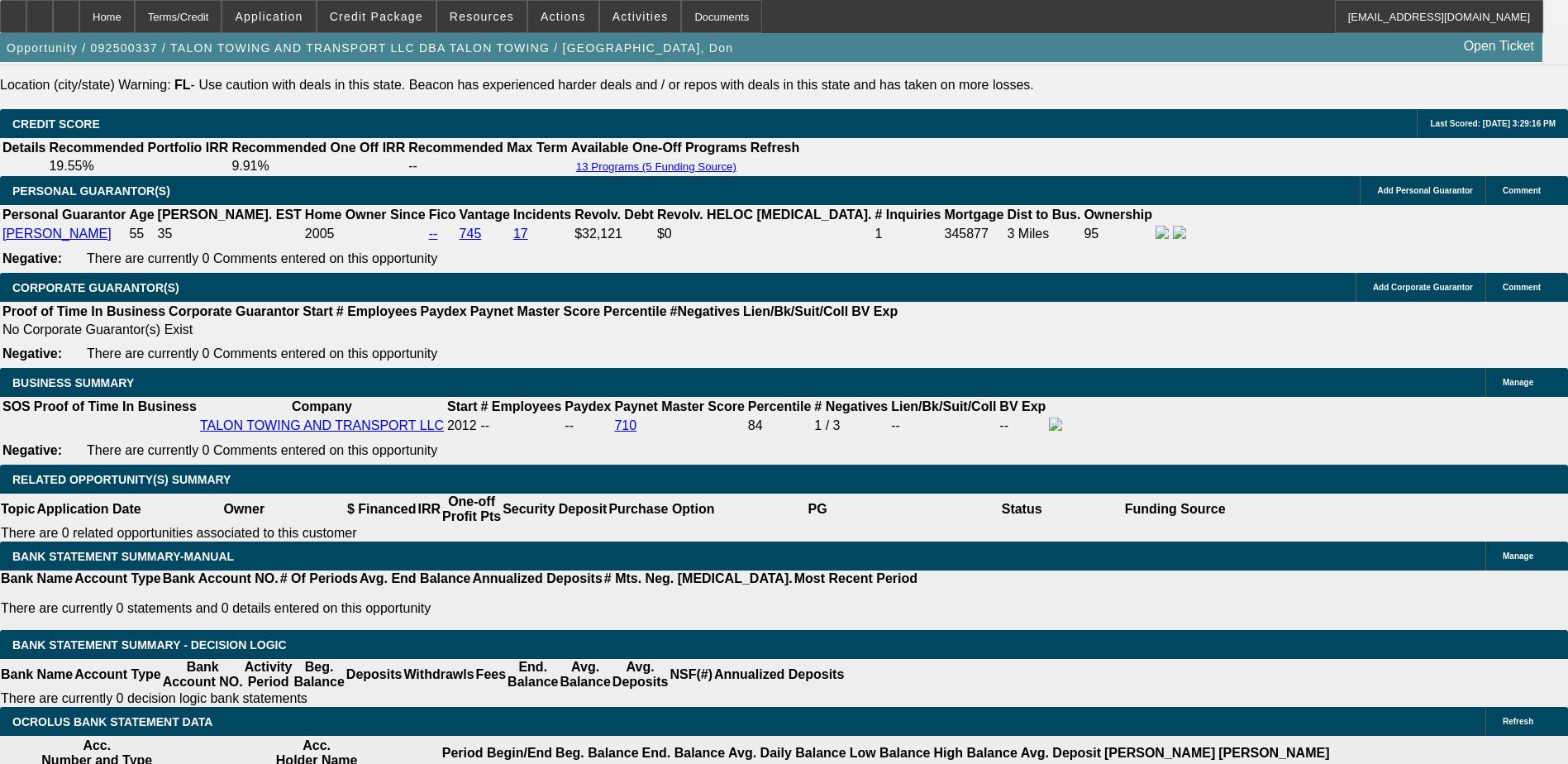
type input "$0.00"
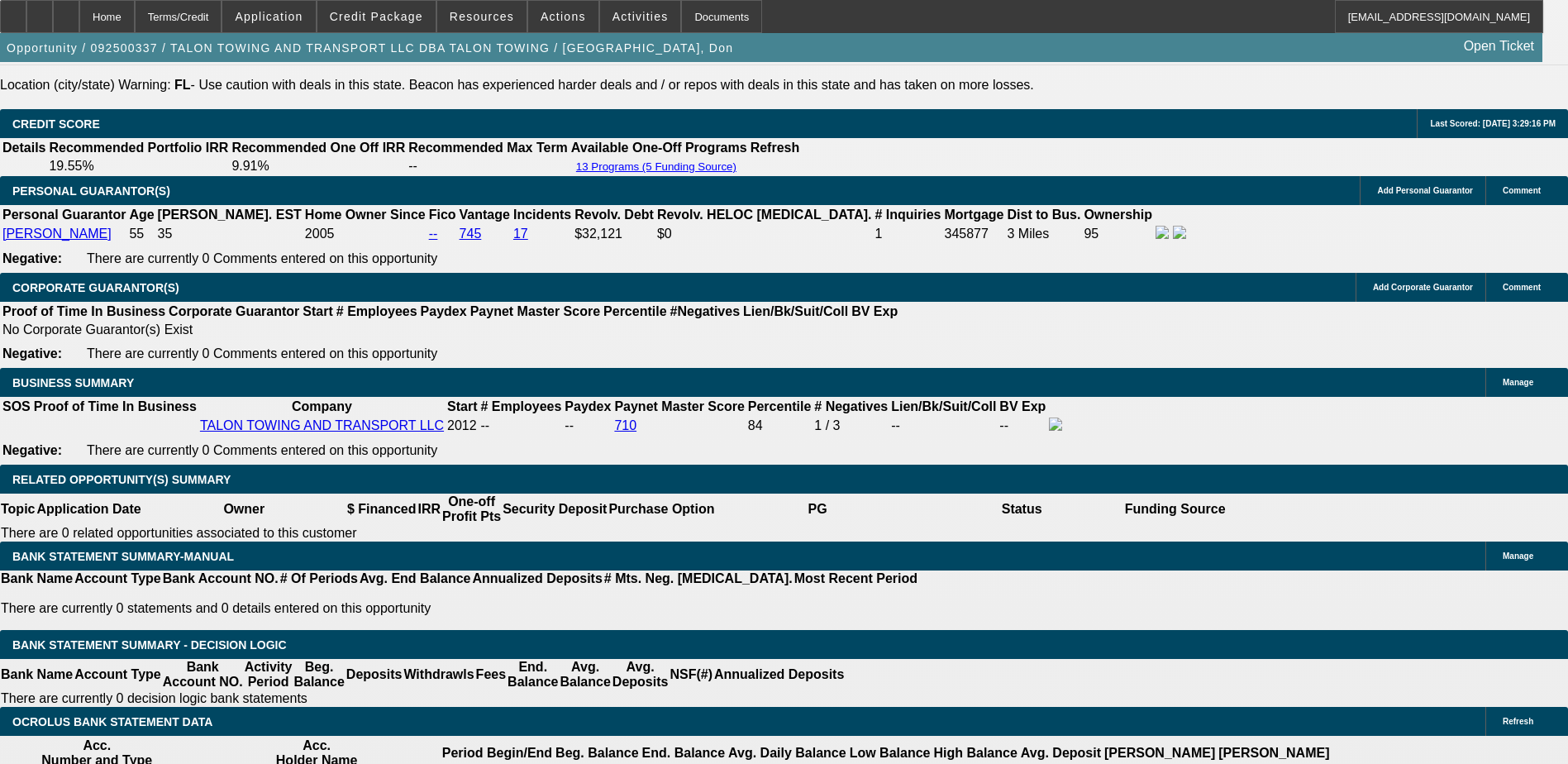
type input "7"
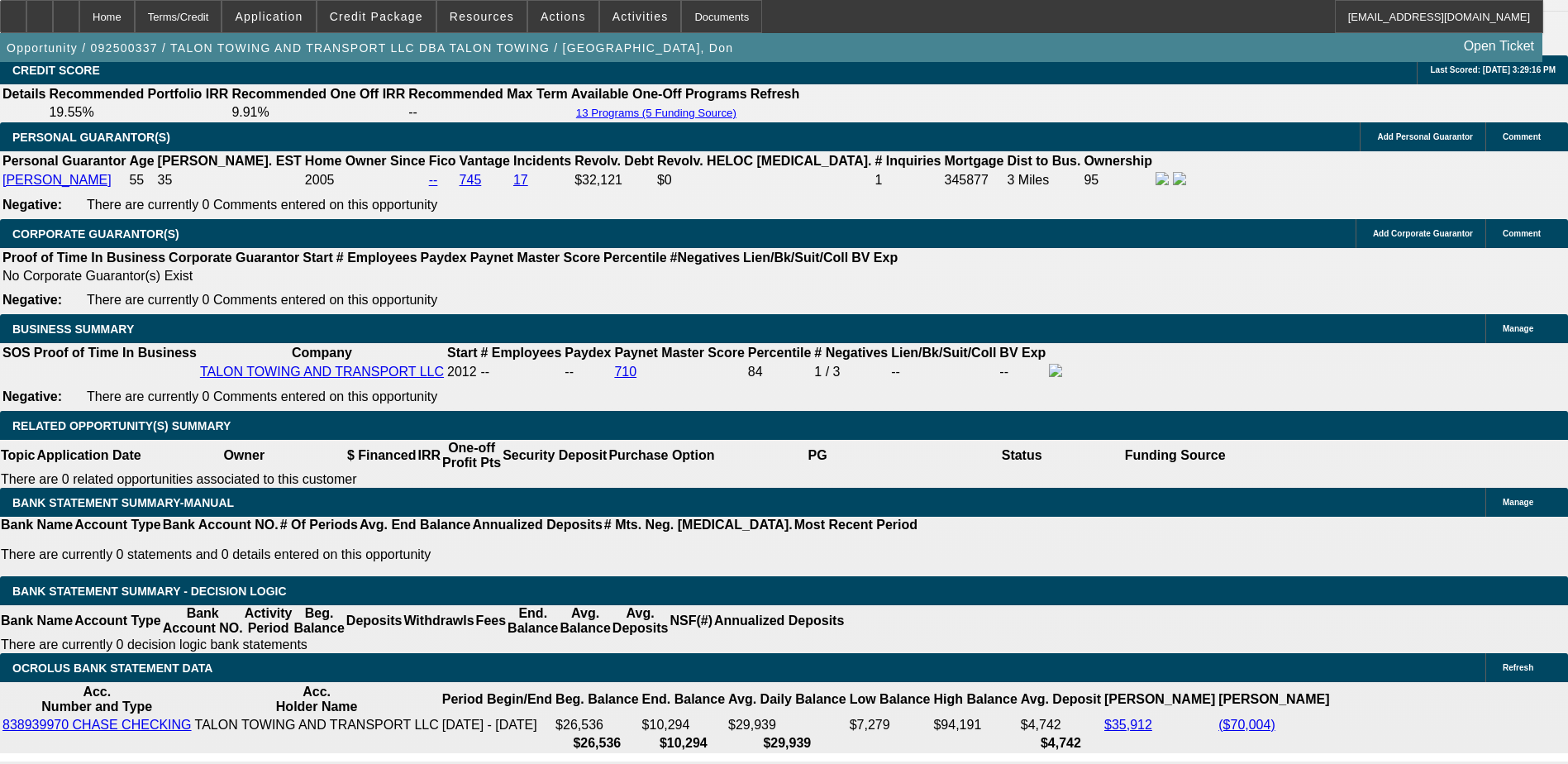
scroll to position [2420, 0]
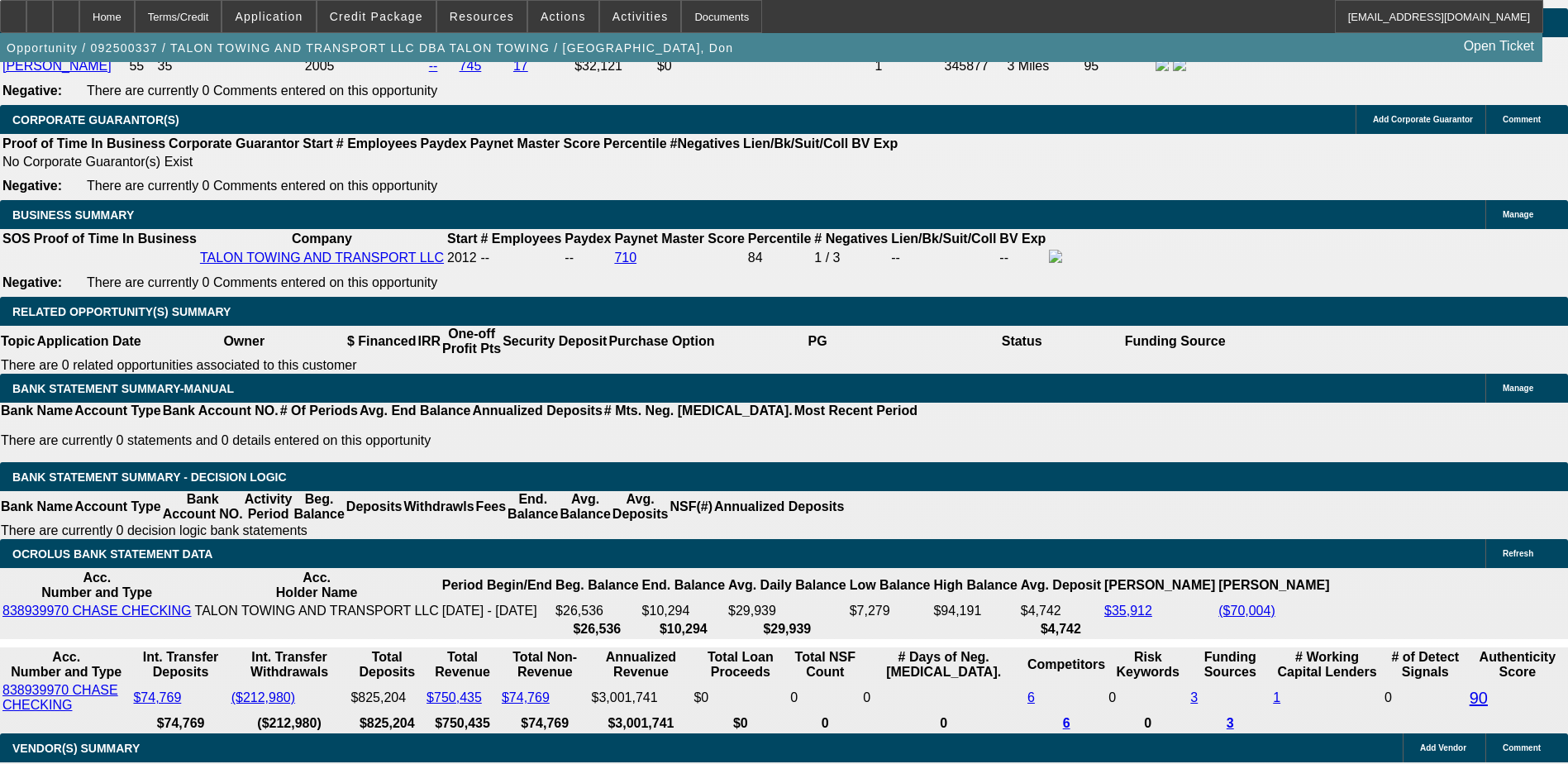
scroll to position [2586, 0]
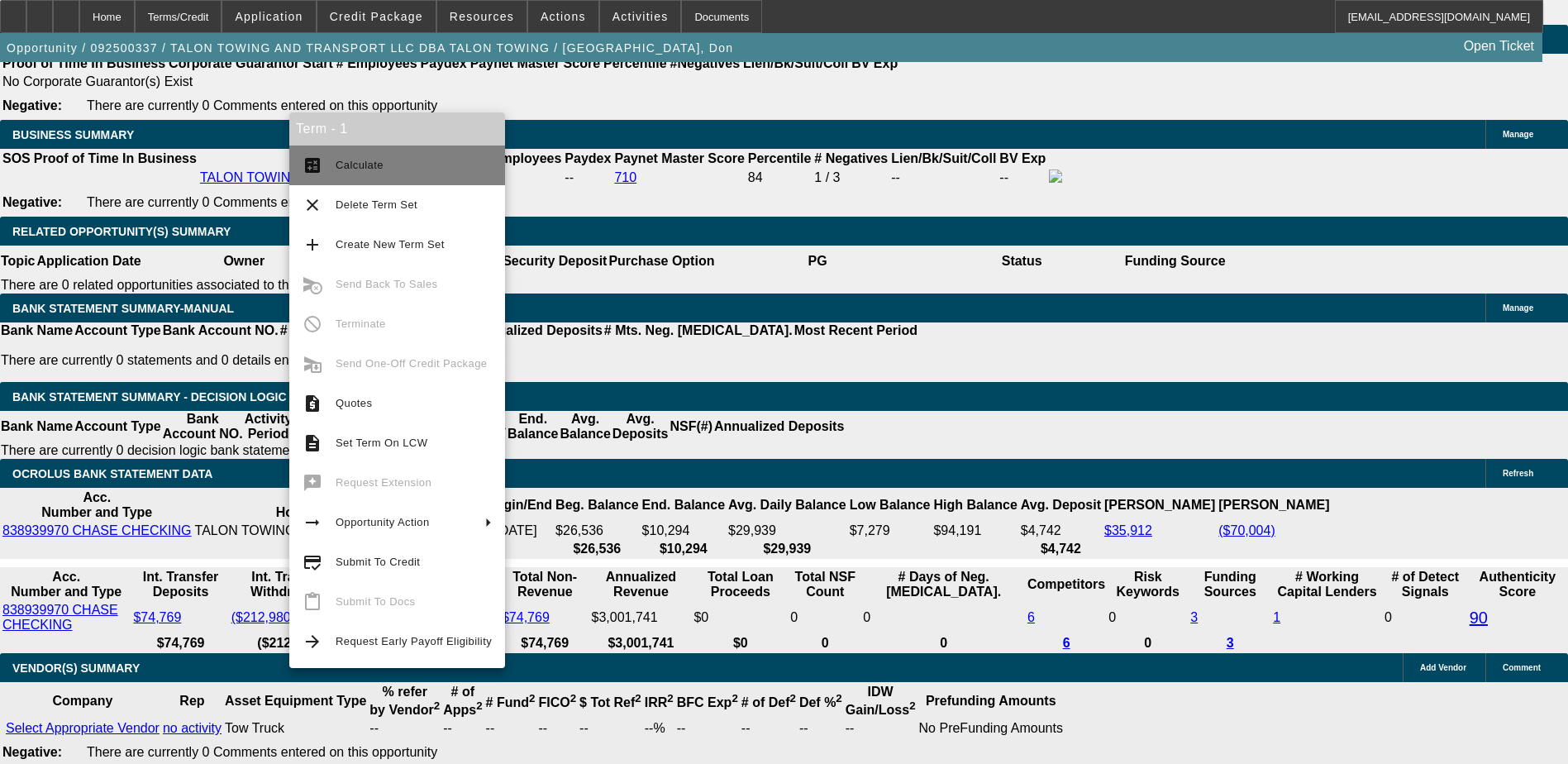
click at [348, 169] on span "Calculate" at bounding box center [359, 164] width 48 height 12
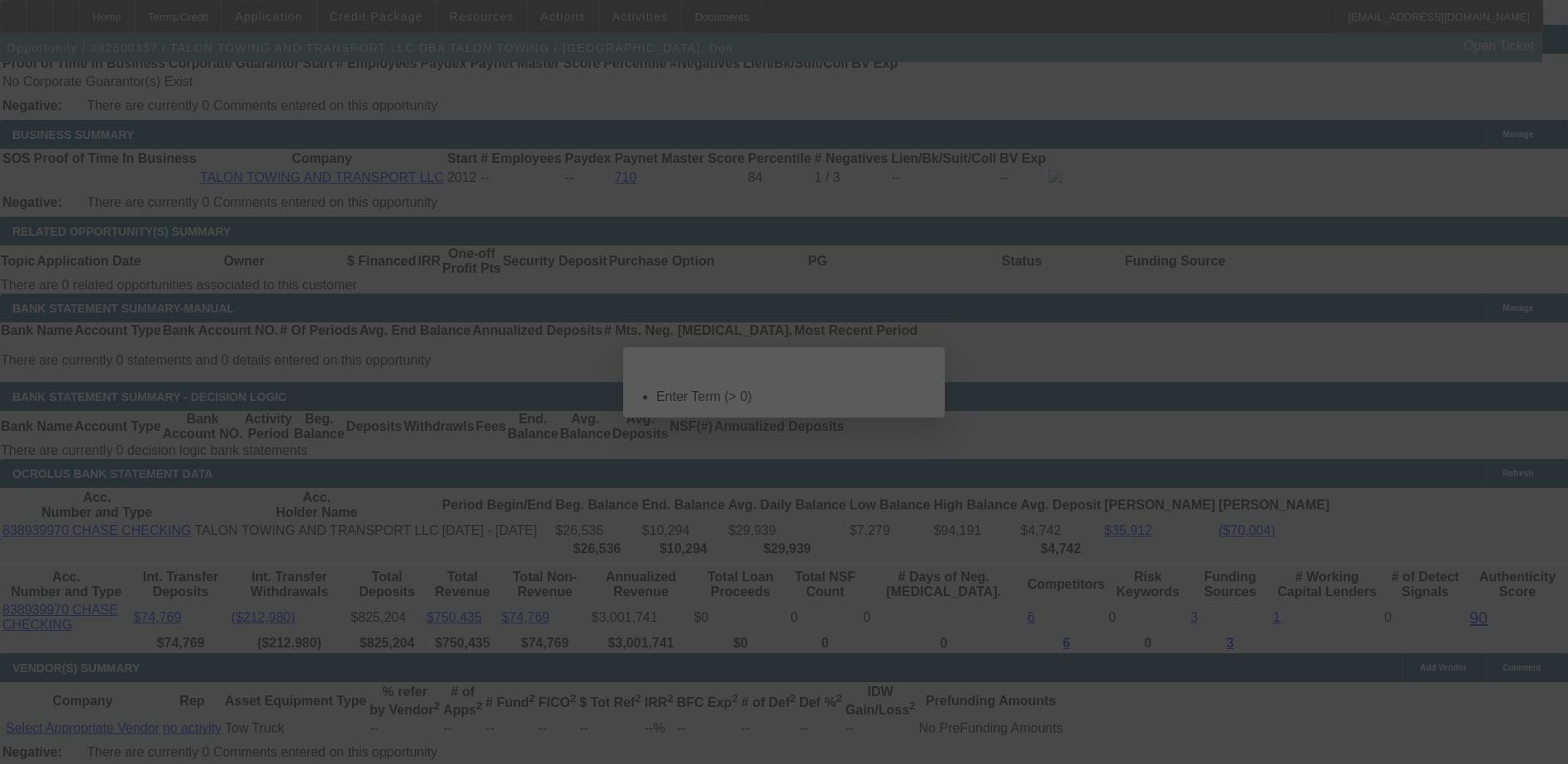
scroll to position [0, 0]
select select "0"
select select "2"
select select "0"
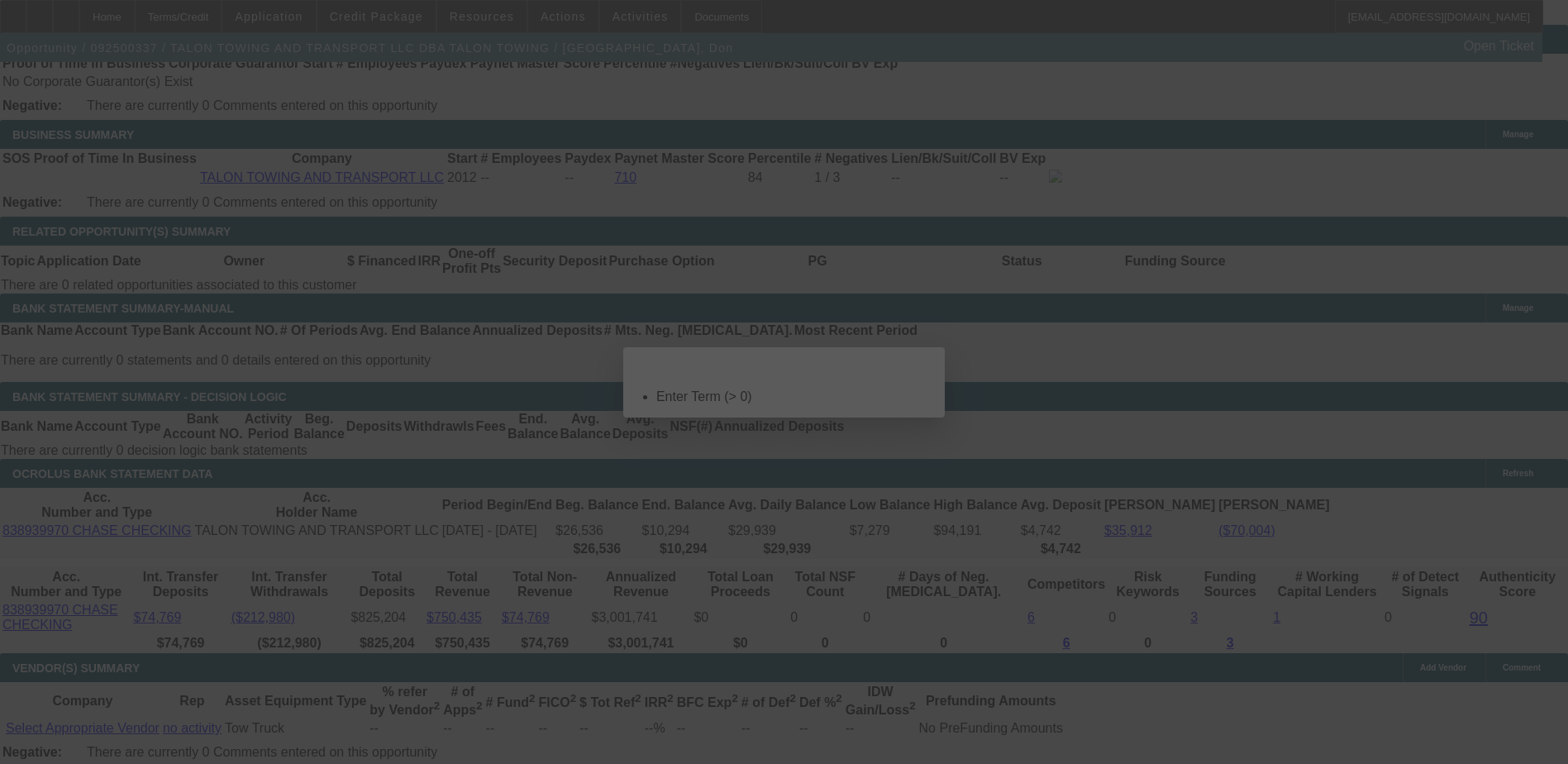
select select "6"
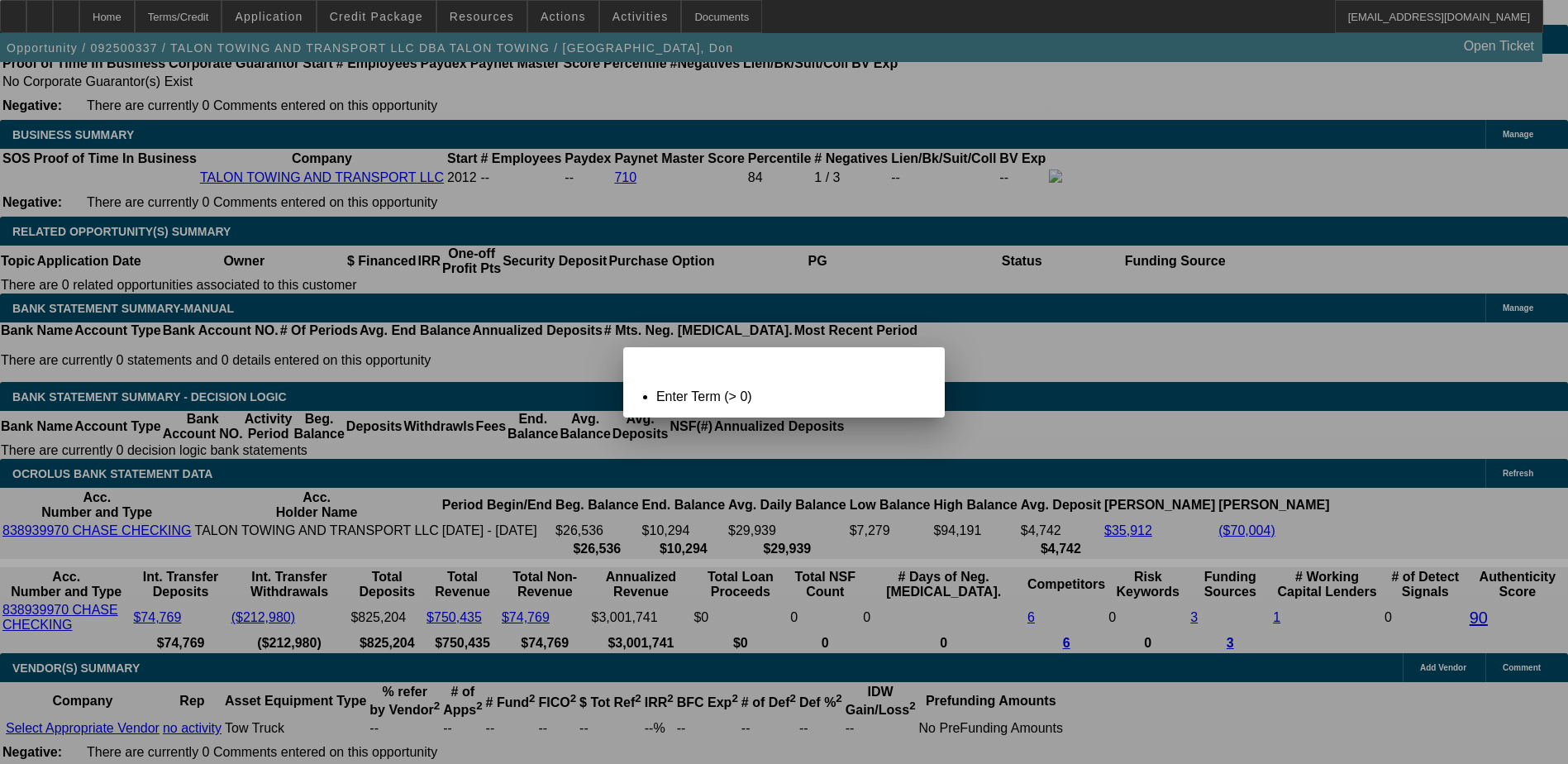
click at [912, 366] on span "Close" at bounding box center [923, 362] width 22 height 10
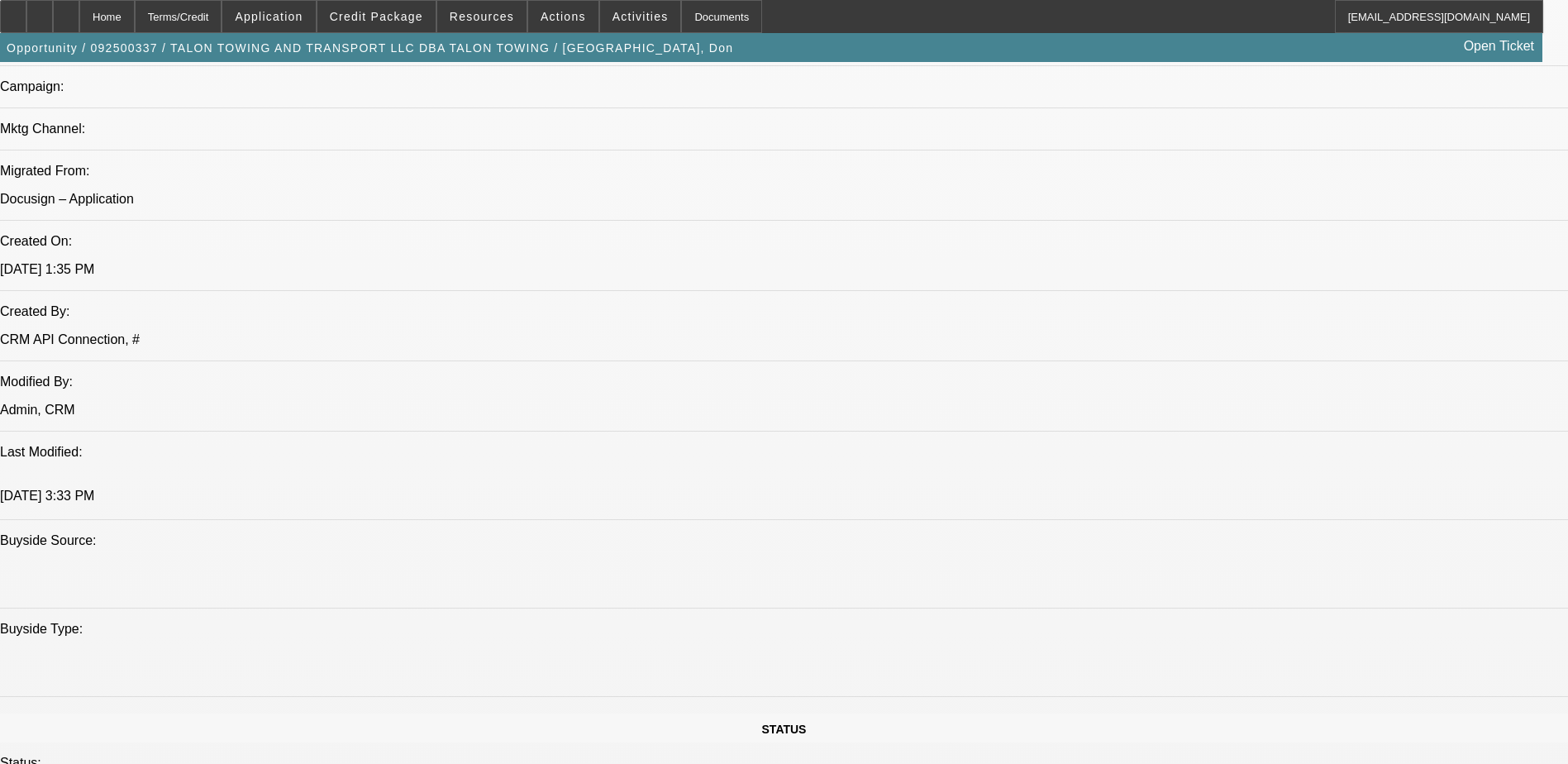
scroll to position [1157, 0]
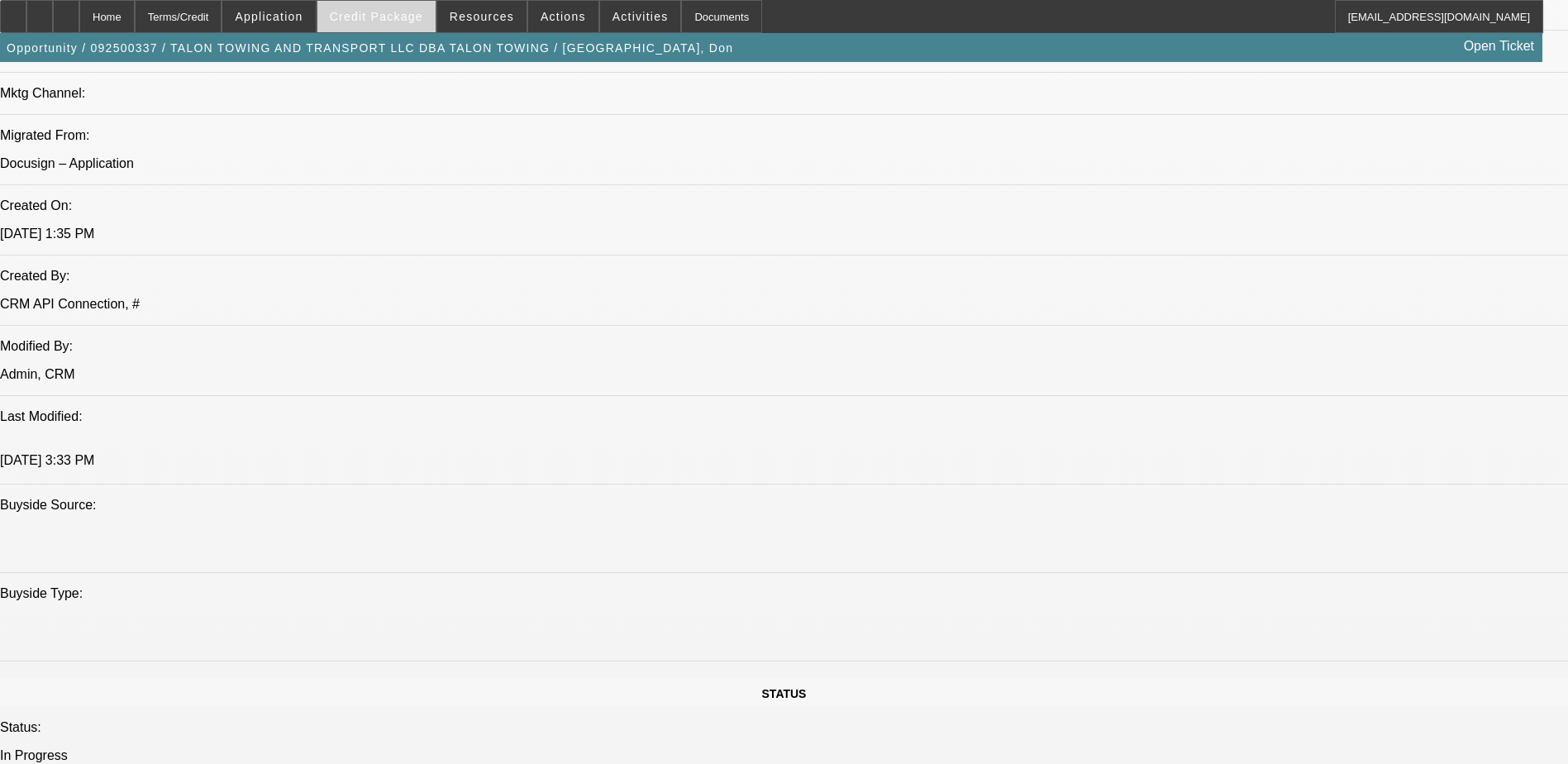
click at [391, 16] on span "Credit Package" at bounding box center [376, 16] width 93 height 13
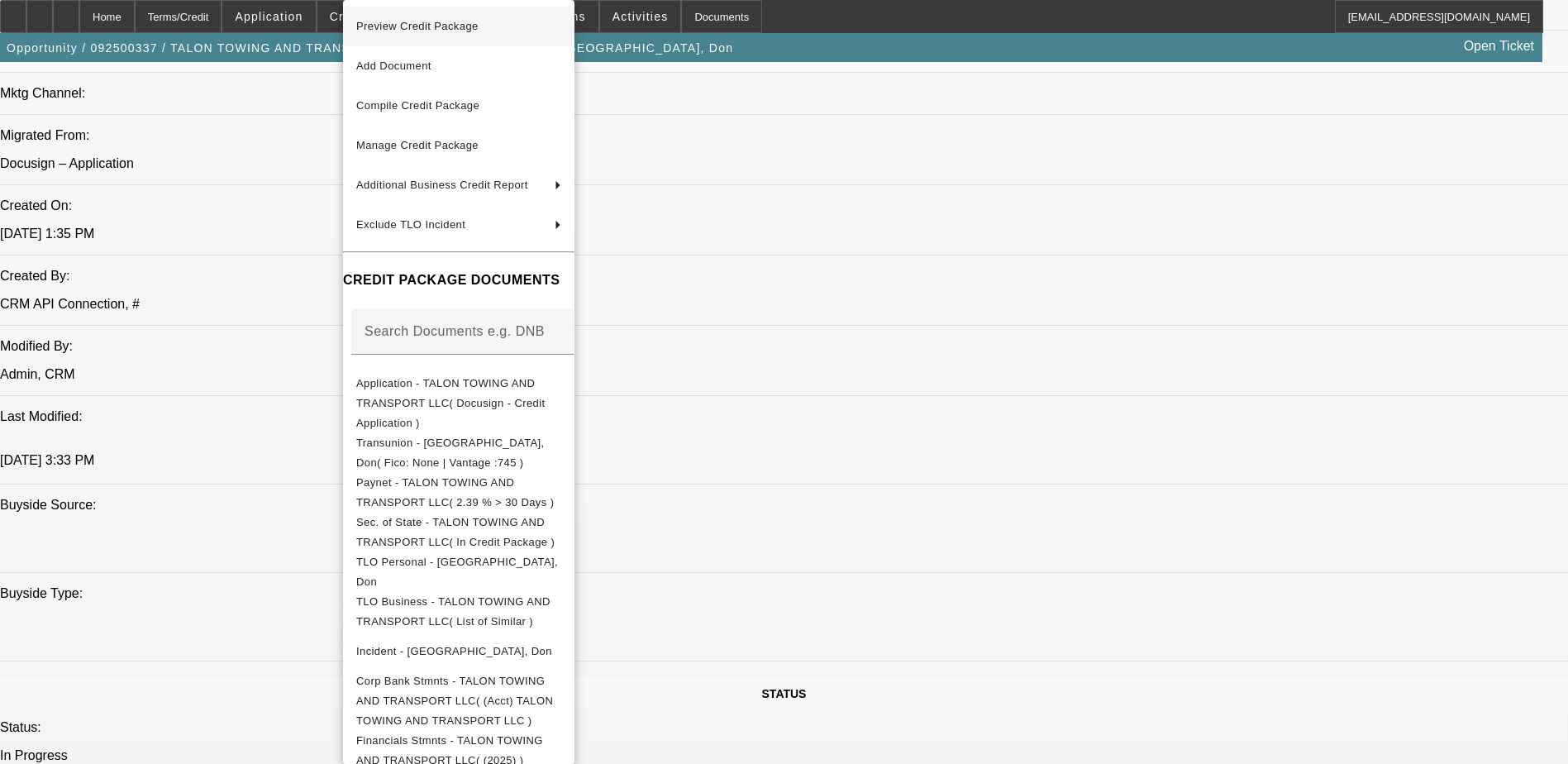
click at [473, 32] on span "Preview Credit Package" at bounding box center [459, 26] width 205 height 20
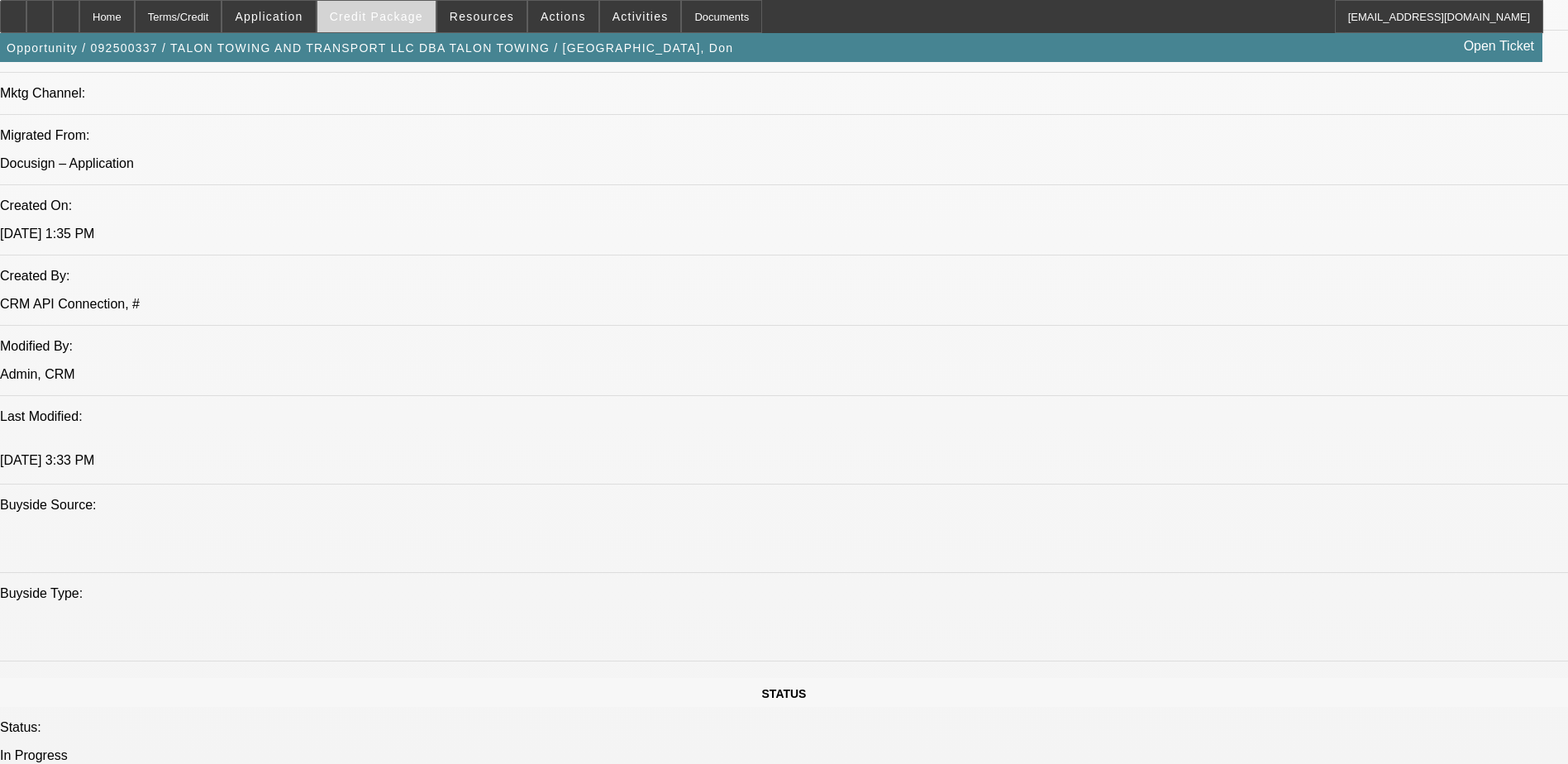
click at [406, 21] on span "Credit Package" at bounding box center [376, 16] width 93 height 13
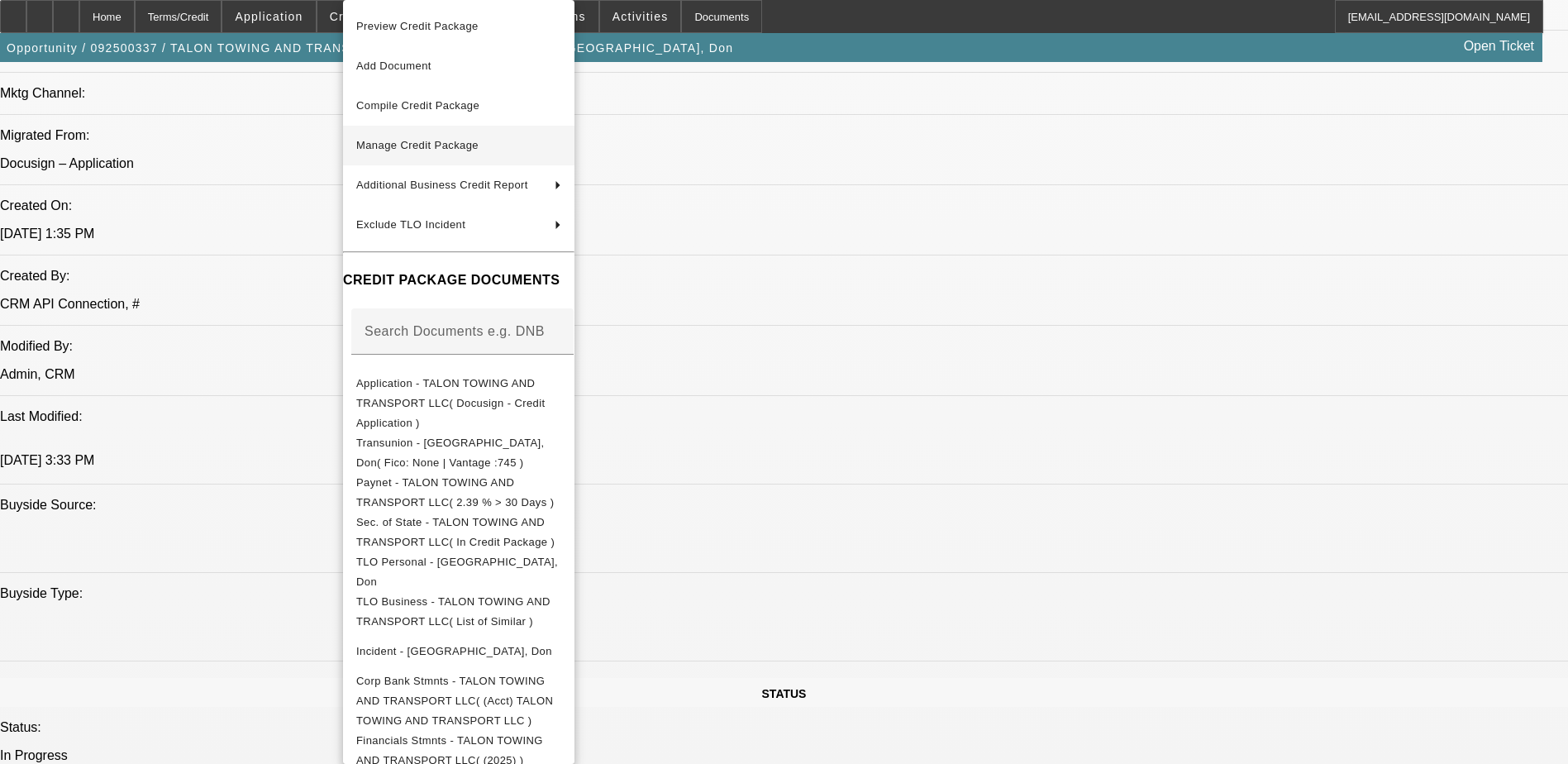
click at [456, 152] on span "Manage Credit Package" at bounding box center [459, 145] width 205 height 20
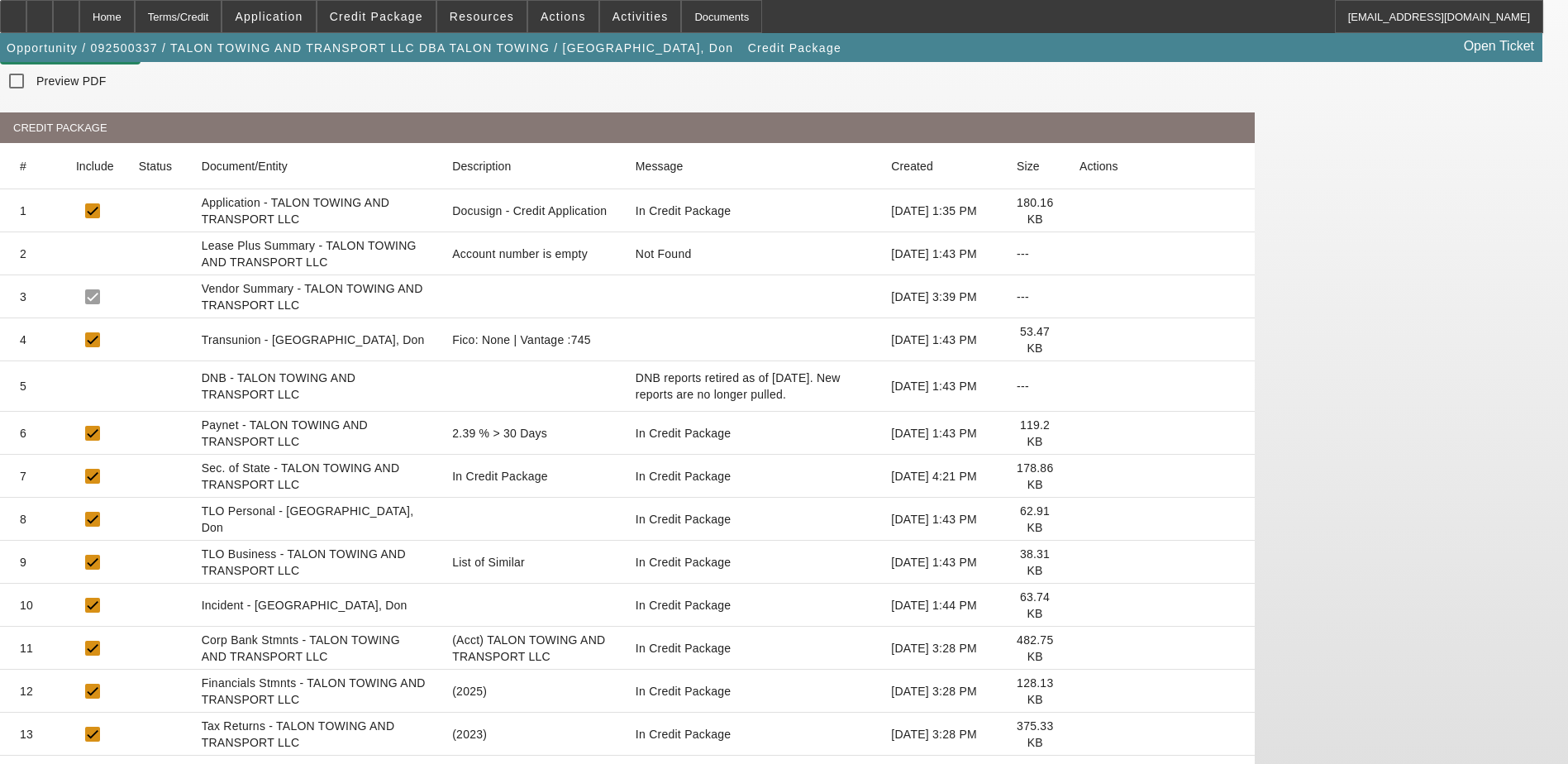
scroll to position [214, 0]
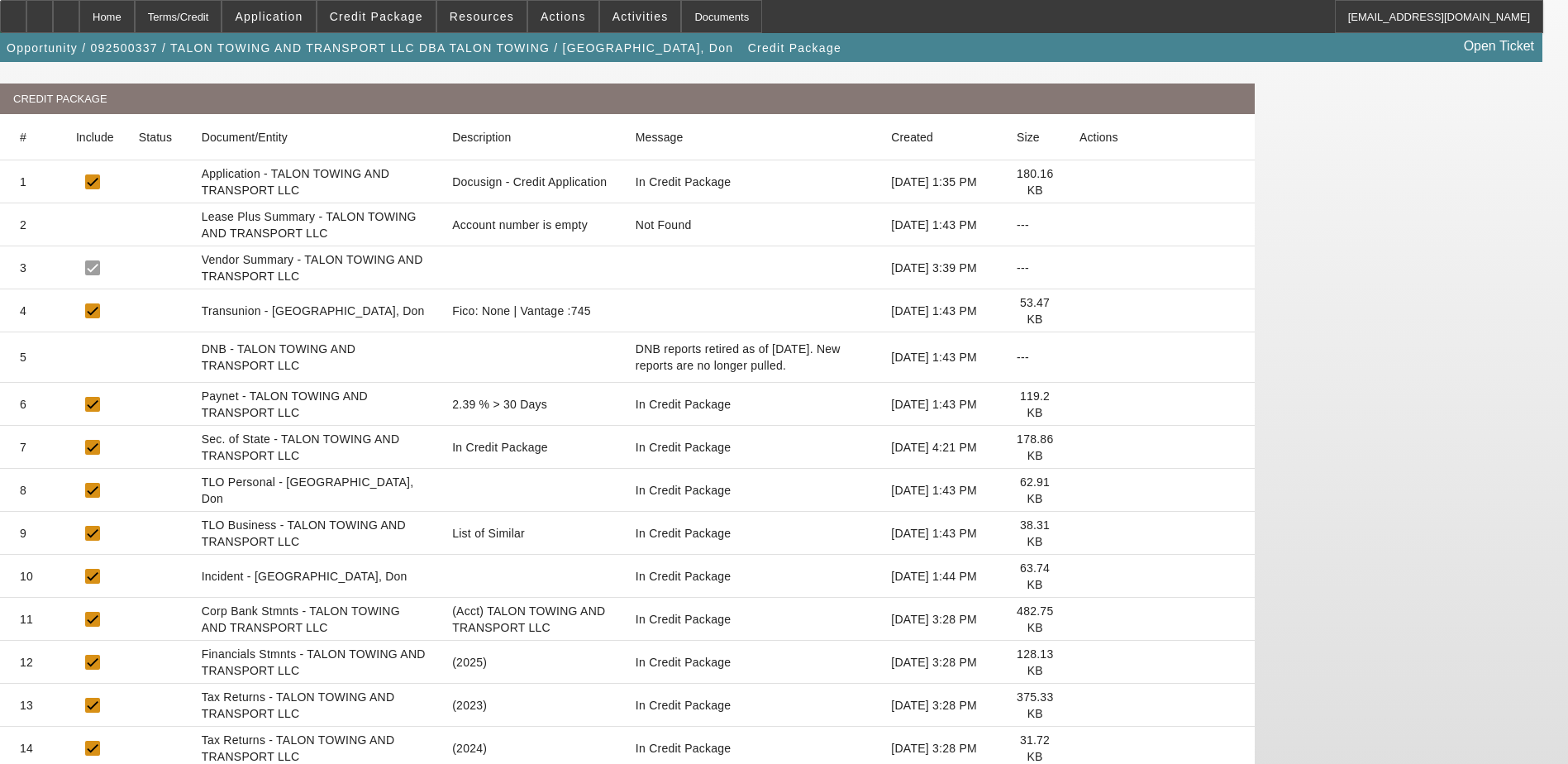
click at [1080, 662] on icon at bounding box center [1080, 662] width 0 height 0
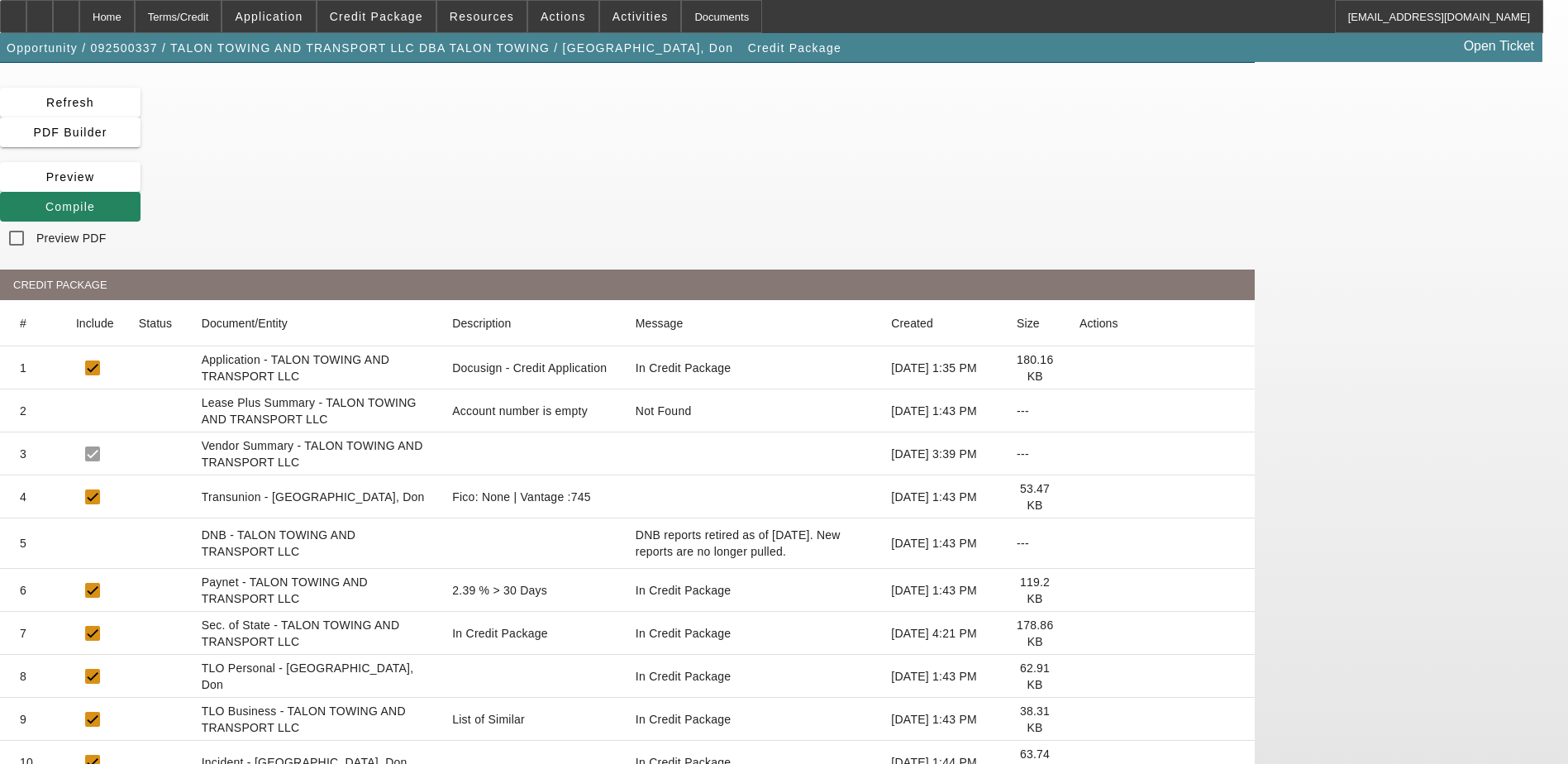
scroll to position [0, 0]
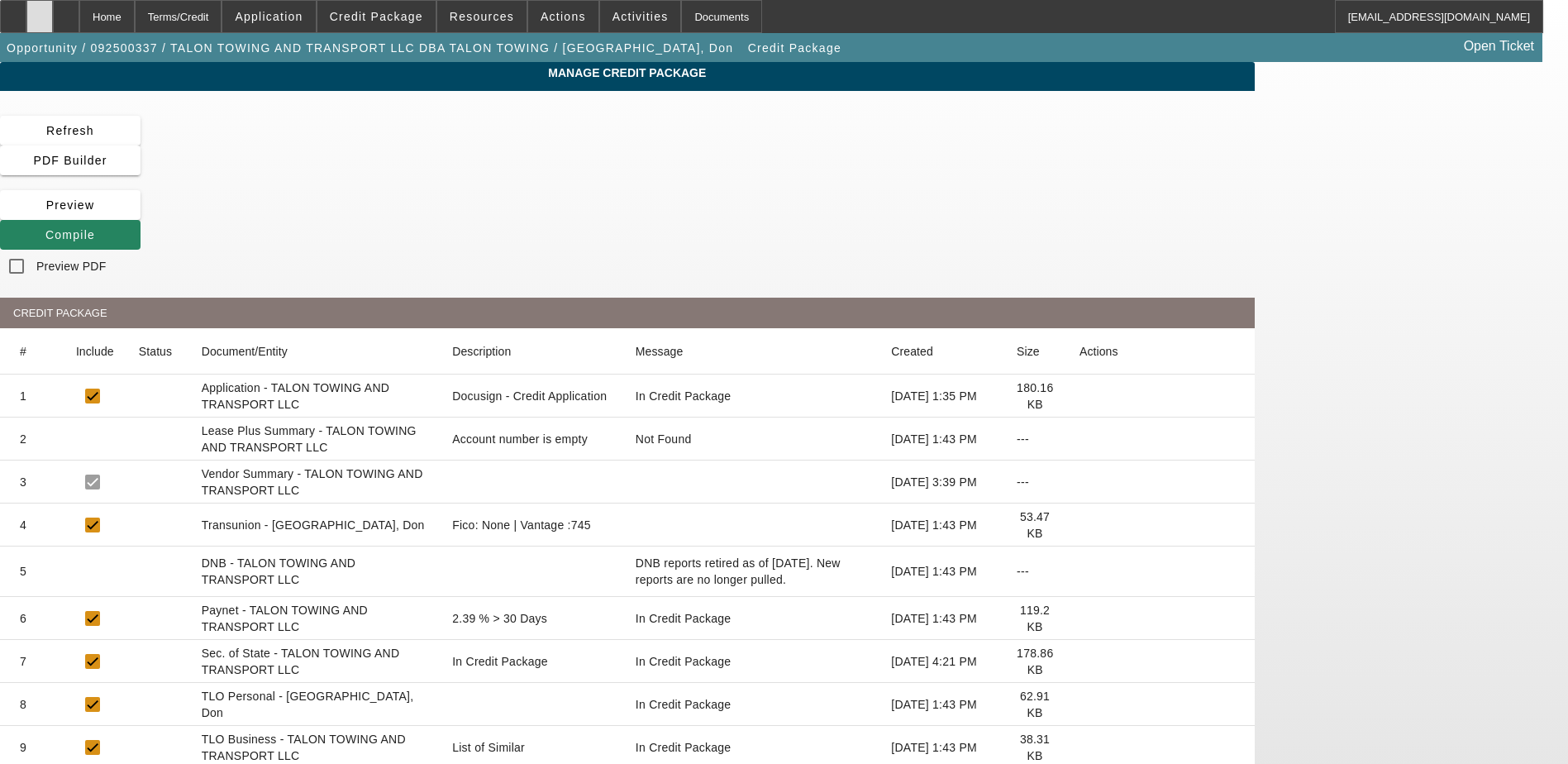
click at [40, 10] on icon at bounding box center [40, 10] width 0 height 0
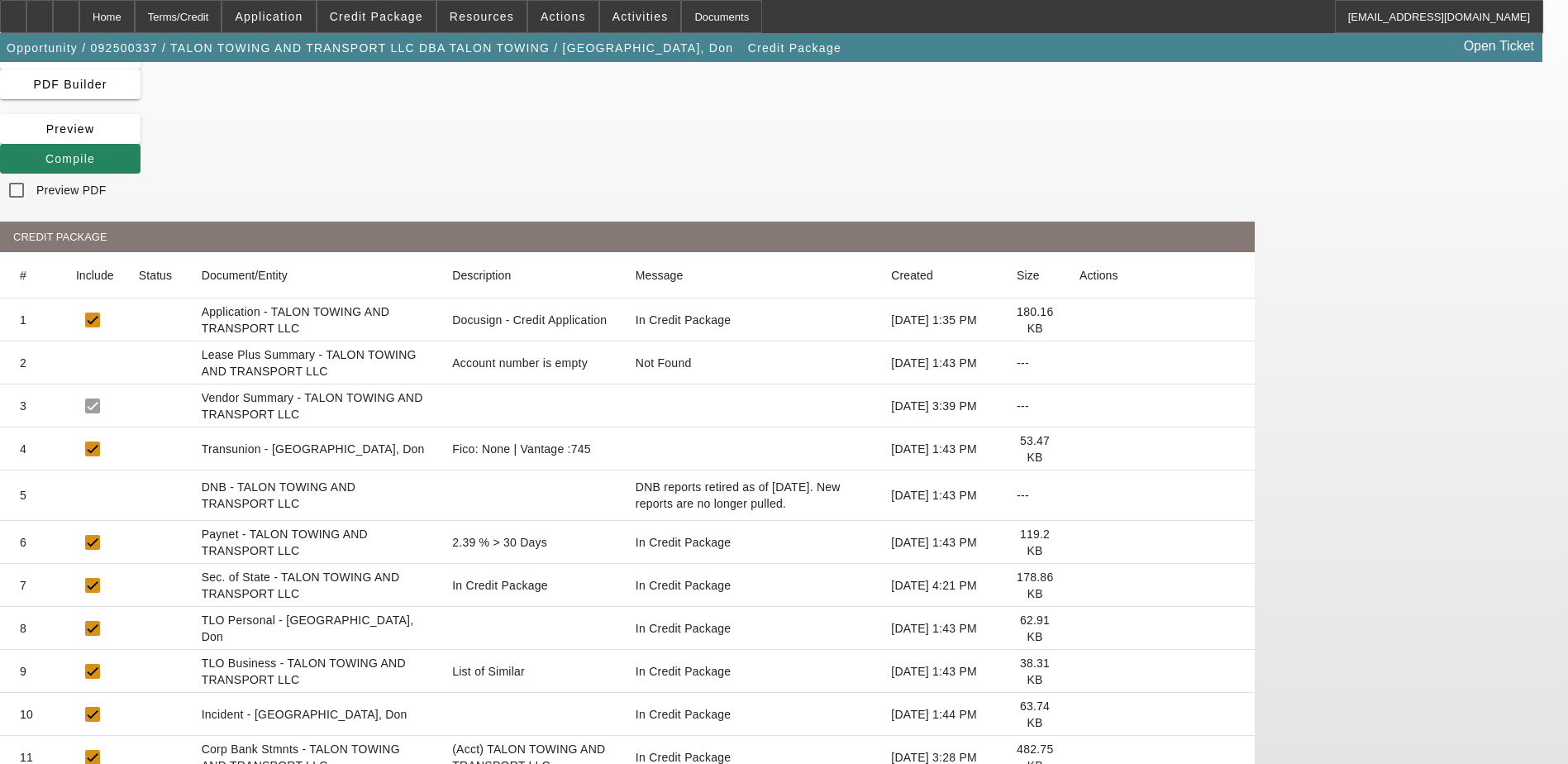
scroll to position [48, 0]
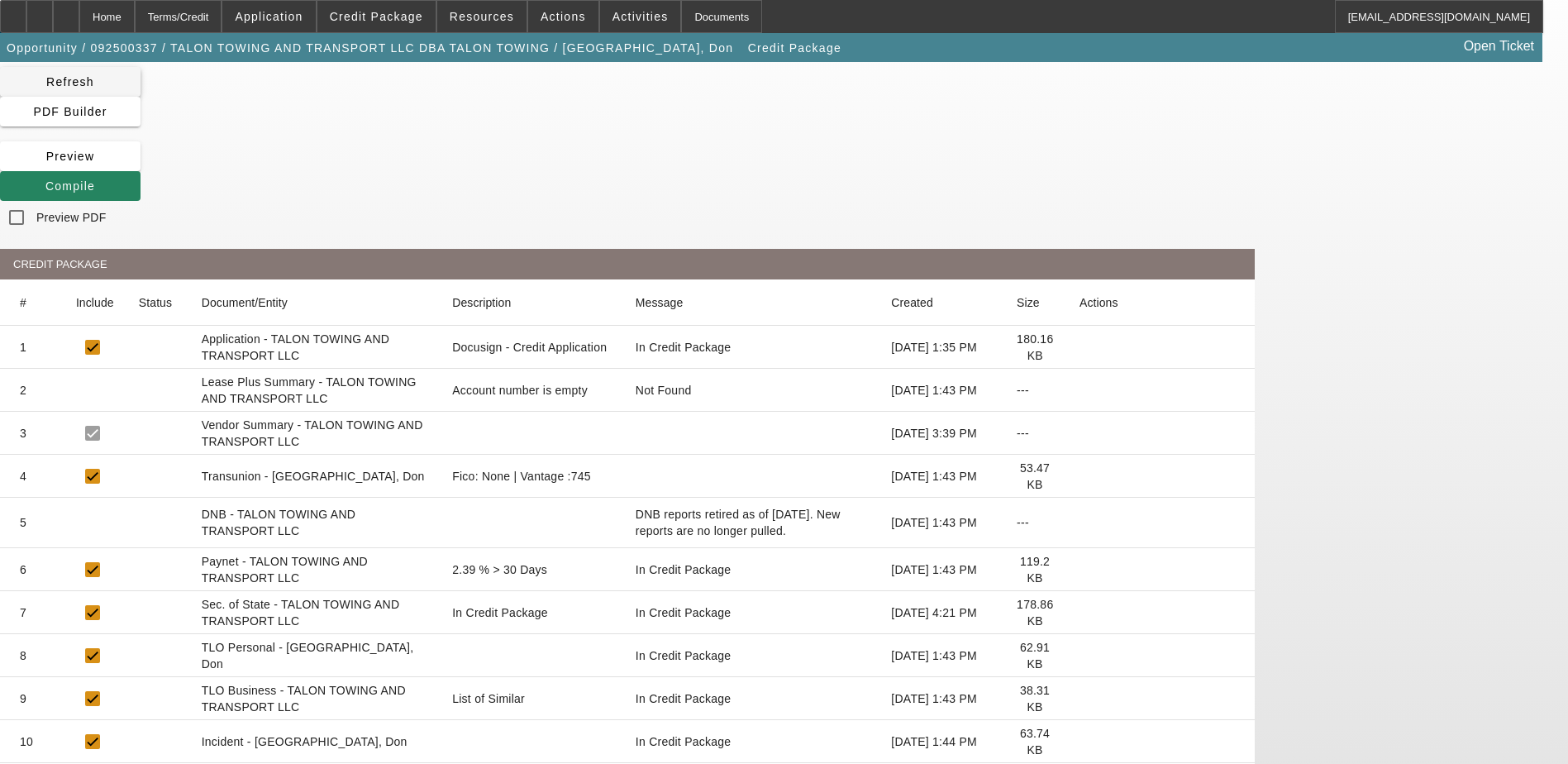
click at [94, 82] on span "Refresh" at bounding box center [70, 82] width 48 height 13
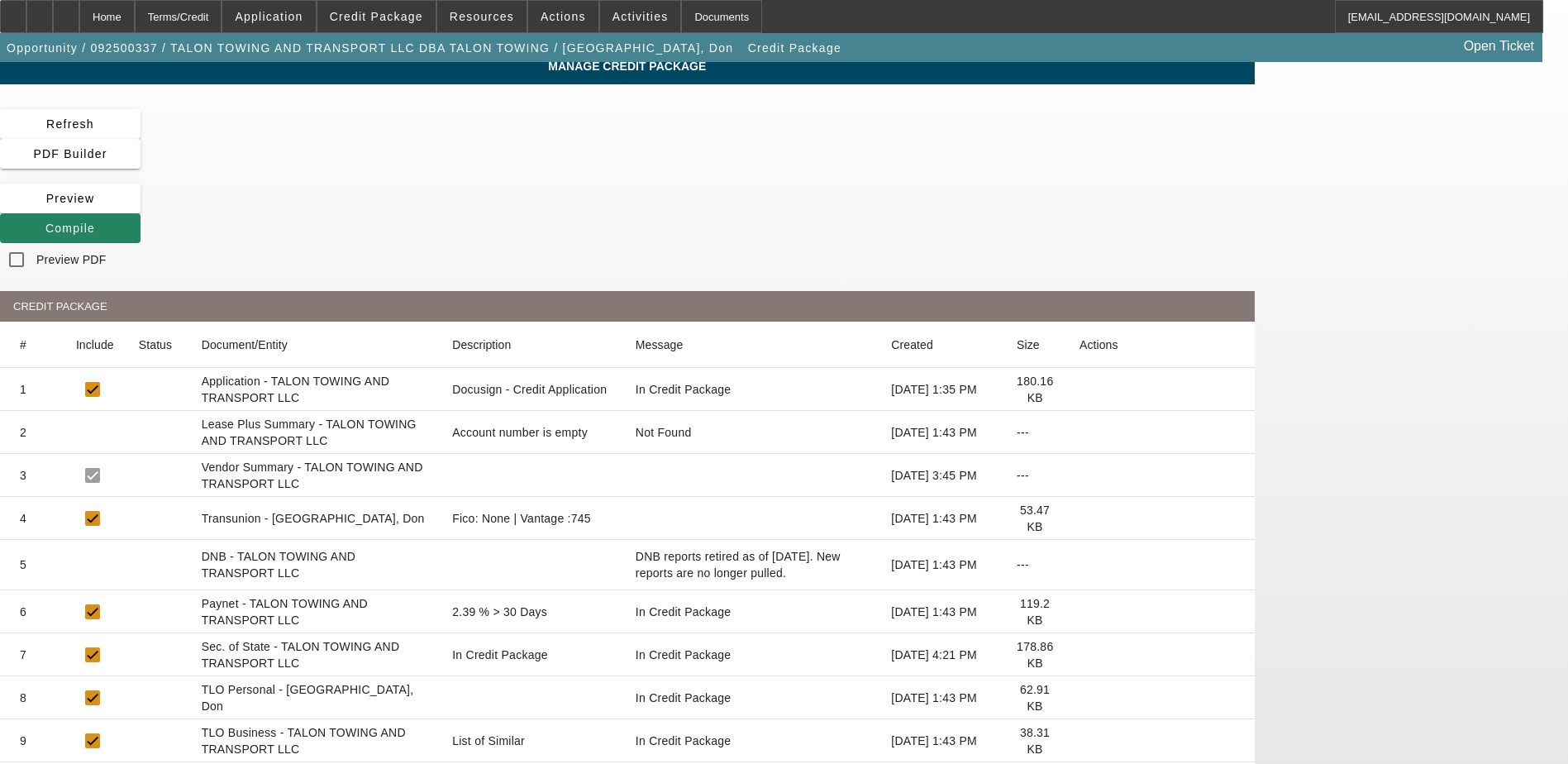
scroll to position [0, 0]
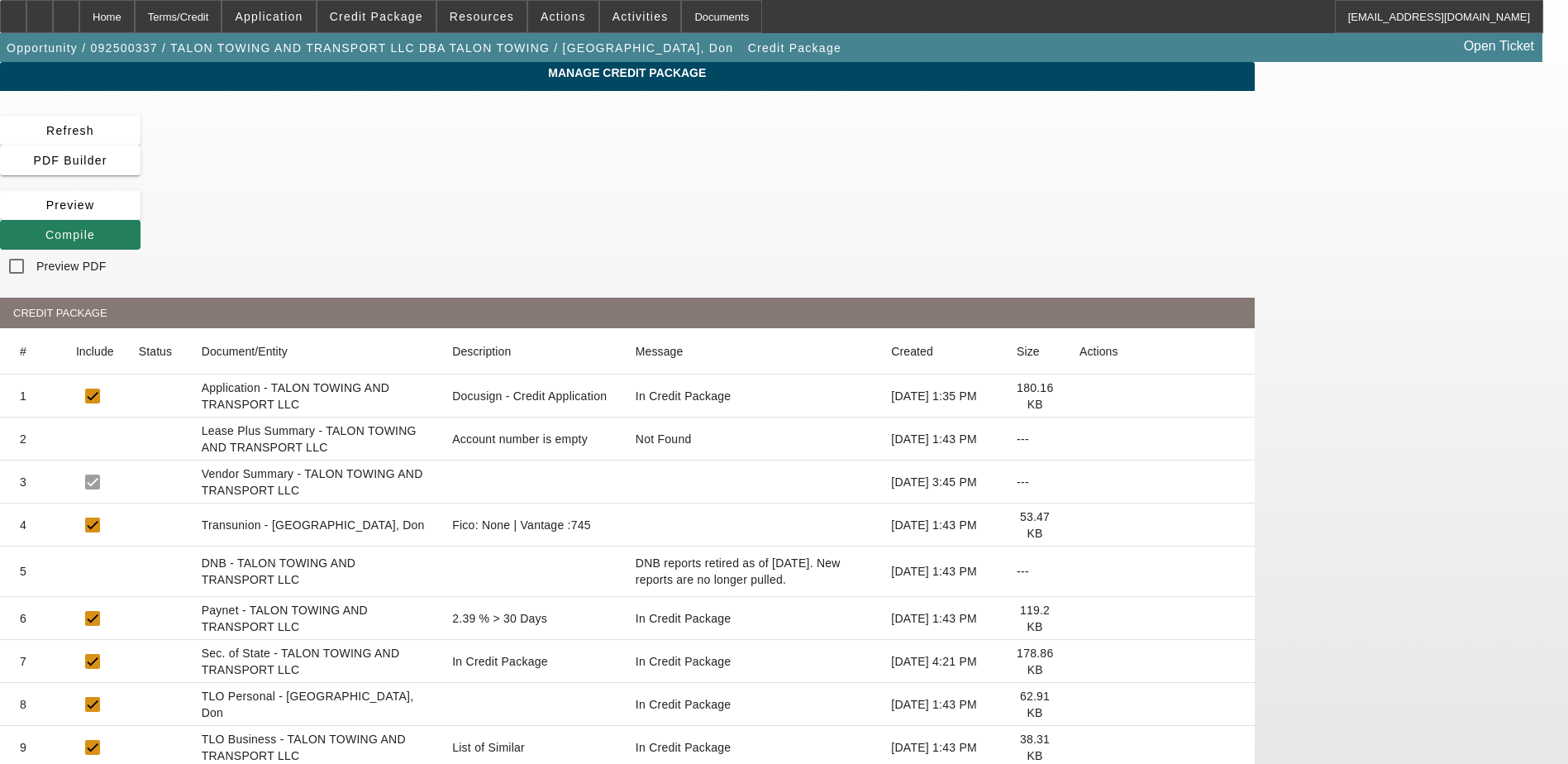
click at [141, 215] on span at bounding box center [70, 235] width 141 height 40
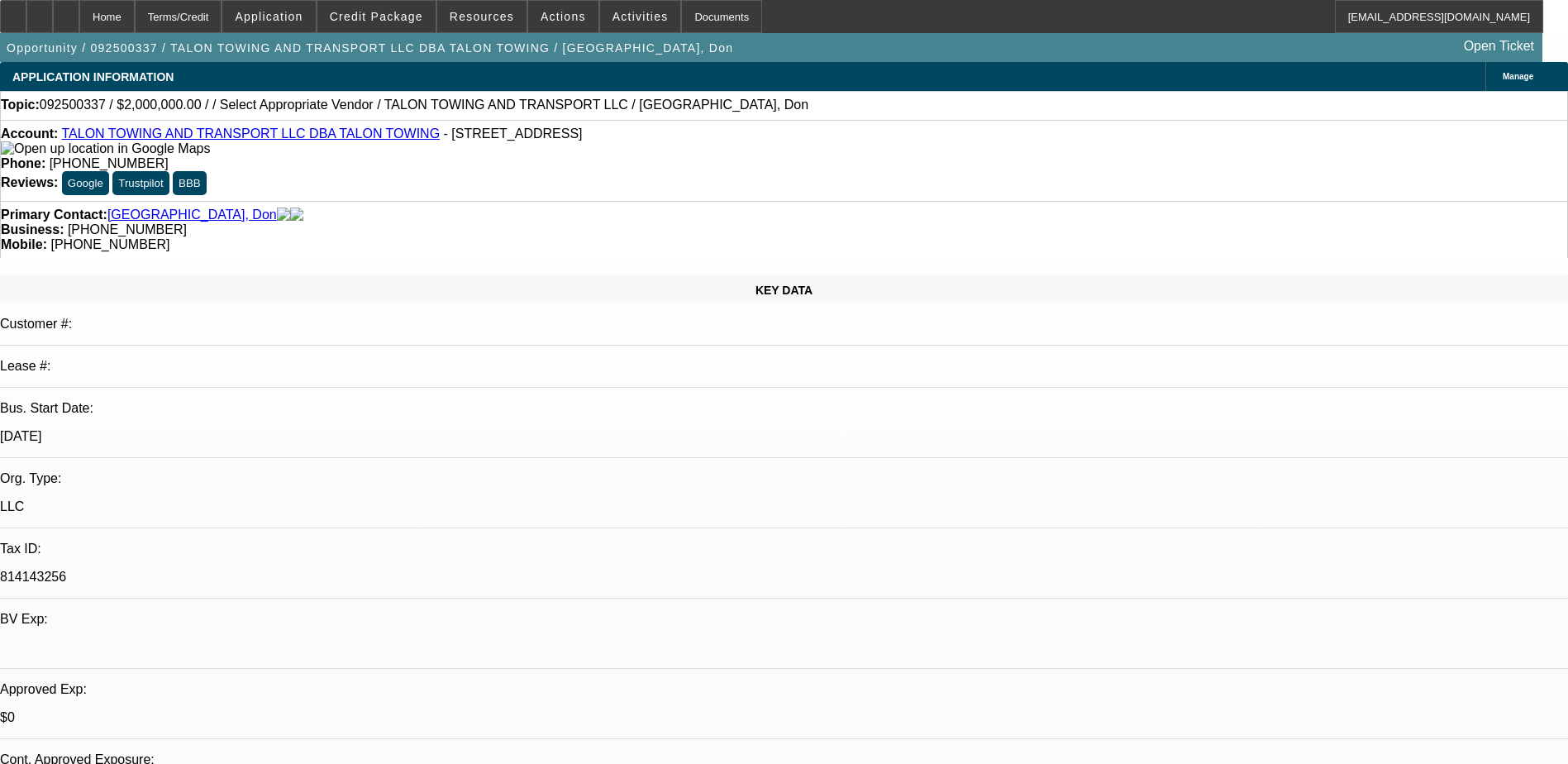
select select "0"
select select "2"
select select "0"
select select "6"
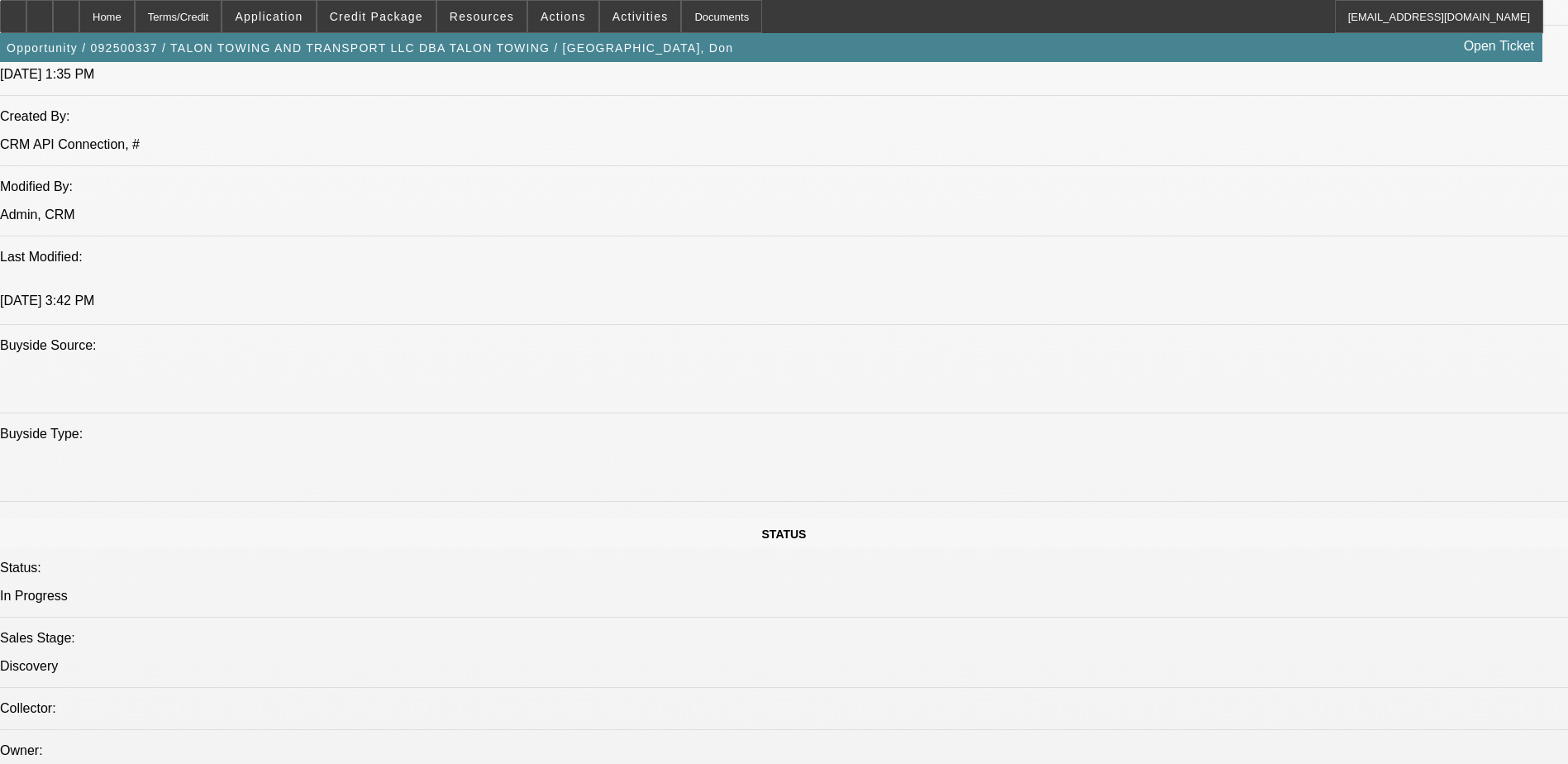
scroll to position [1347, 0]
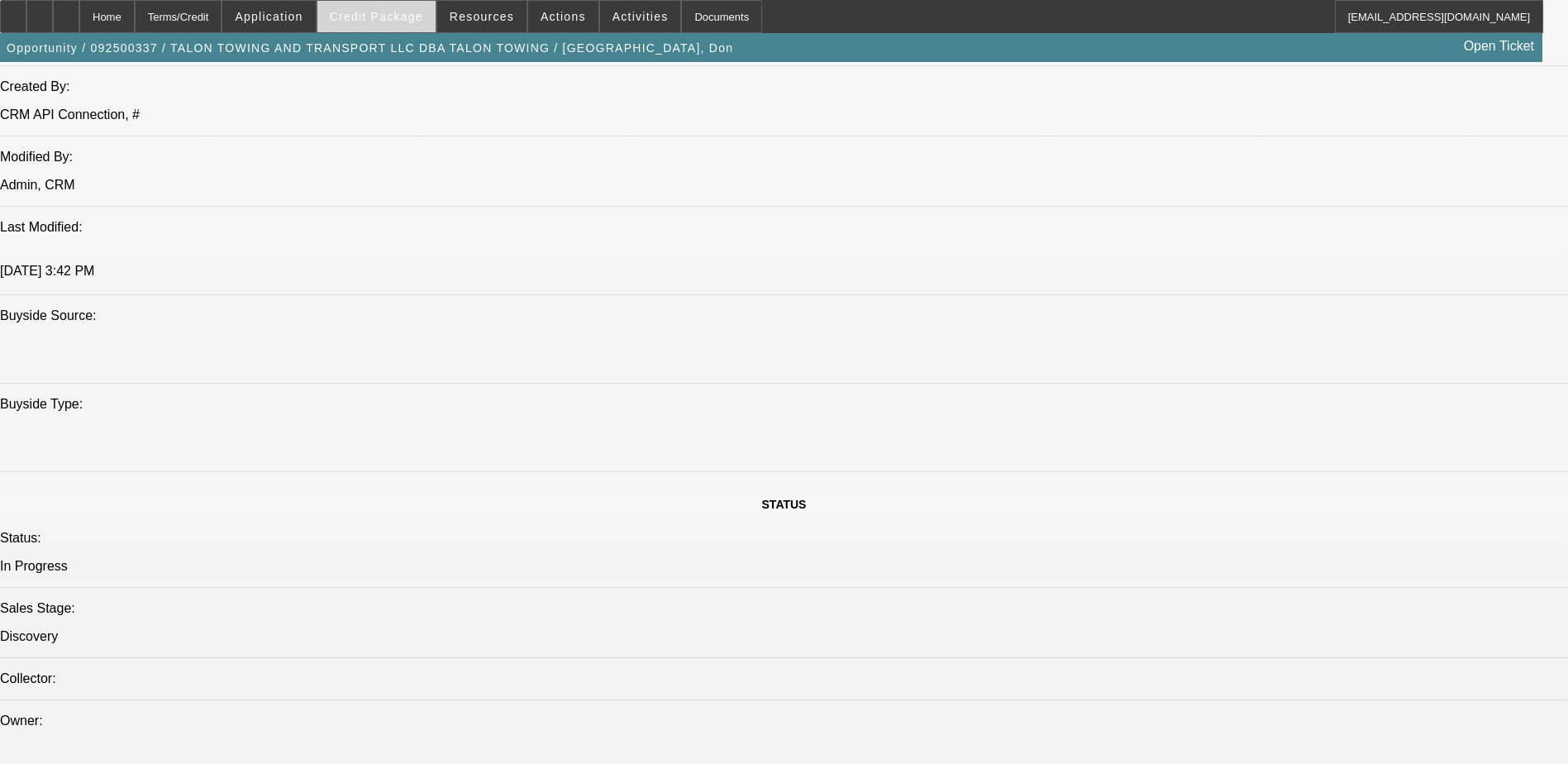
click at [403, 19] on span "Credit Package" at bounding box center [376, 16] width 93 height 13
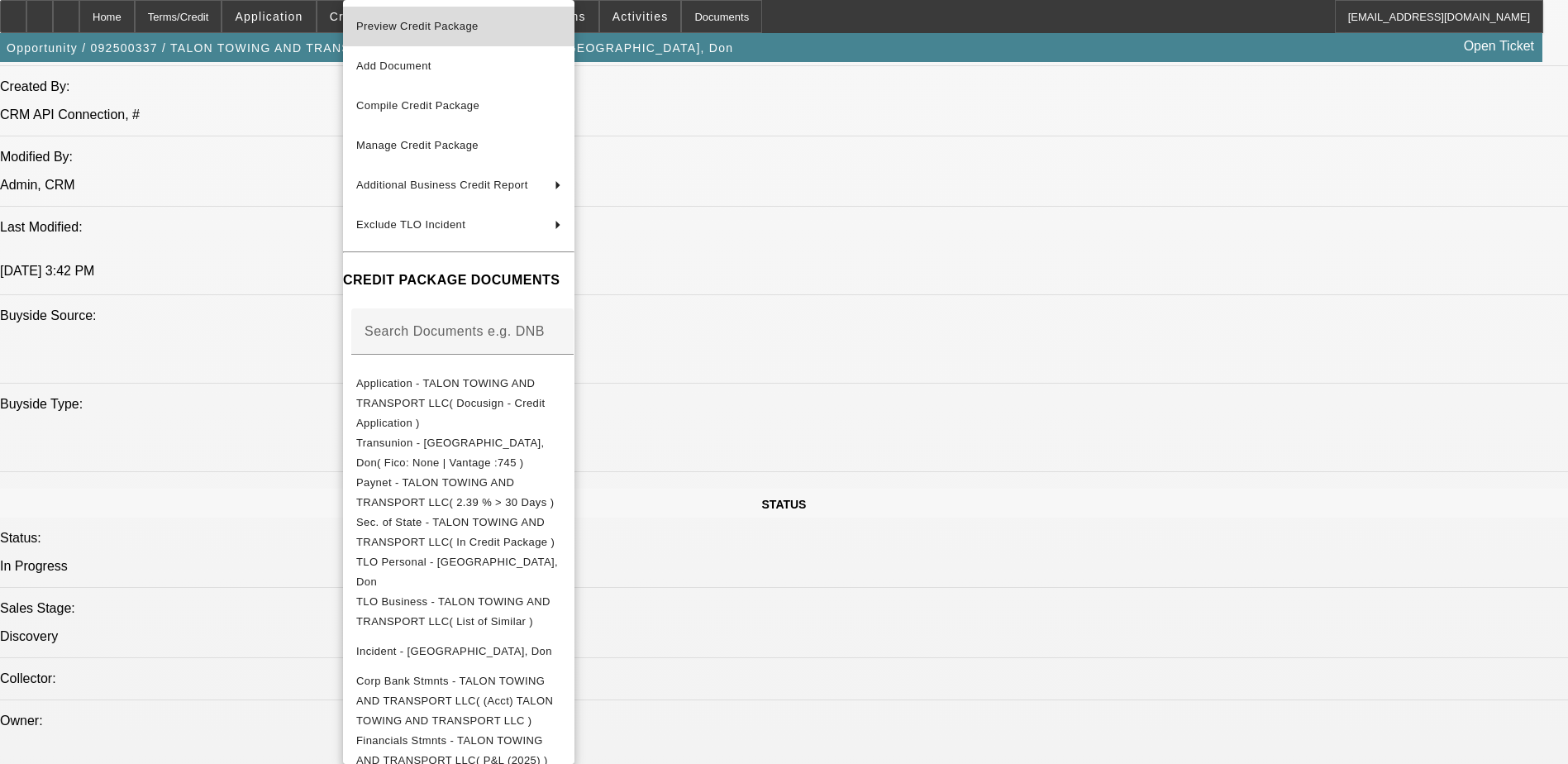
click at [488, 27] on span "Preview Credit Package" at bounding box center [459, 26] width 205 height 20
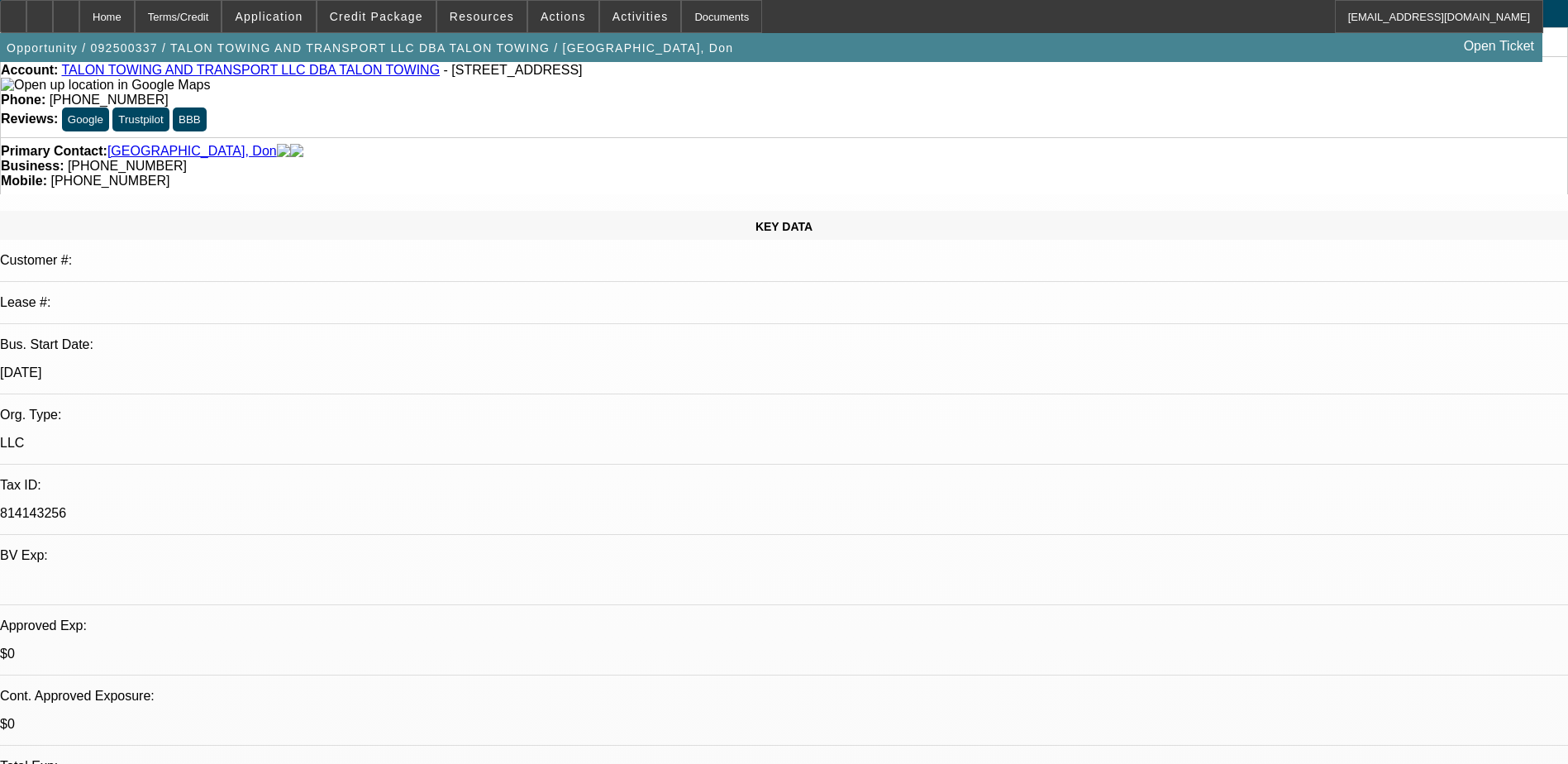
scroll to position [579, 0]
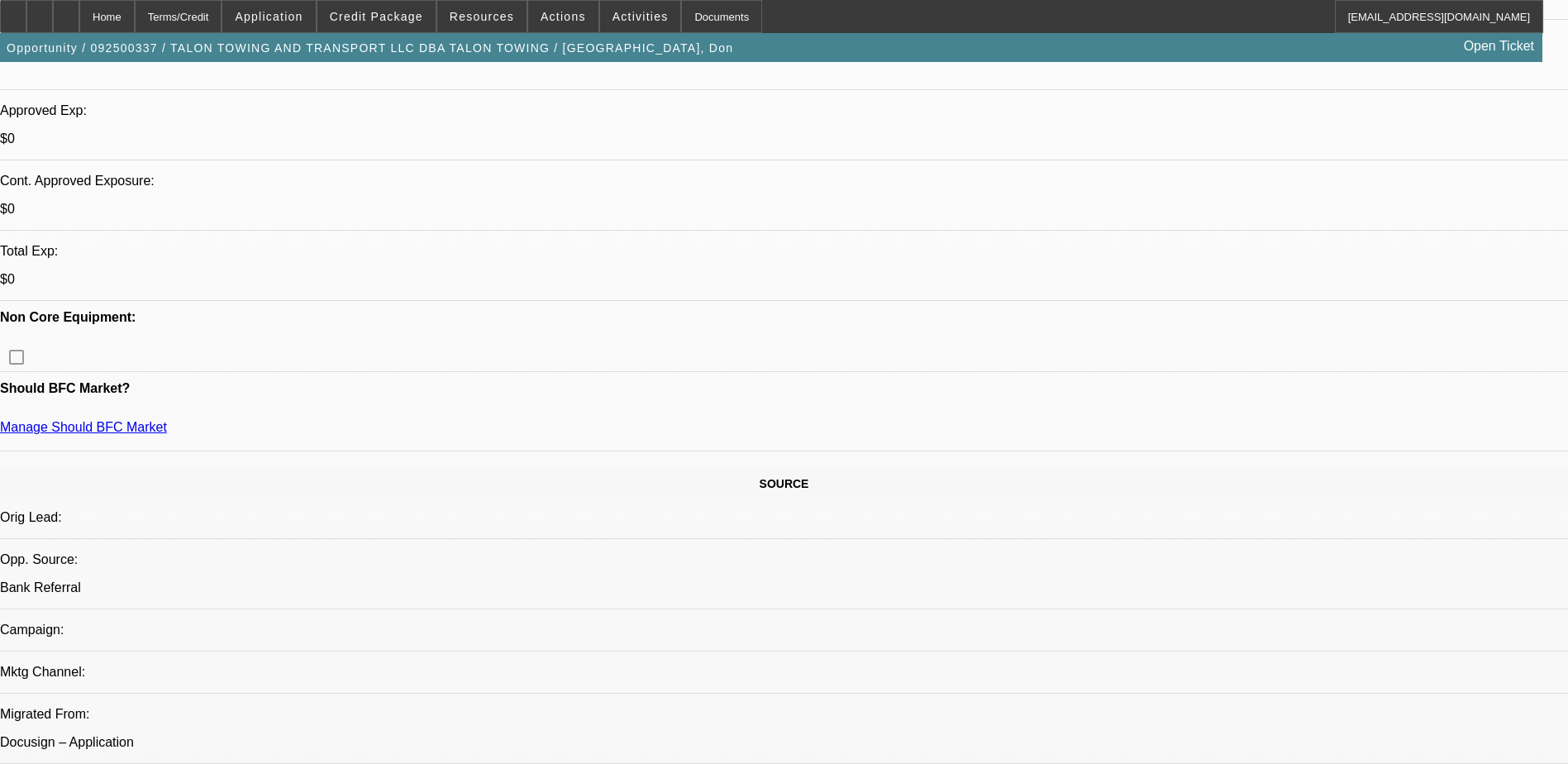
drag, startPoint x: 1138, startPoint y: 201, endPoint x: 1296, endPoint y: 220, distance: 159.1
click at [375, 16] on span "Credit Package" at bounding box center [376, 16] width 93 height 13
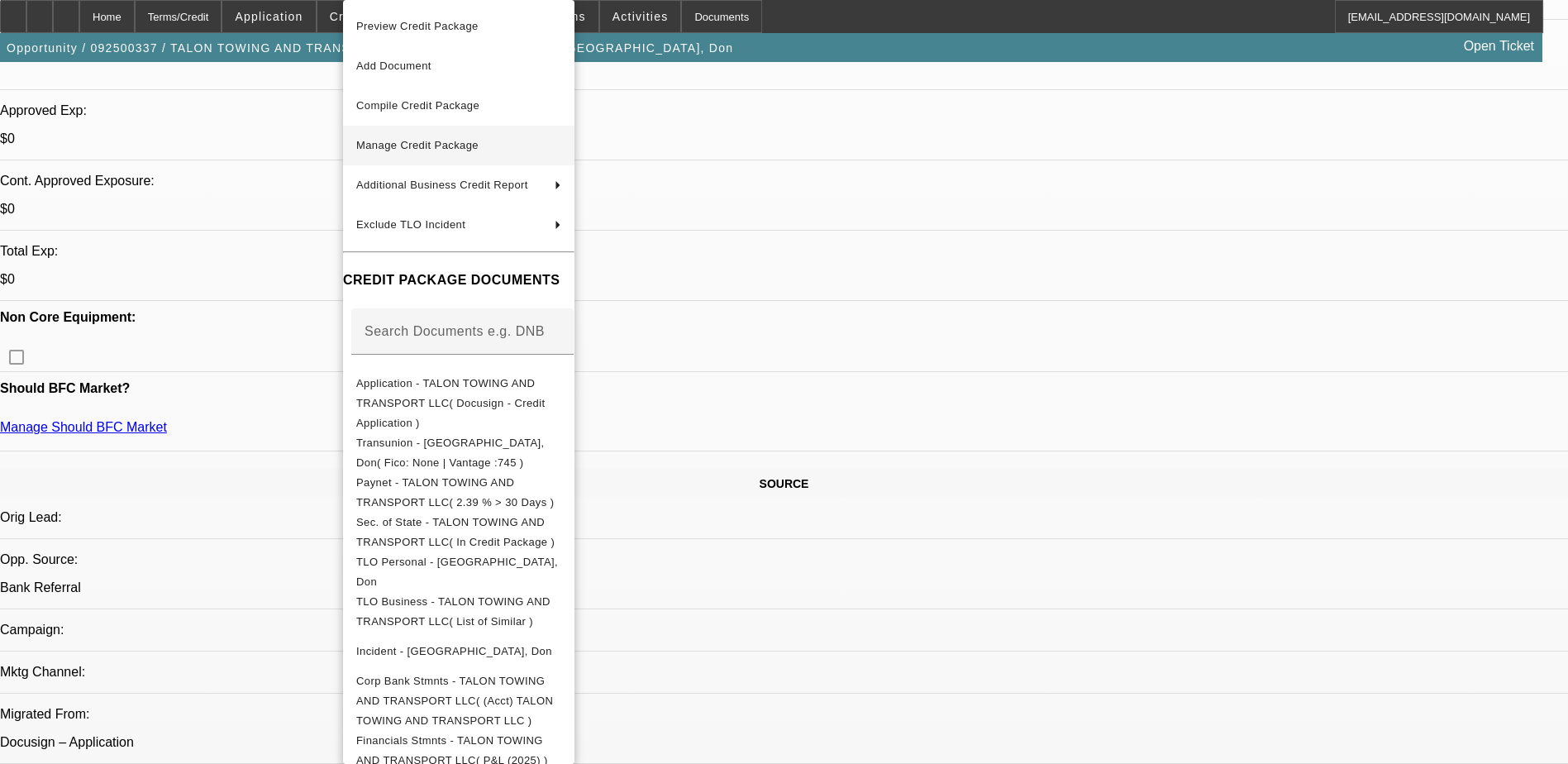
click at [524, 141] on span "Manage Credit Package" at bounding box center [459, 145] width 205 height 20
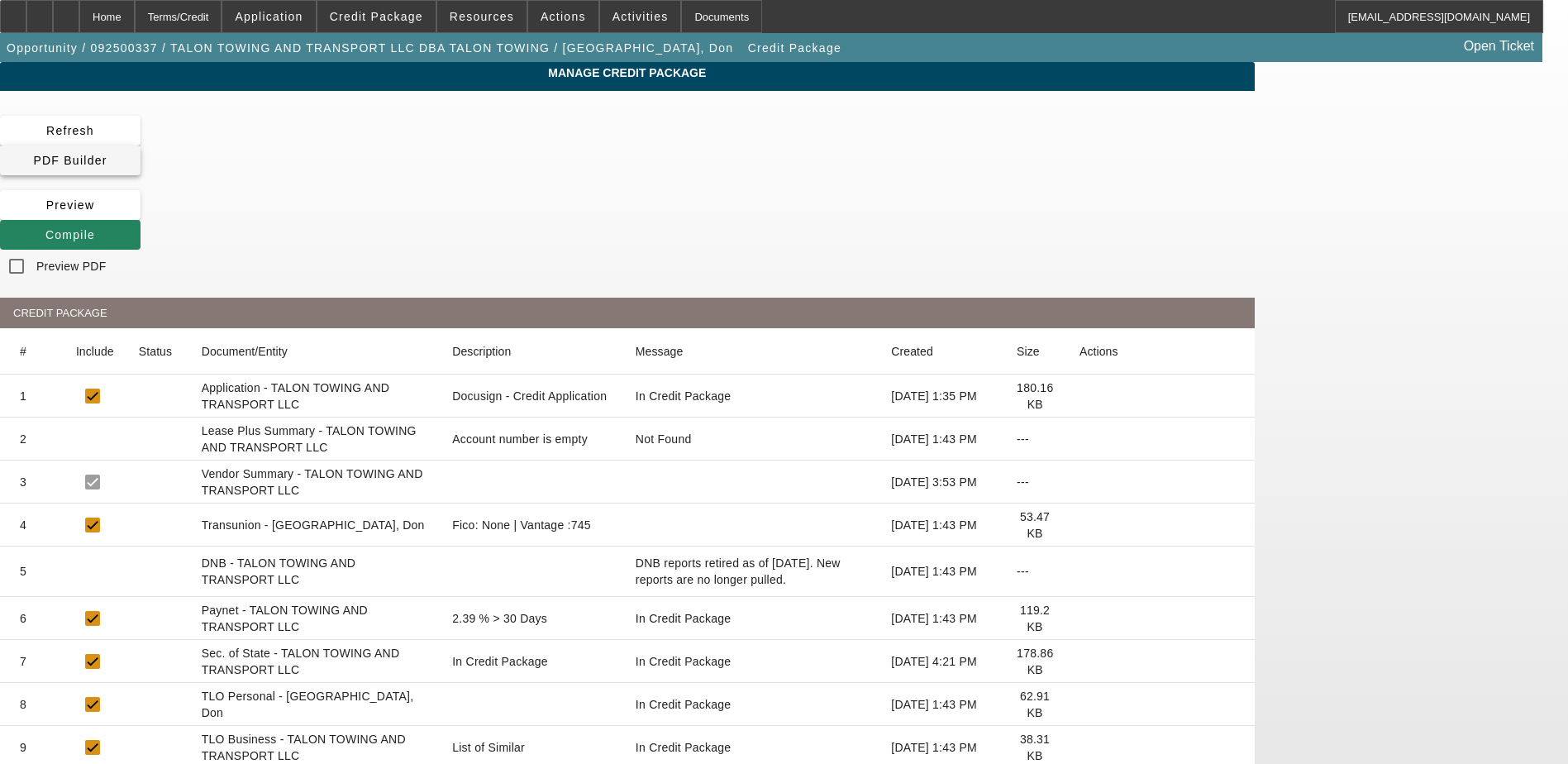
click at [141, 141] on span at bounding box center [70, 161] width 141 height 40
click at [283, 16] on span "Application" at bounding box center [268, 16] width 67 height 13
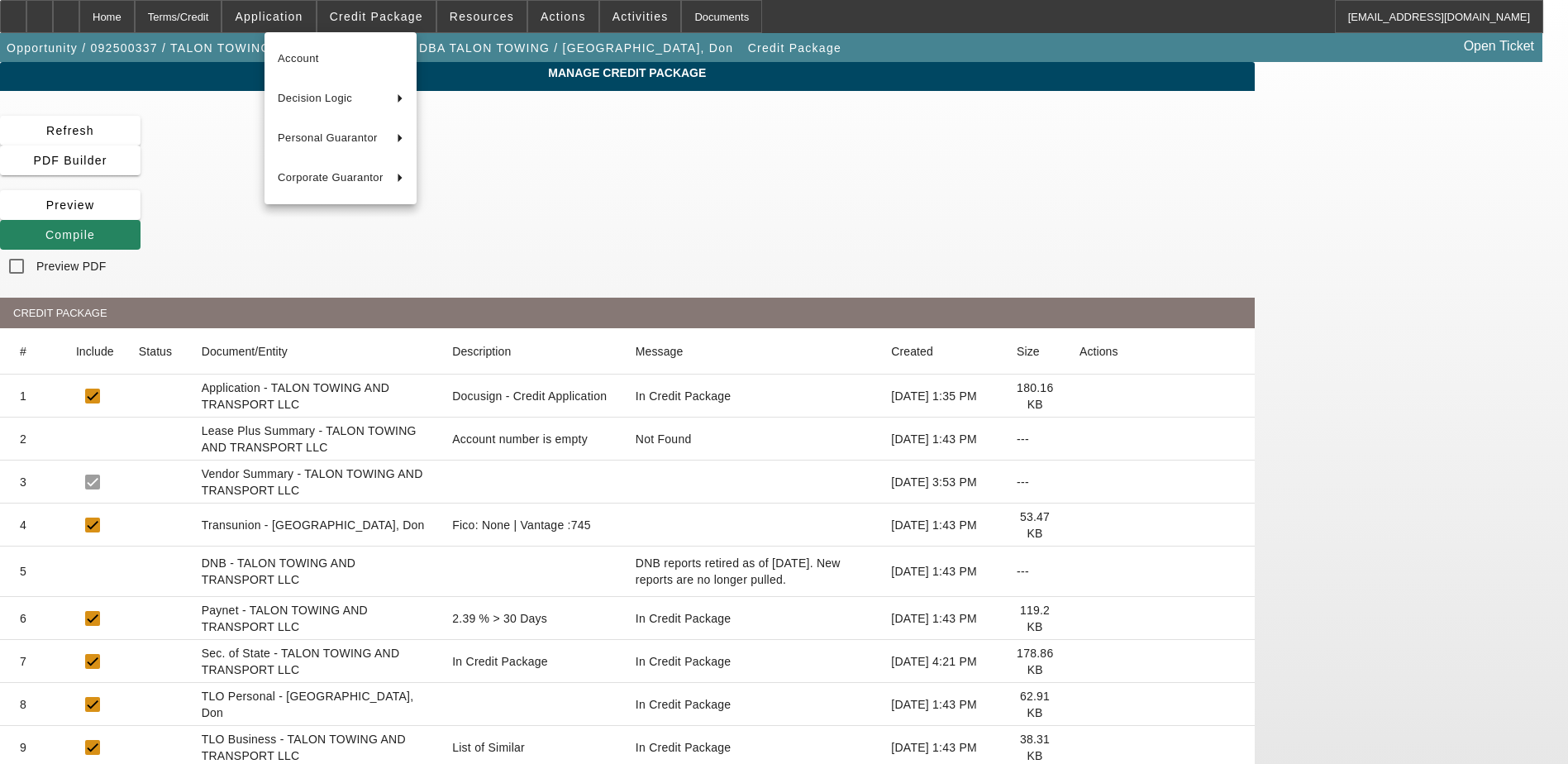
click at [417, 20] on div at bounding box center [784, 382] width 1568 height 764
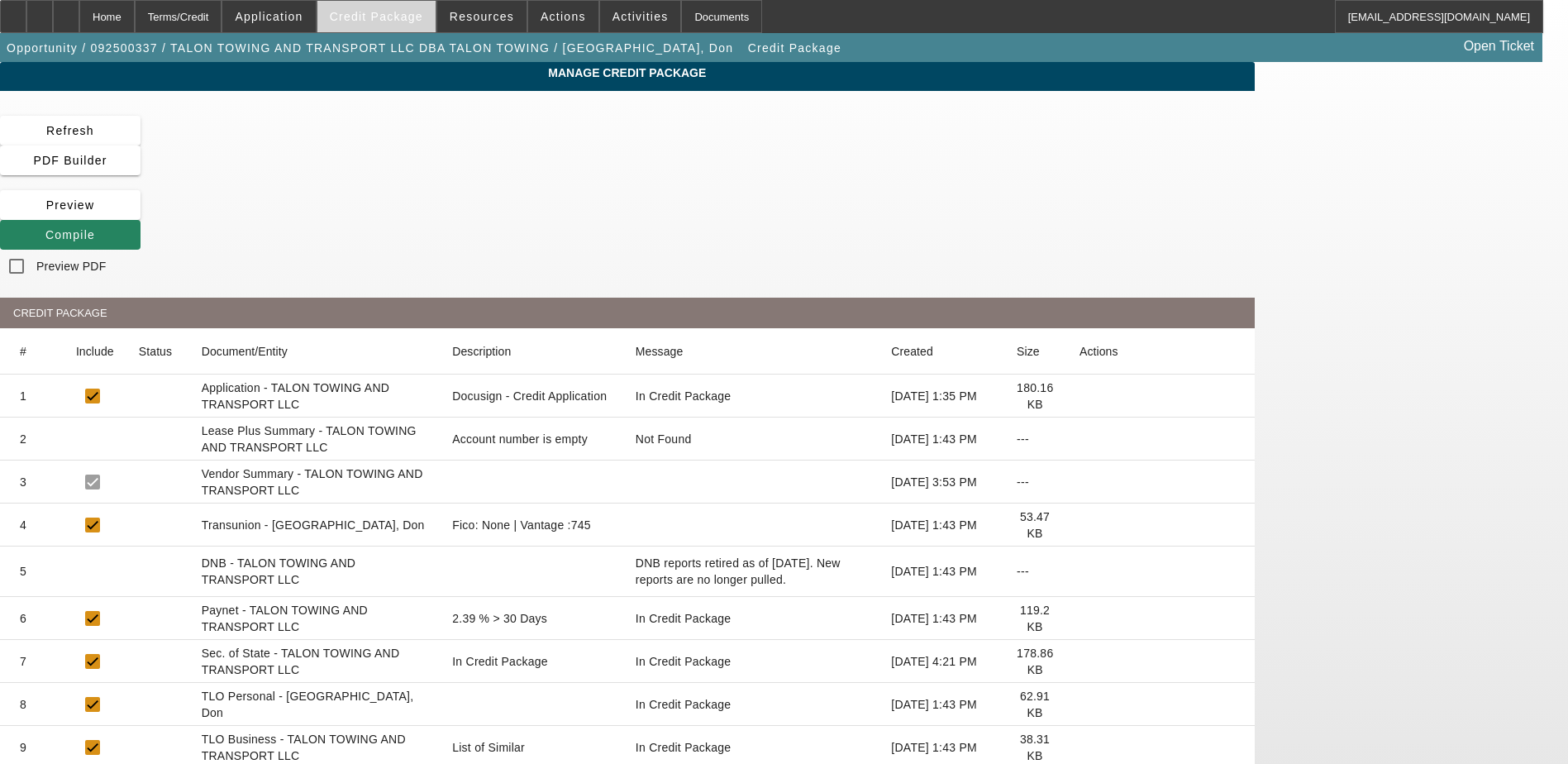
click at [408, 15] on span "Credit Package" at bounding box center [376, 16] width 93 height 13
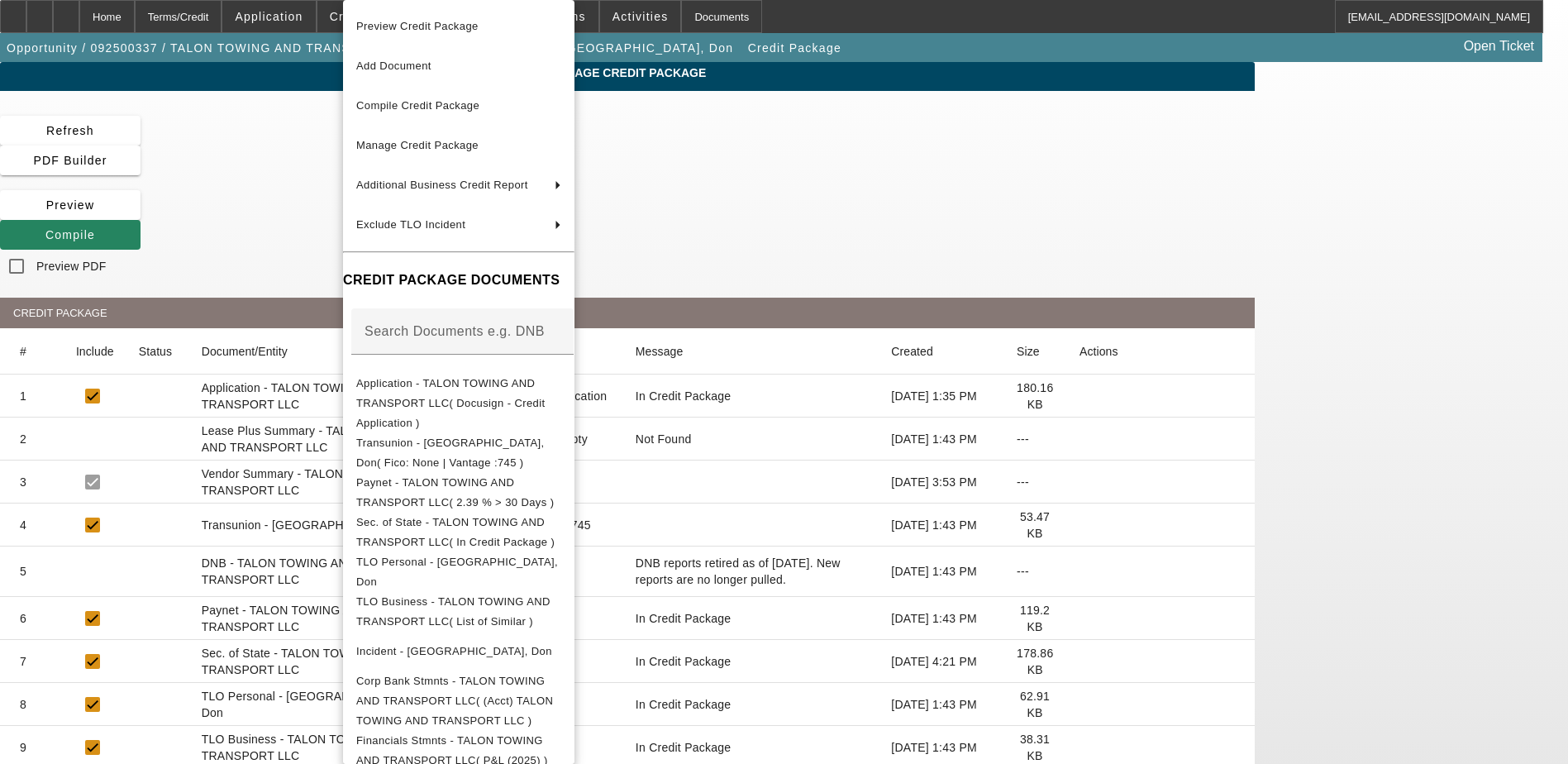
drag, startPoint x: 867, startPoint y: 24, endPoint x: 829, endPoint y: 24, distance: 38.0
click at [867, 24] on div at bounding box center [784, 382] width 1568 height 764
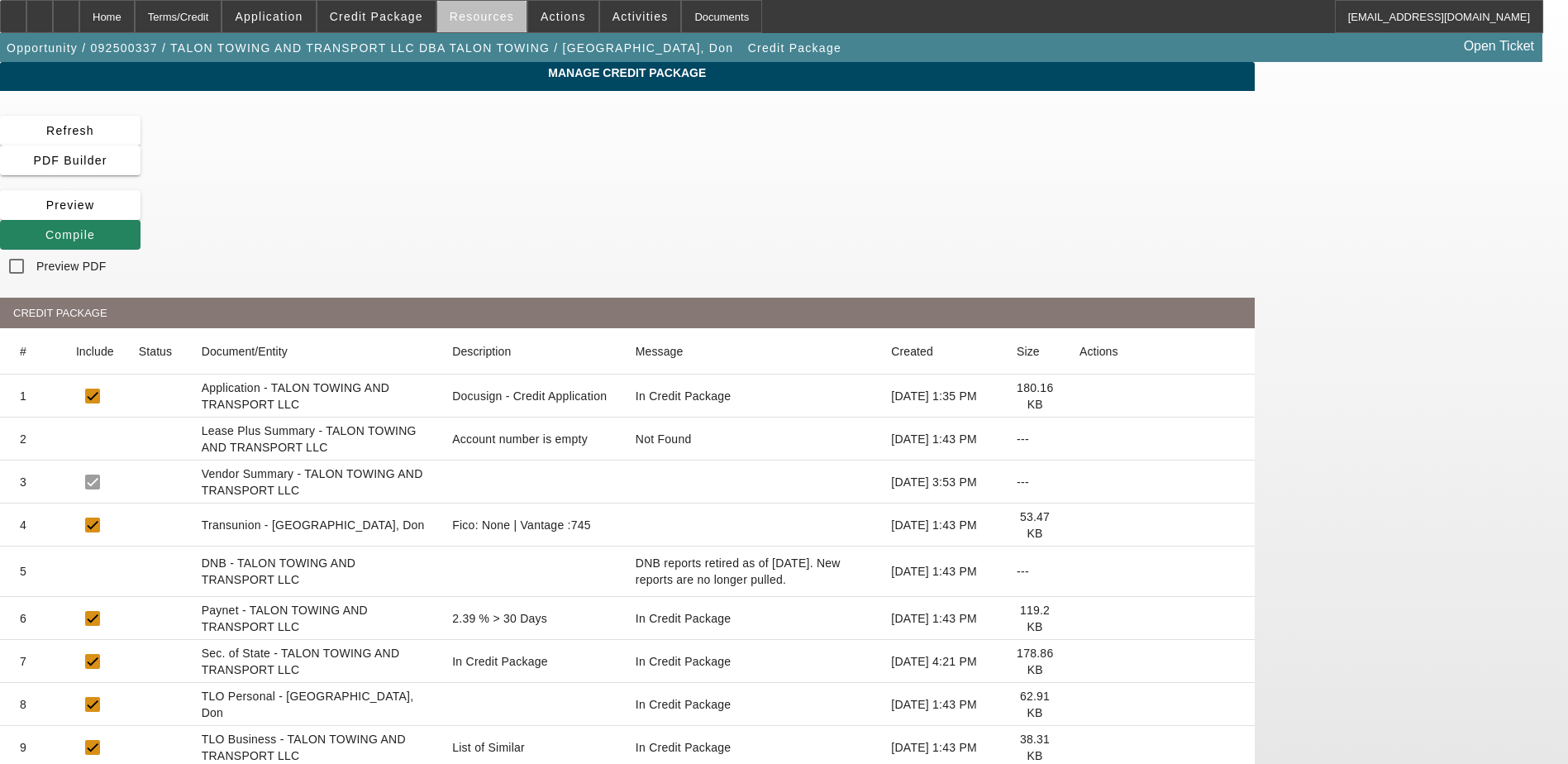
click at [492, 20] on span "Resources" at bounding box center [482, 16] width 65 height 13
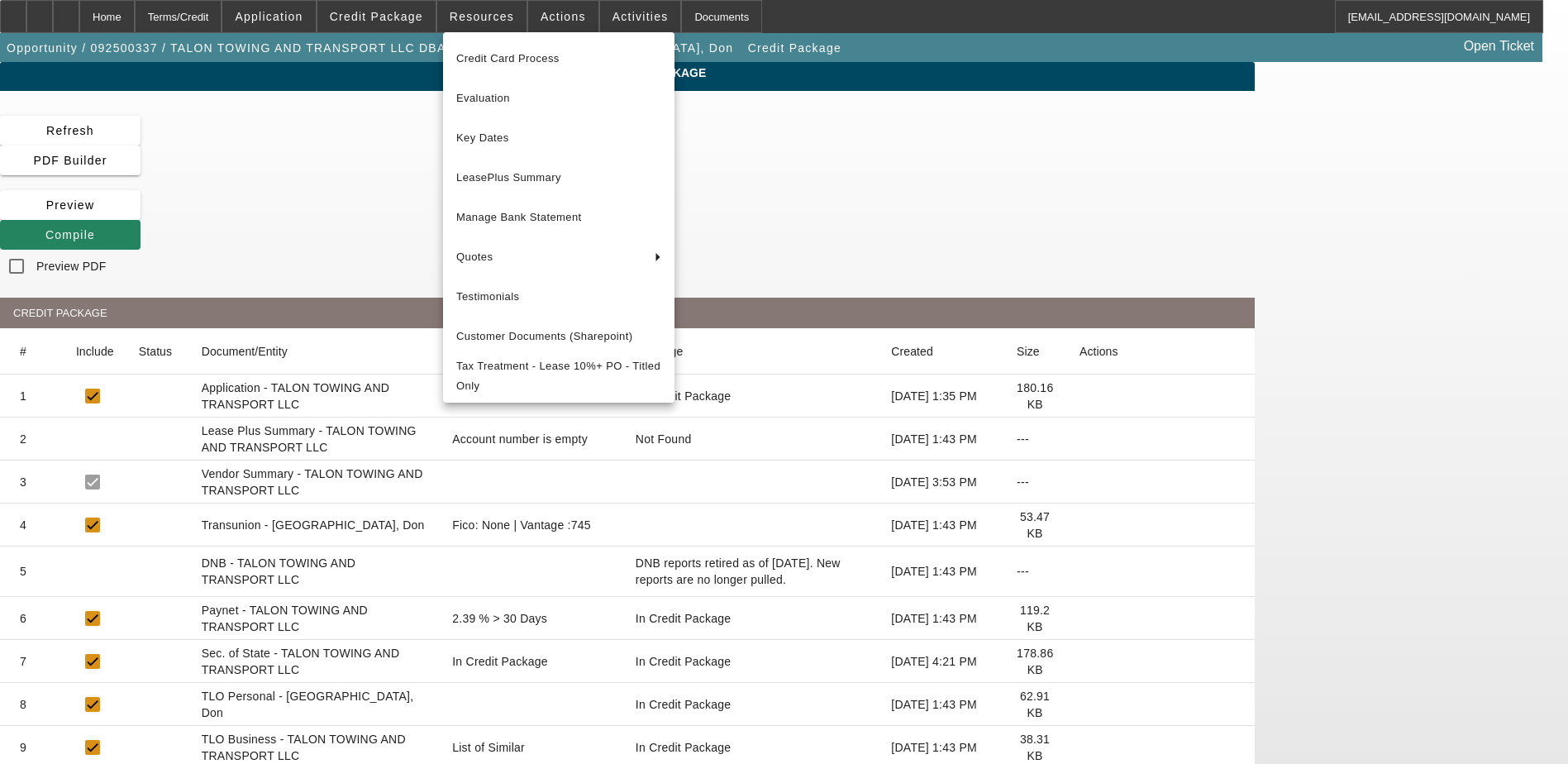
click at [556, 16] on div at bounding box center [784, 382] width 1568 height 764
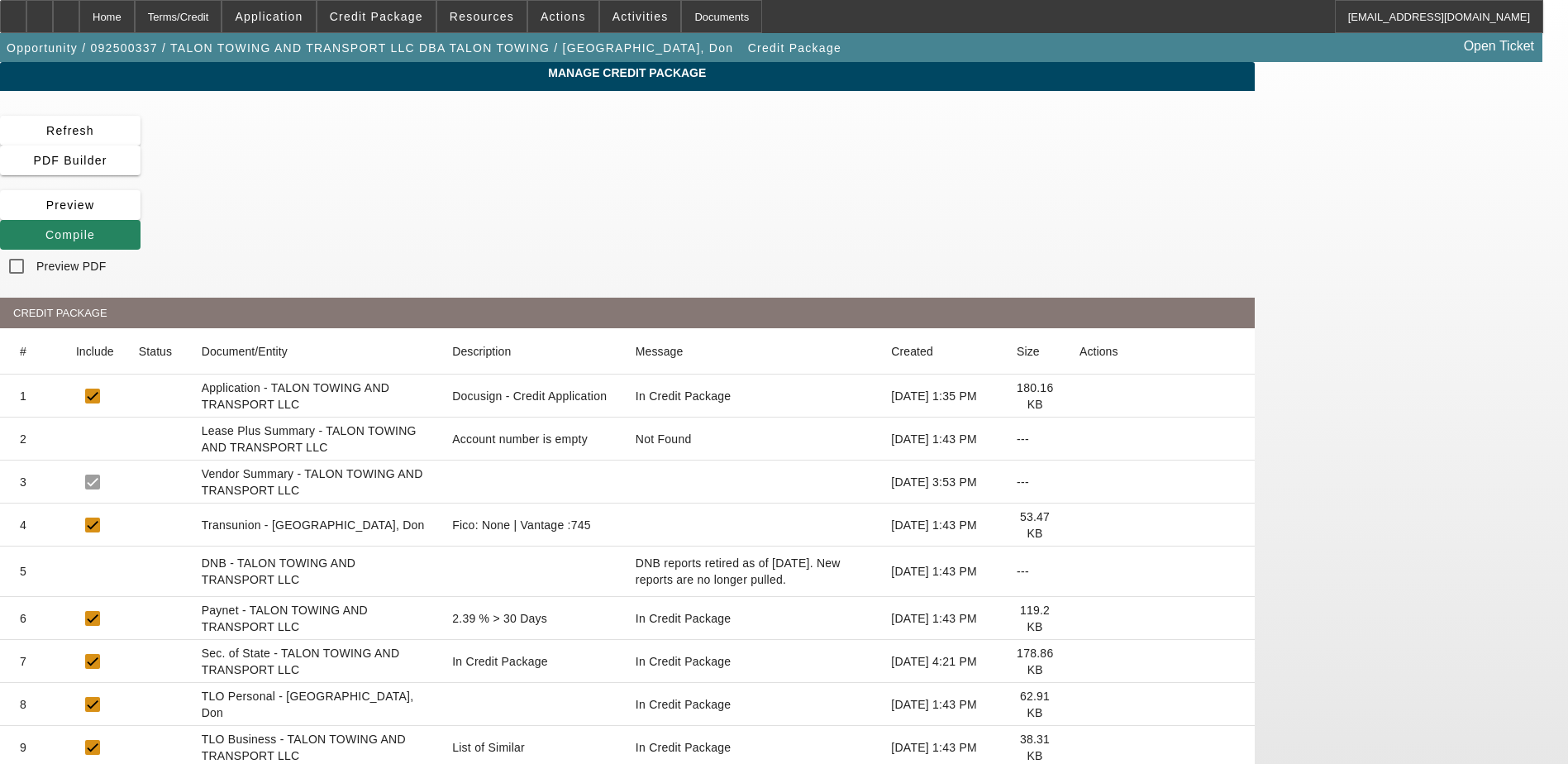
click at [556, 16] on span "Actions" at bounding box center [564, 16] width 46 height 13
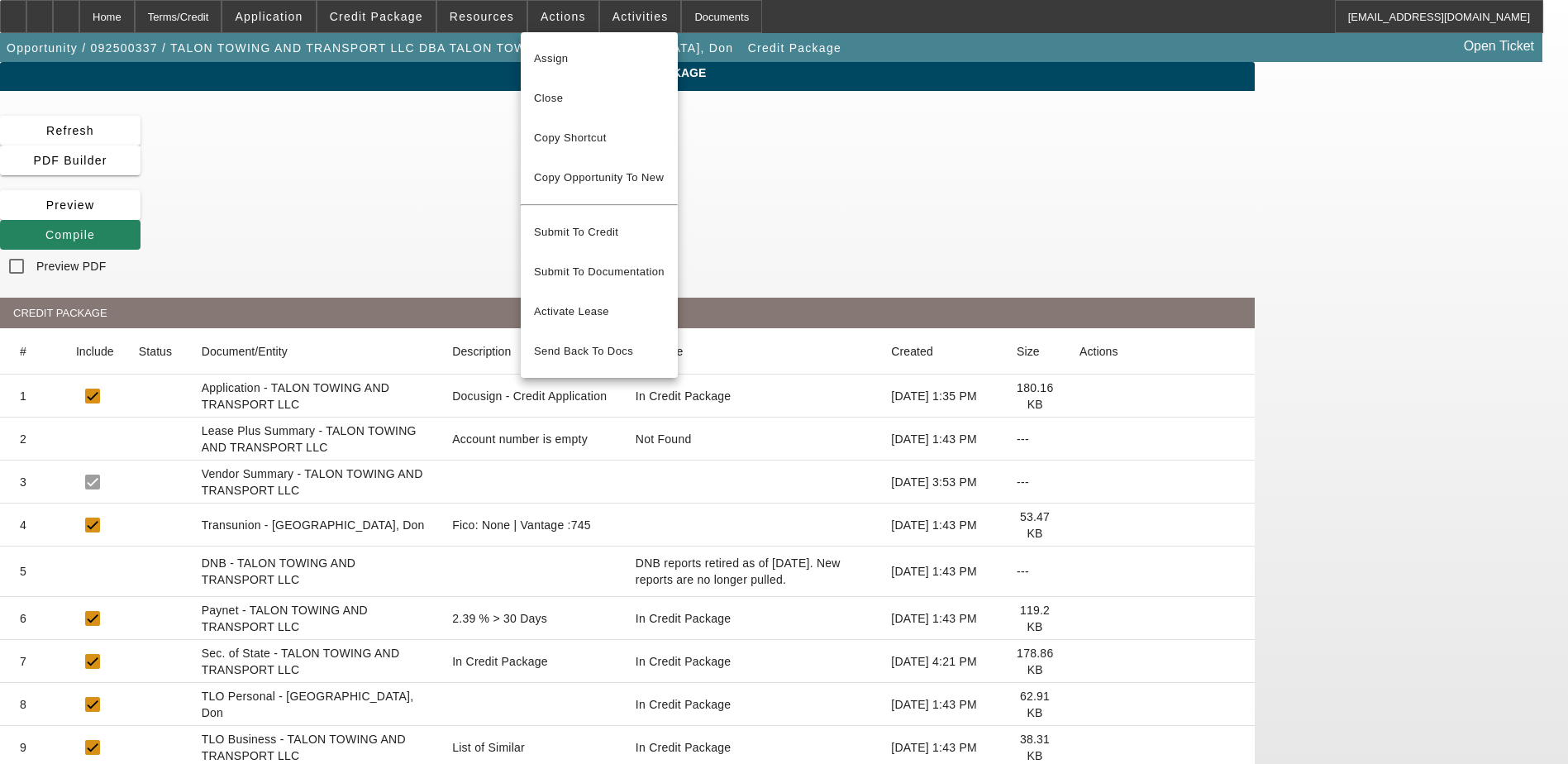
click at [606, 22] on div at bounding box center [784, 382] width 1568 height 764
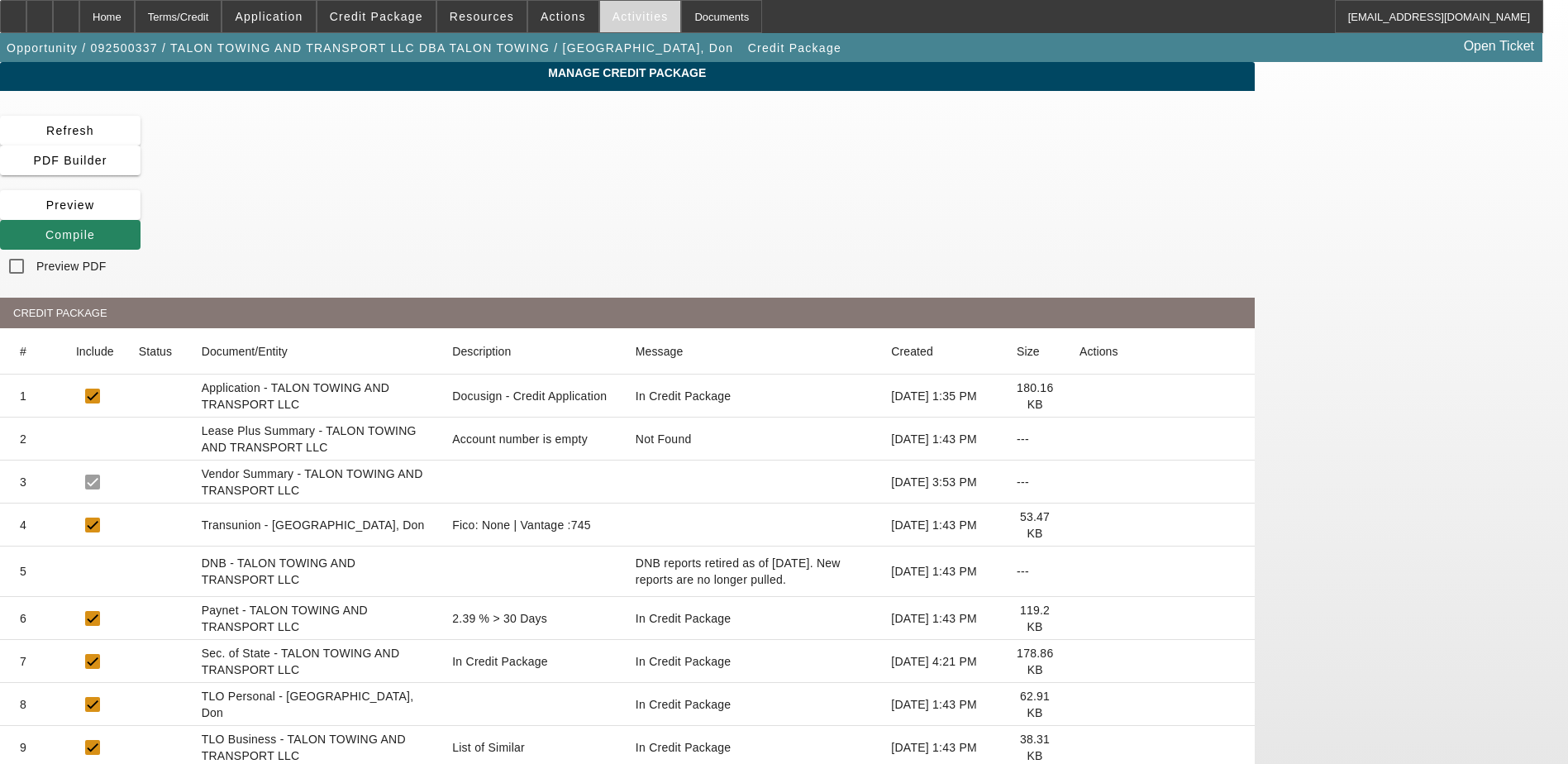
click at [613, 21] on span "Activities" at bounding box center [641, 16] width 56 height 13
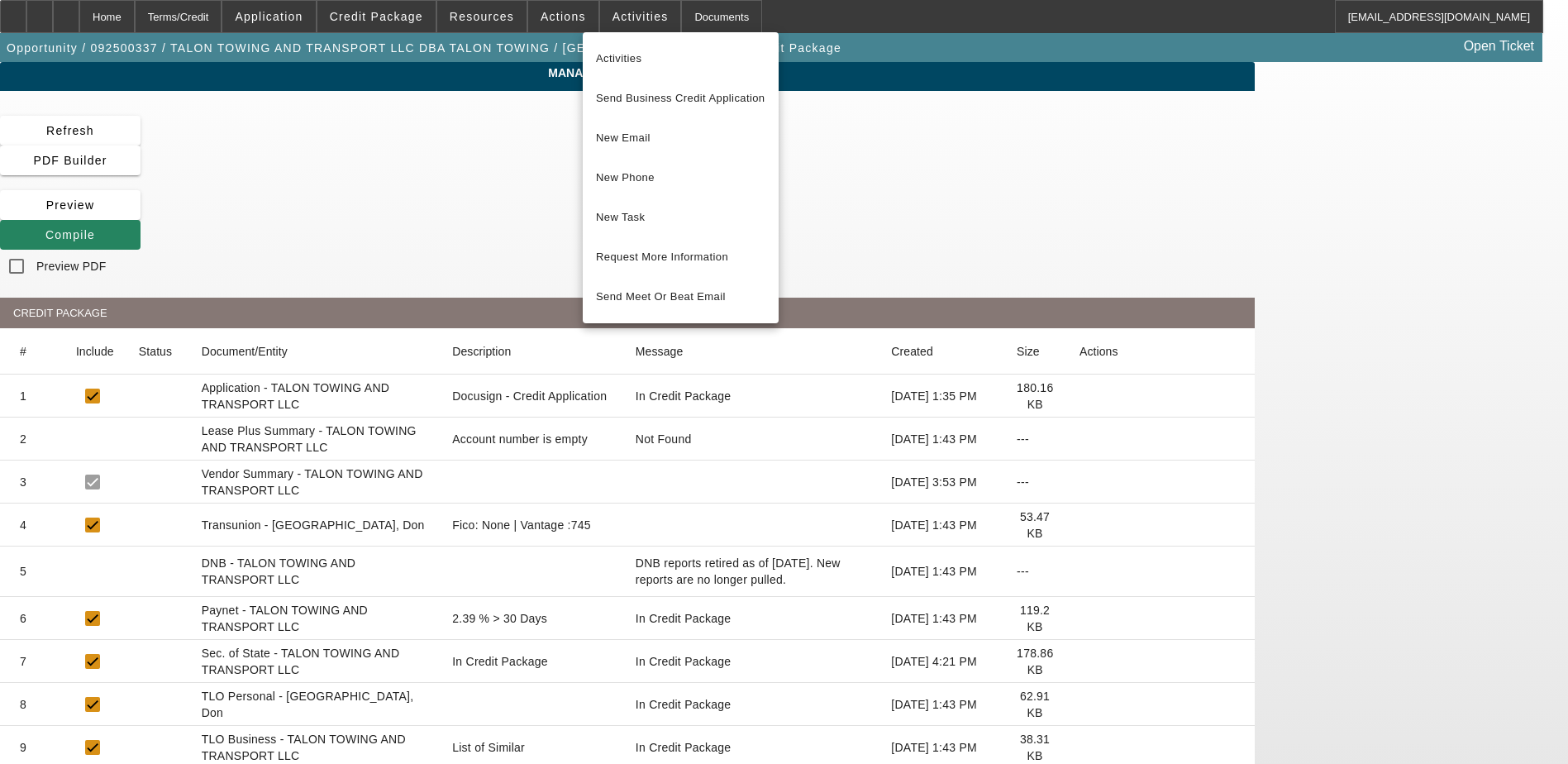
click at [699, 17] on div at bounding box center [784, 382] width 1568 height 764
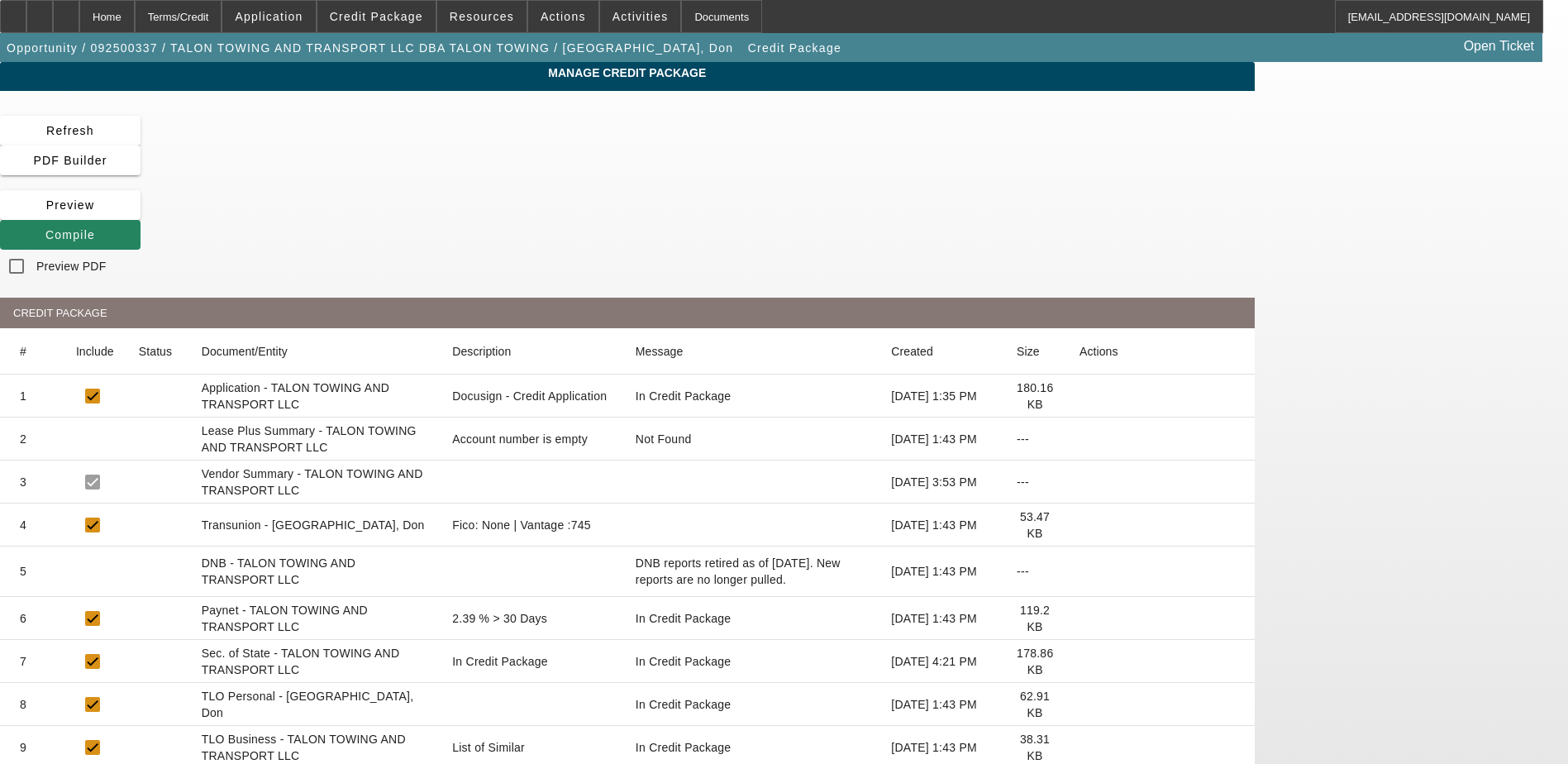
click at [699, 17] on div "Documents" at bounding box center [721, 16] width 81 height 33
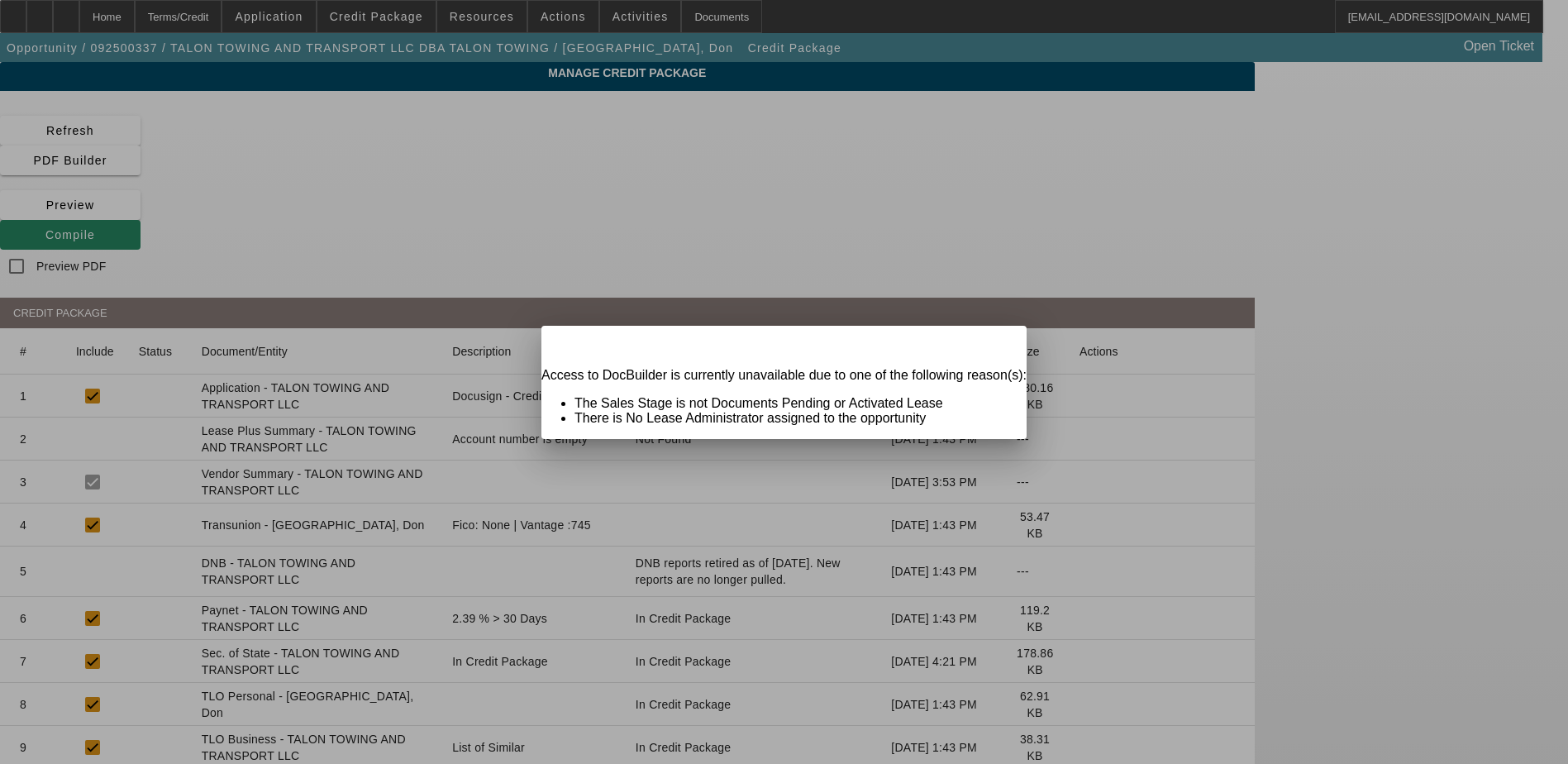
click at [990, 345] on div "Close" at bounding box center [1008, 335] width 36 height 19
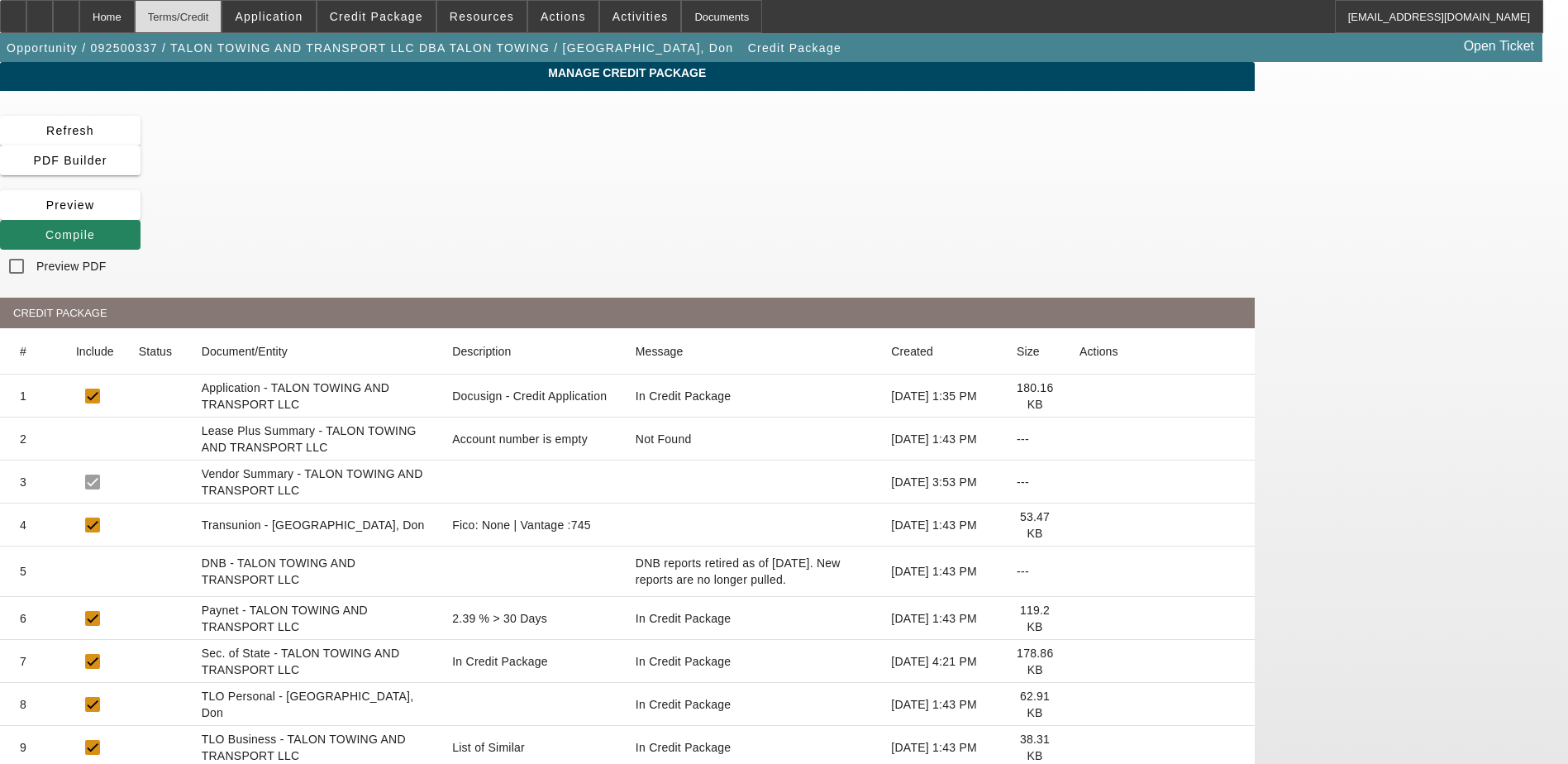
click at [213, 10] on div "Terms/Credit" at bounding box center [179, 16] width 87 height 33
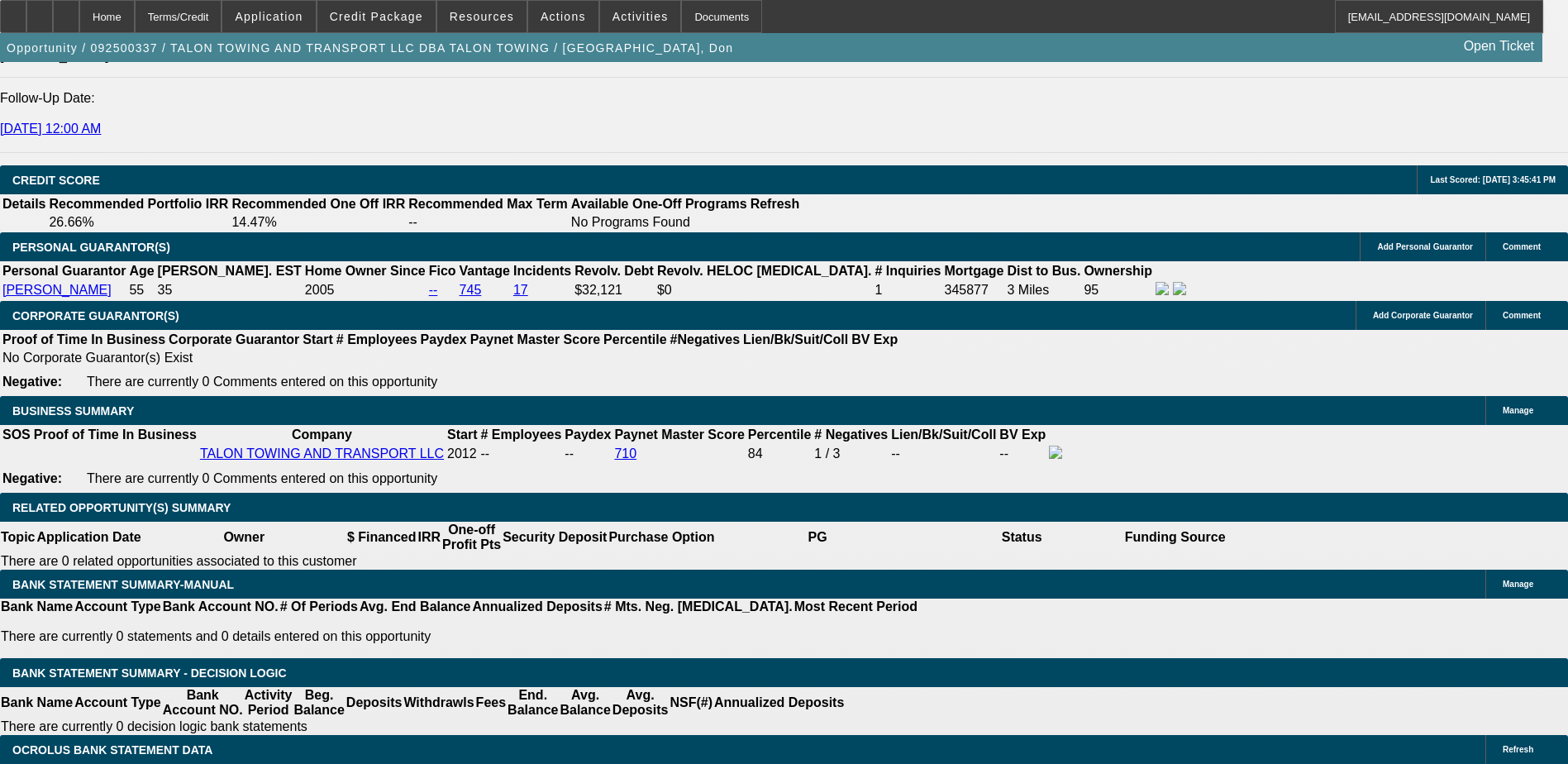
select select "0"
select select "2"
select select "0"
select select "6"
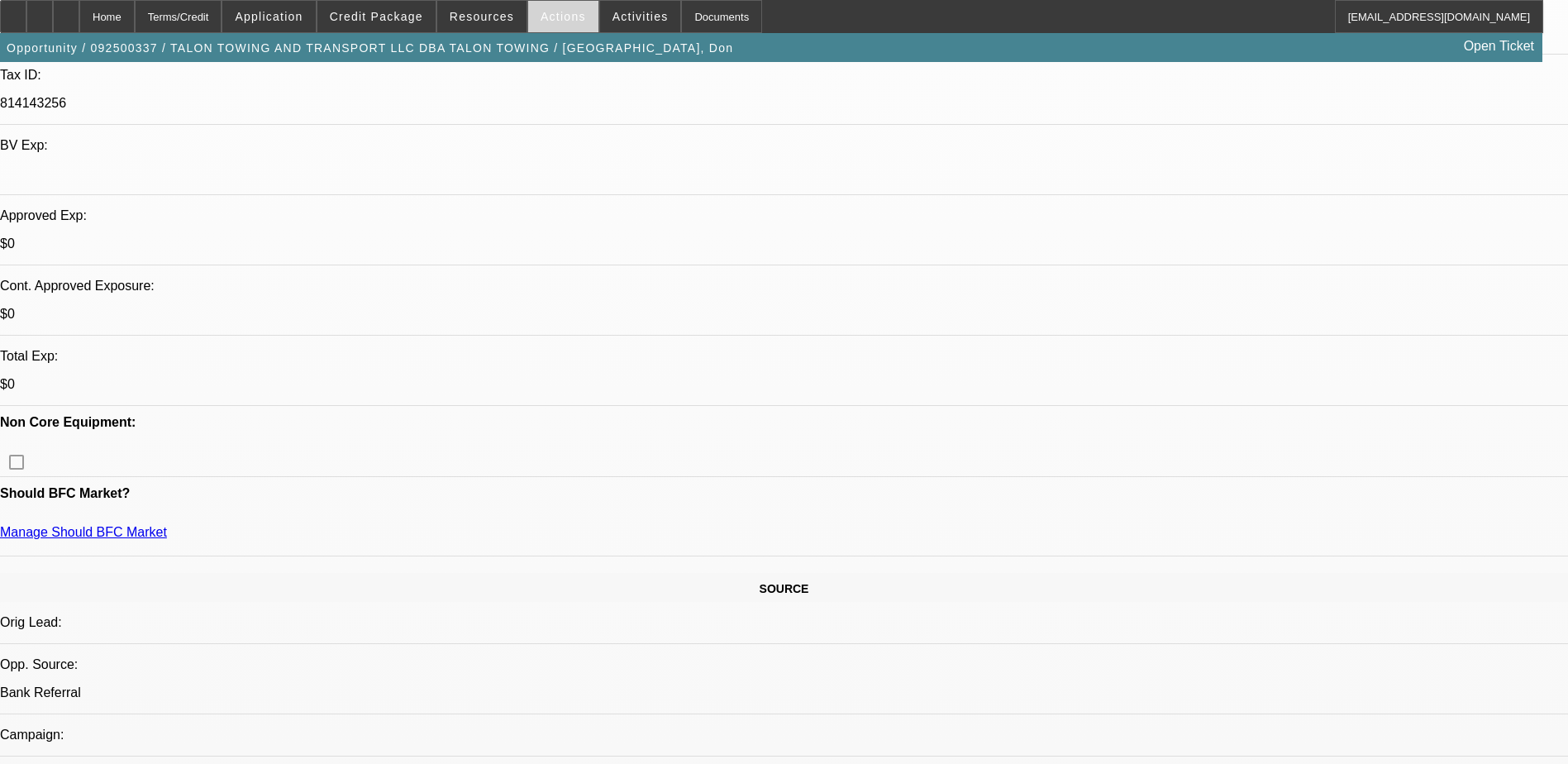
scroll to position [461, 0]
